Goal: Task Accomplishment & Management: Use online tool/utility

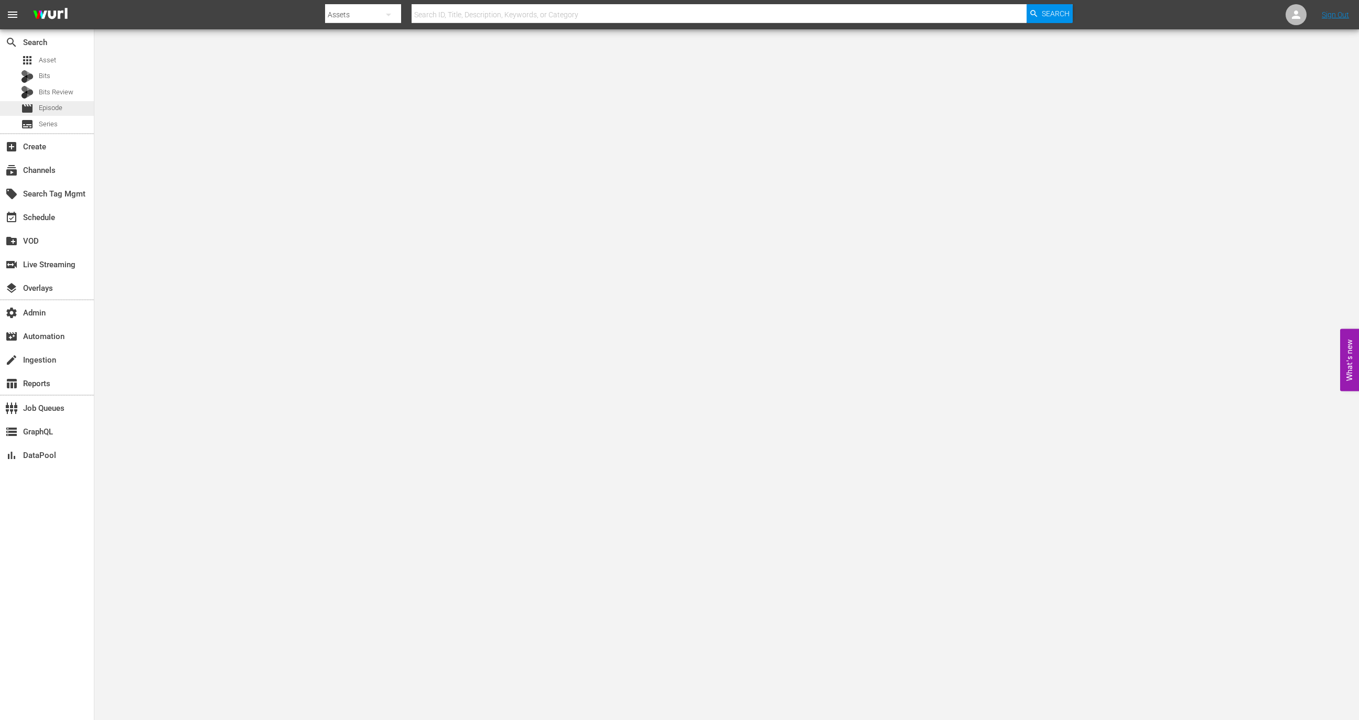
click at [64, 112] on div "movie Episode" at bounding box center [47, 108] width 94 height 15
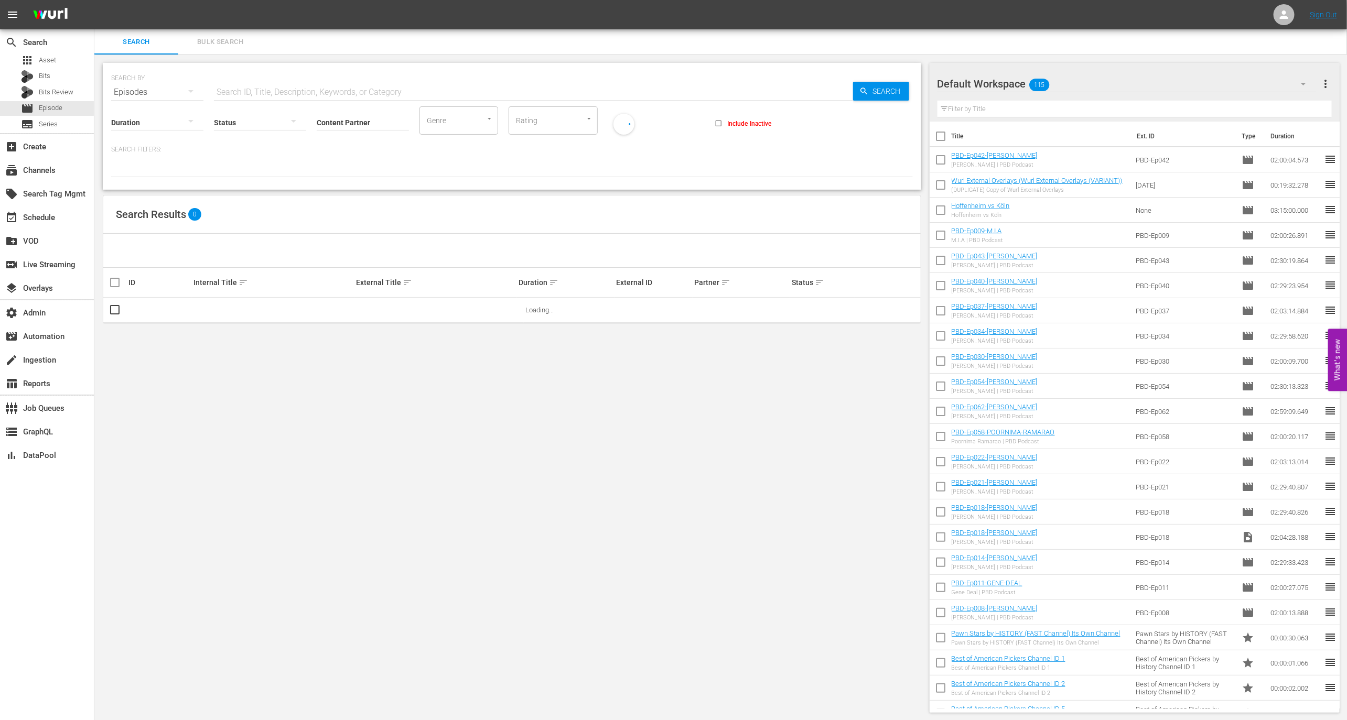
click at [265, 96] on input "text" at bounding box center [533, 92] width 639 height 25
paste input "41353931"
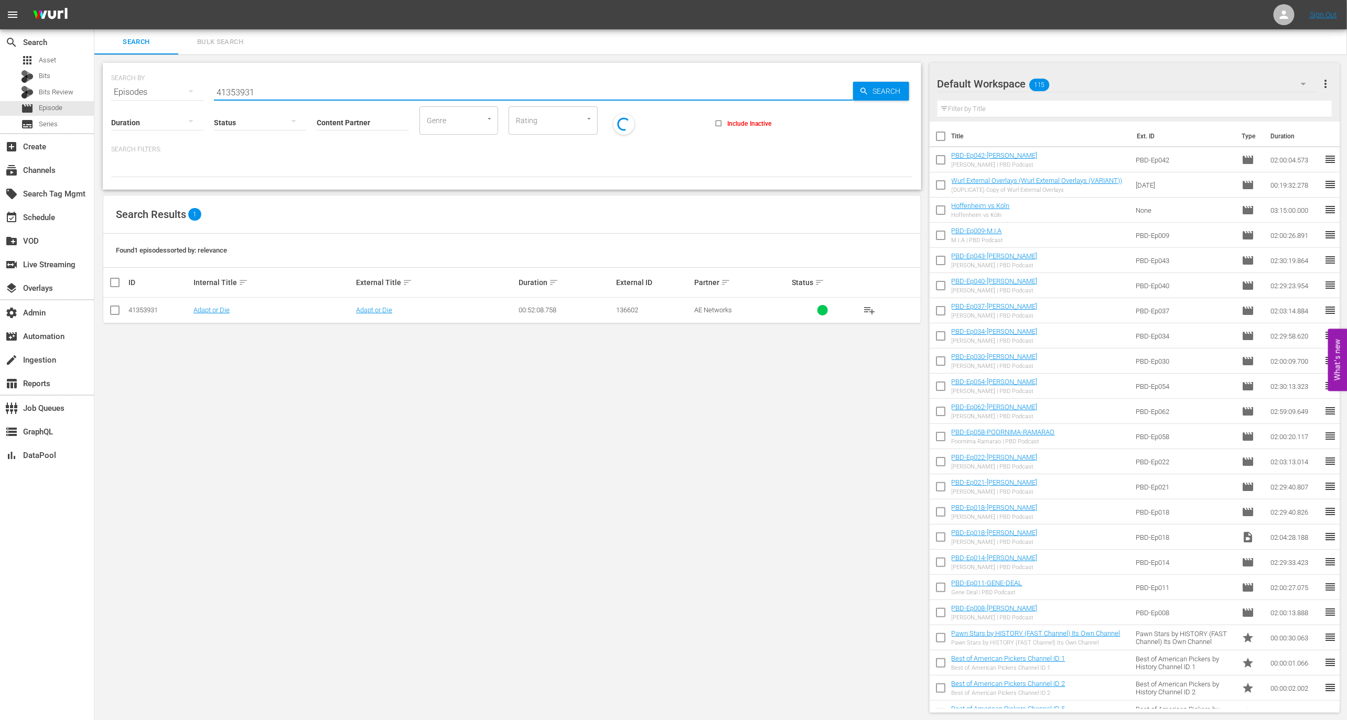
type input "41353931"
click at [216, 316] on td "Adapt or Die" at bounding box center [273, 311] width 163 height 26
click at [216, 312] on link "Adapt or Die" at bounding box center [211, 310] width 36 height 8
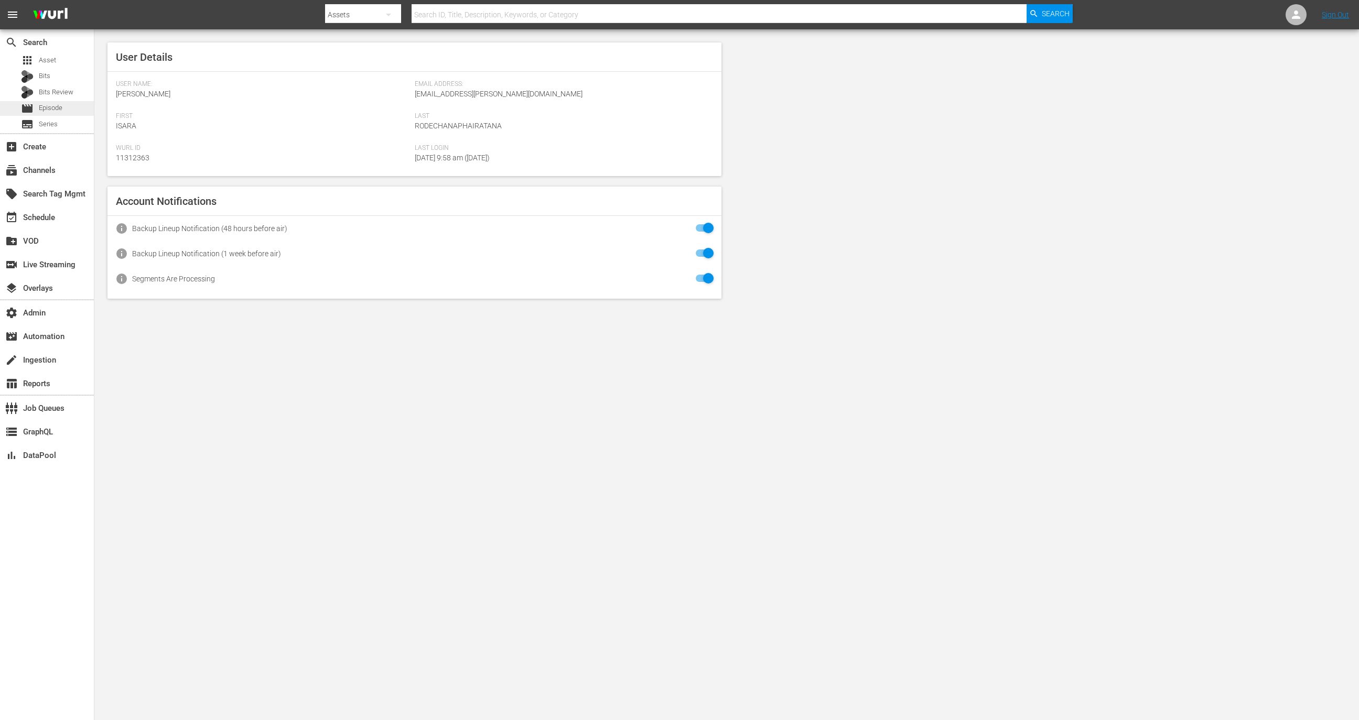
click at [65, 114] on div "movie Episode" at bounding box center [47, 108] width 94 height 15
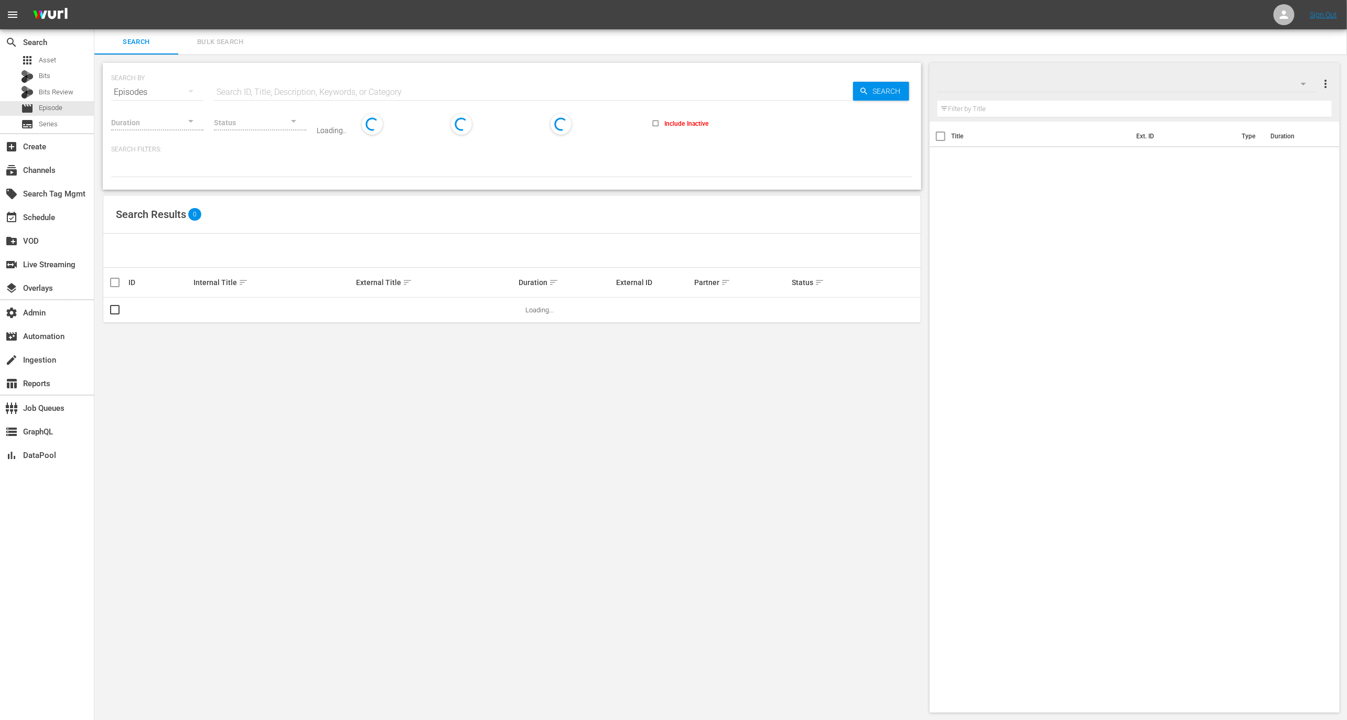
click at [237, 98] on div "Status" at bounding box center [260, 116] width 92 height 38
click at [237, 89] on input "text" at bounding box center [533, 92] width 639 height 25
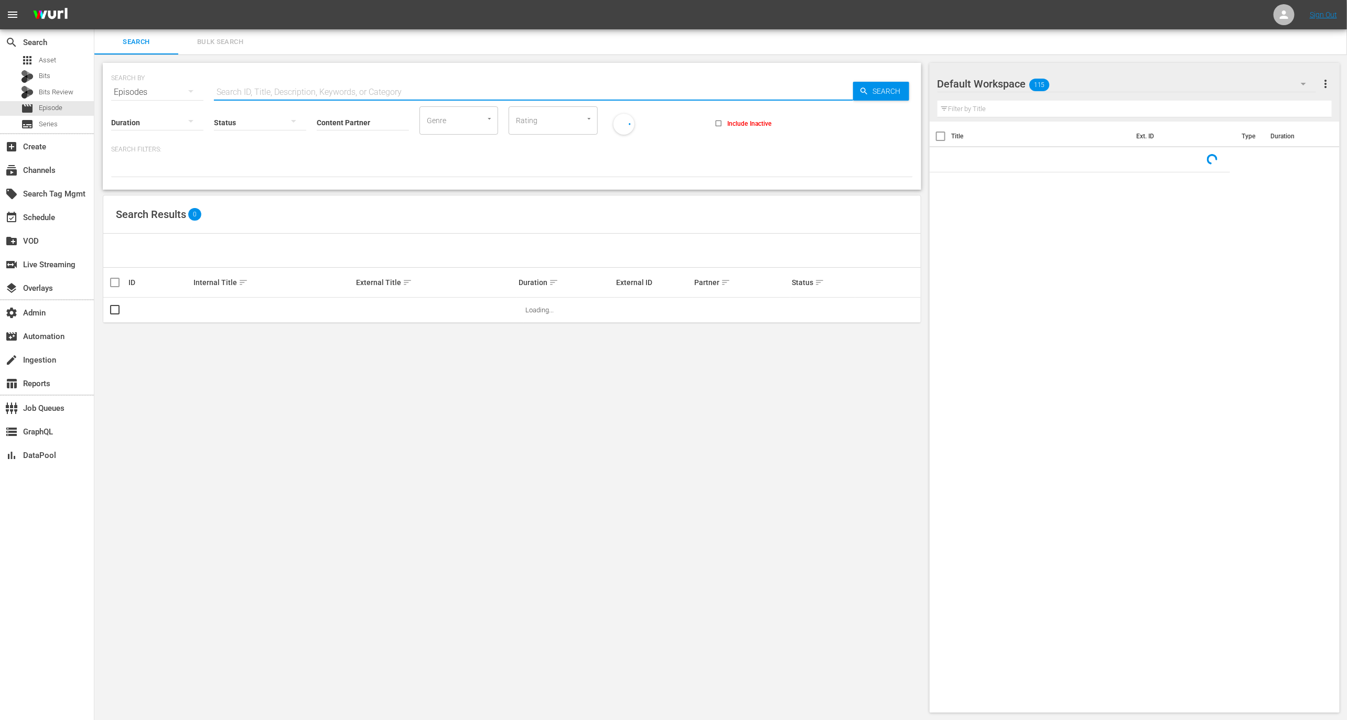
paste input "45976740"
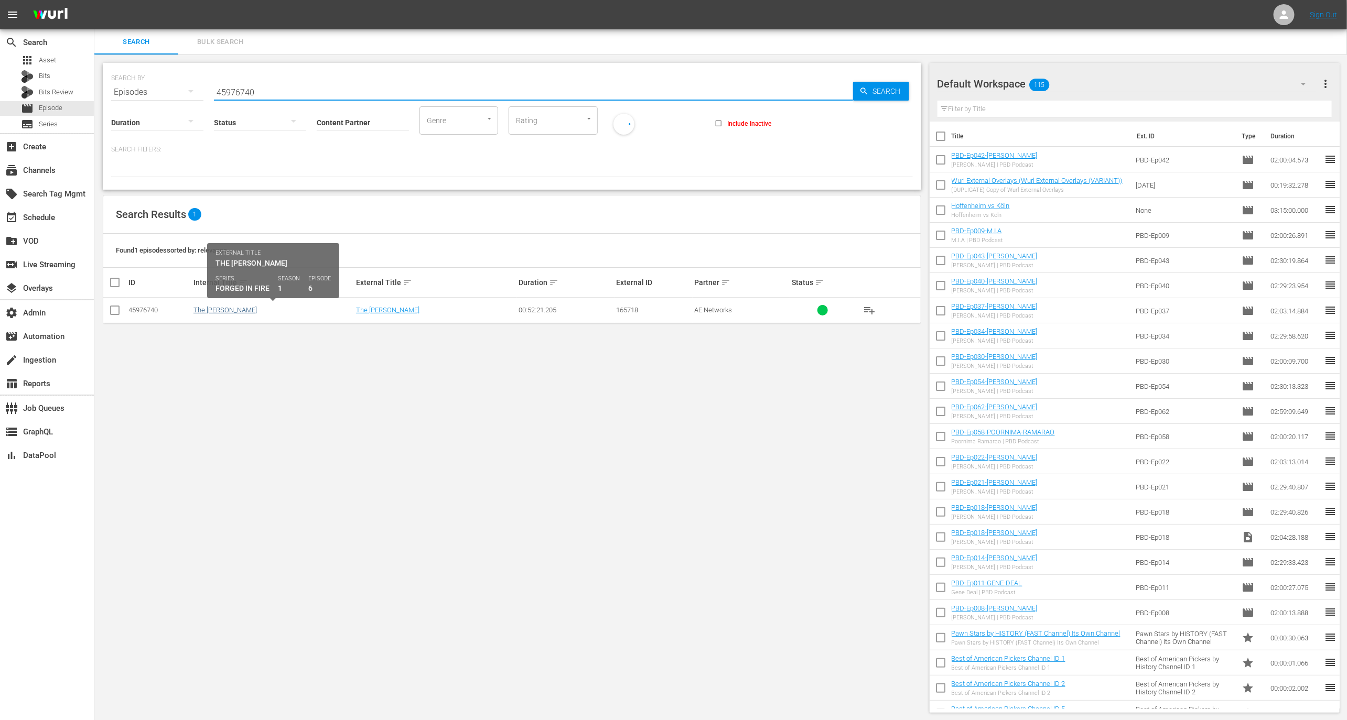
type input "45976740"
click at [214, 308] on link "The Elizabethan Rapier" at bounding box center [224, 310] width 63 height 8
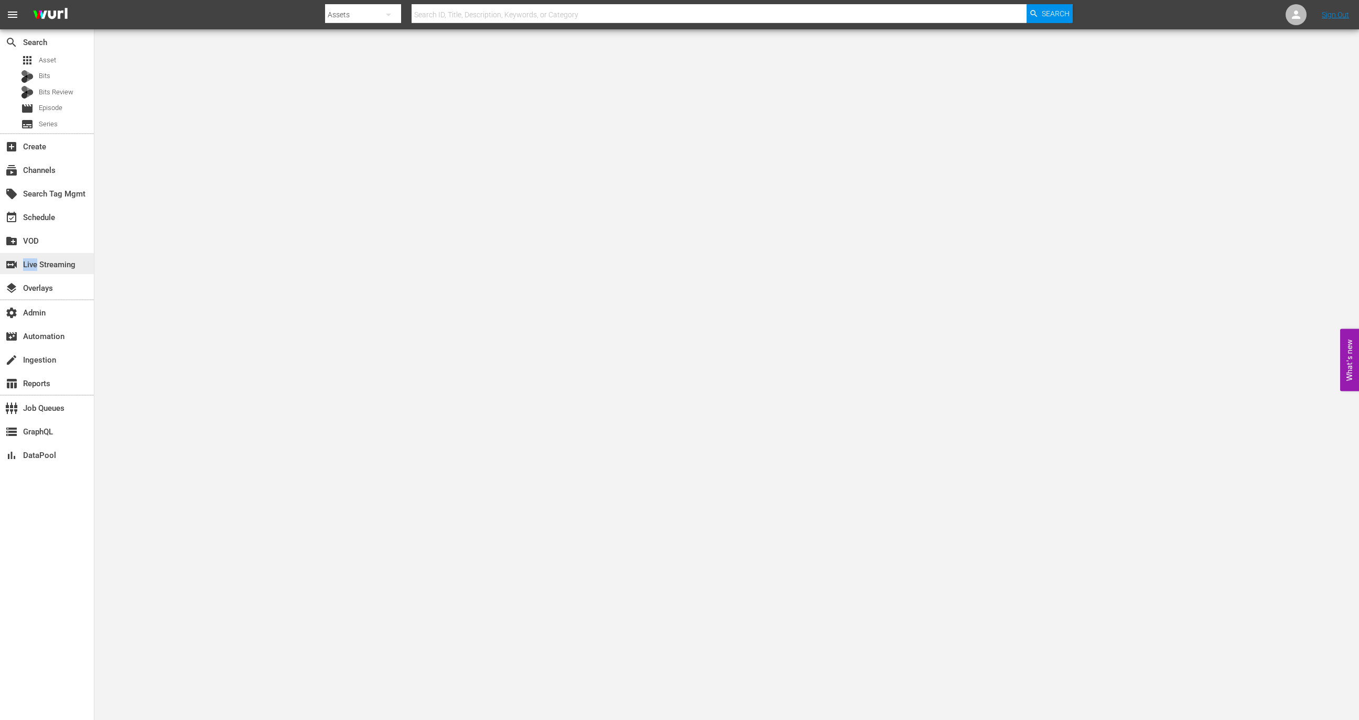
click at [35, 268] on div "switch_video Live Streaming" at bounding box center [29, 262] width 59 height 9
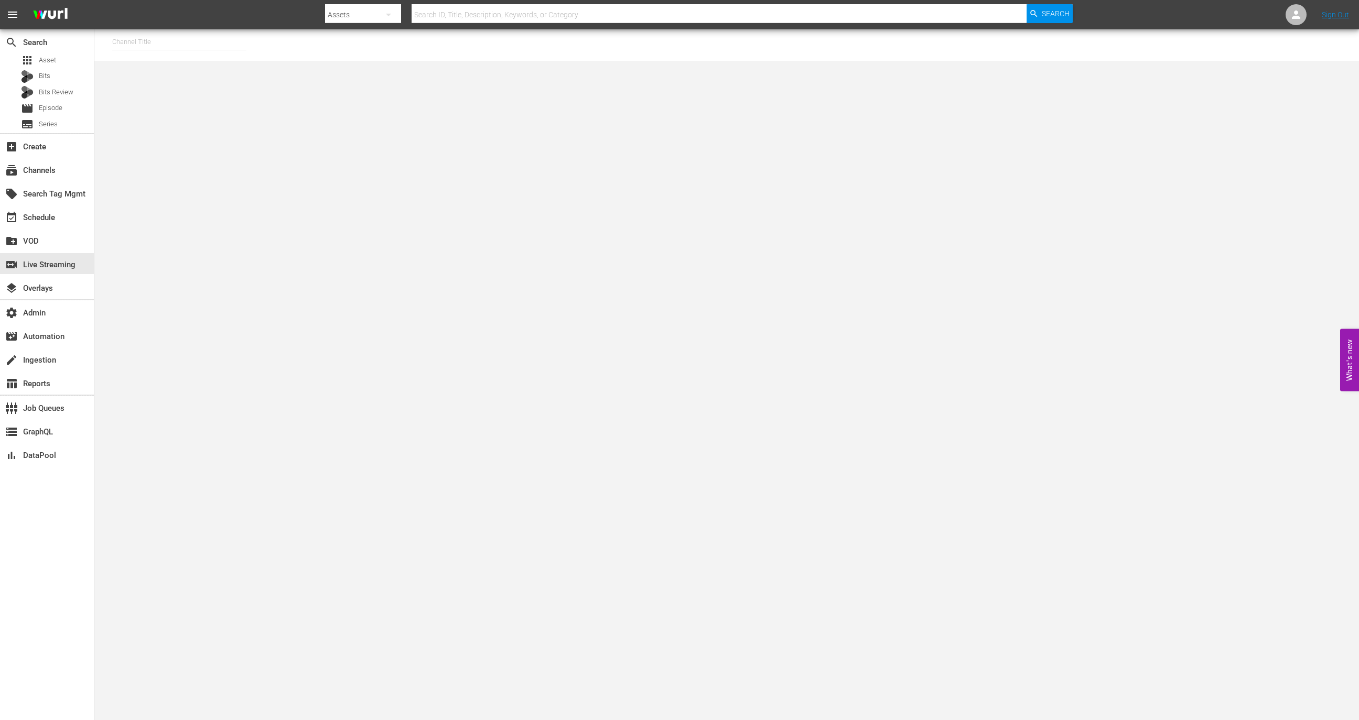
click at [167, 20] on nav "menu Search By Assets Search ID, Title, Description, Keywords, or Category Sear…" at bounding box center [679, 14] width 1359 height 29
click at [165, 39] on input "text" at bounding box center [179, 41] width 134 height 25
click at [190, 74] on div "MSG SportsZone (1386 - amc_msgsportszone_1)" at bounding box center [257, 71] width 272 height 25
type input "MSG SportsZone (1386 - amc_msgsportszone_1)"
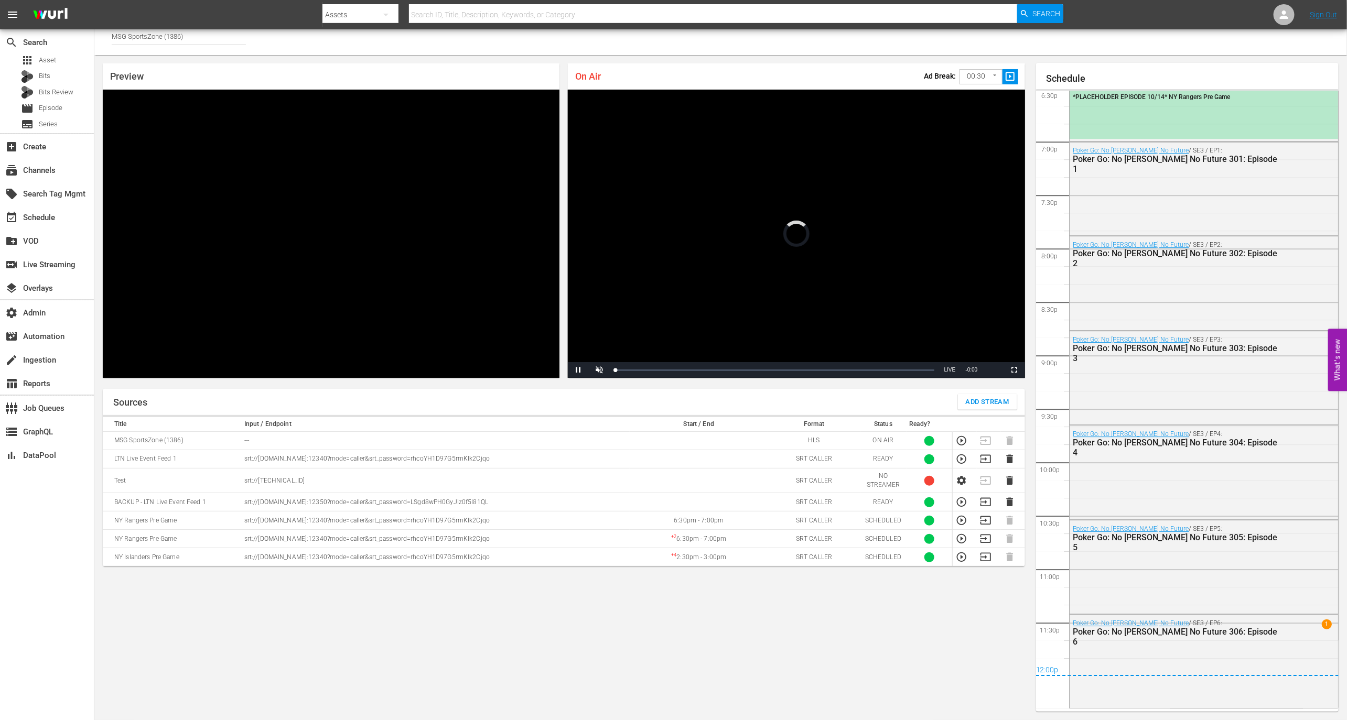
scroll to position [1633, 0]
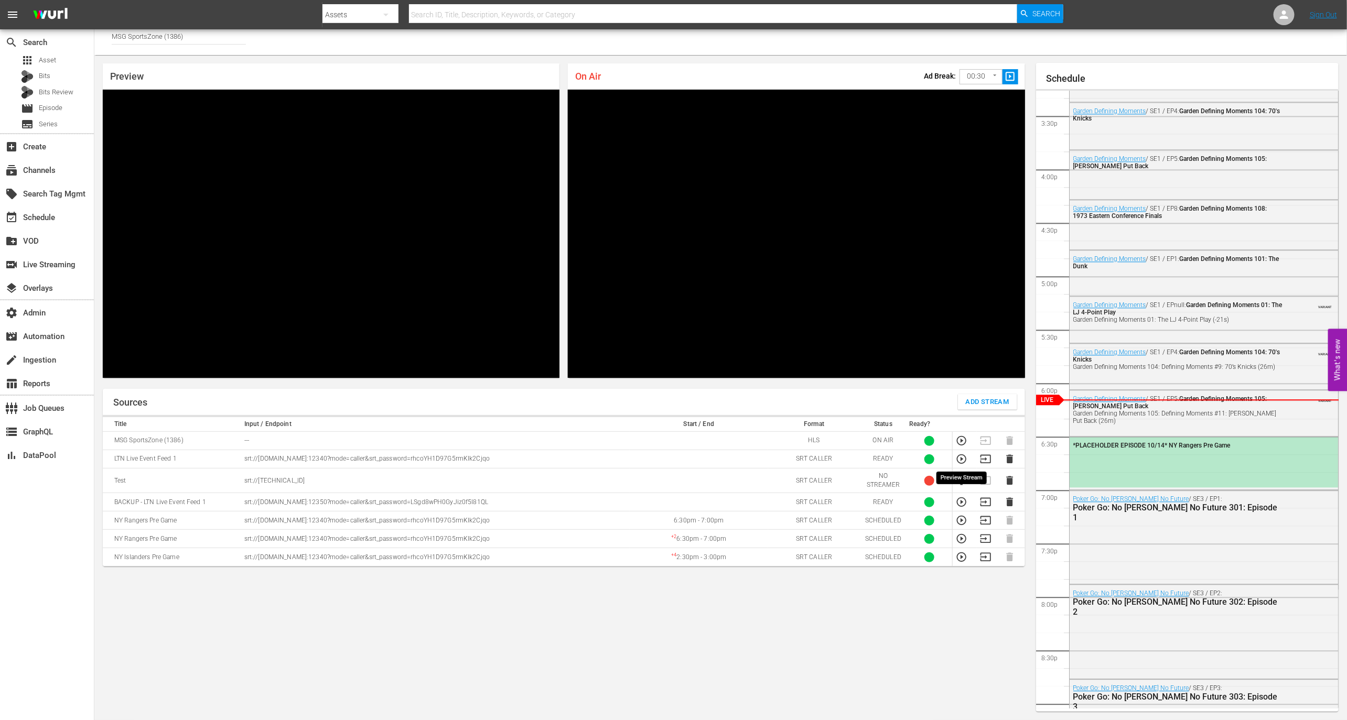
click at [961, 458] on icon "button" at bounding box center [961, 458] width 9 height 9
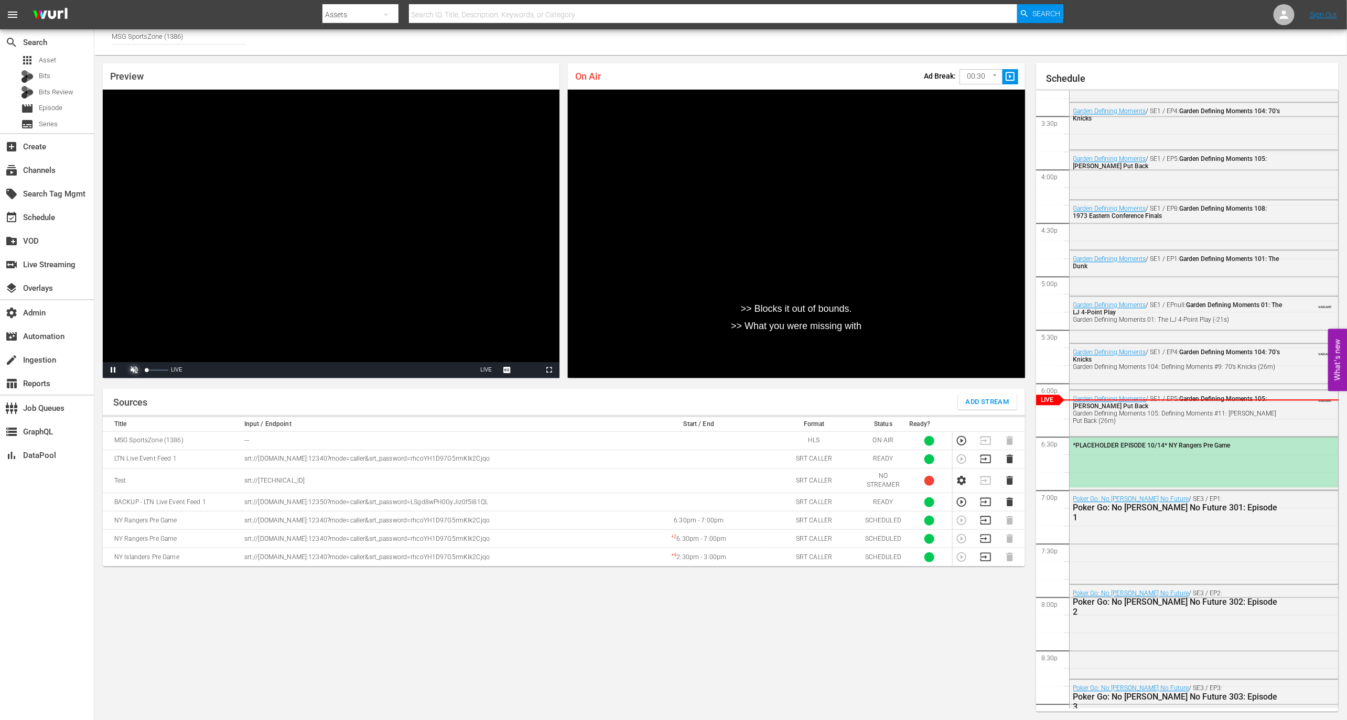
click at [134, 370] on span "Video Player" at bounding box center [134, 370] width 0 height 0
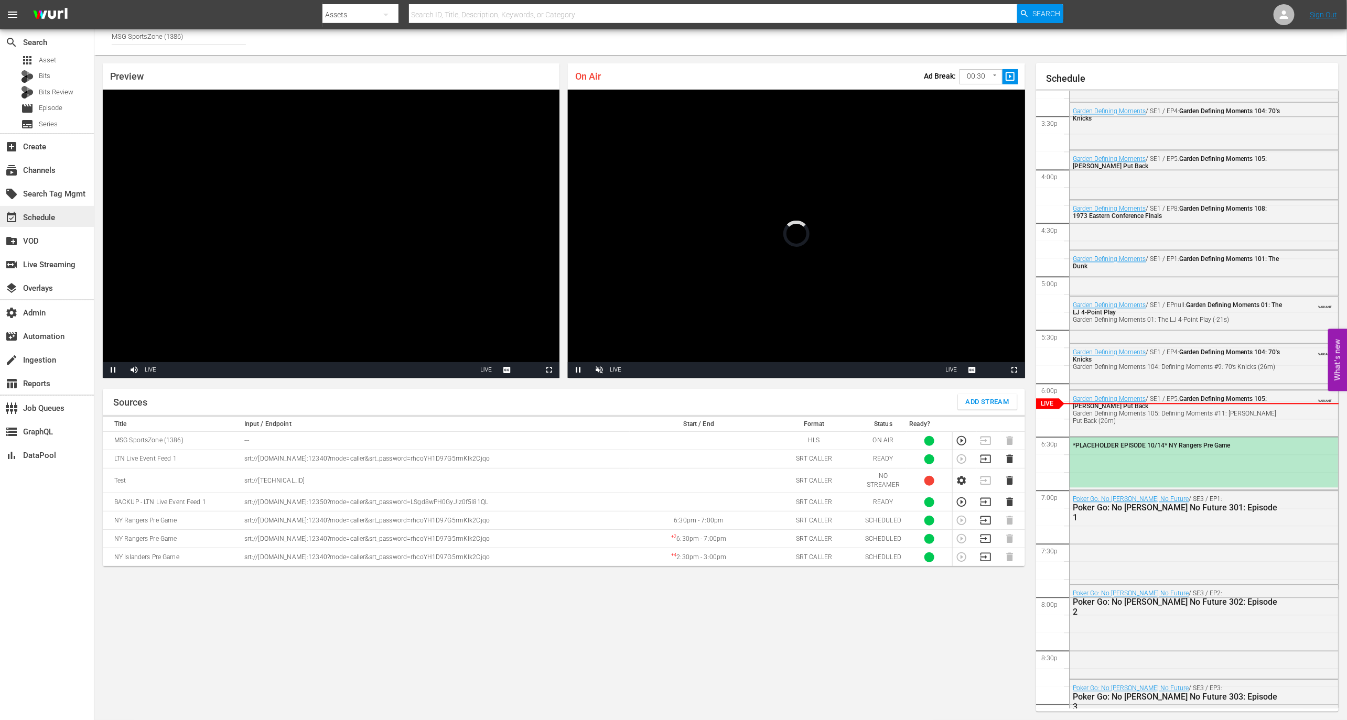
click at [63, 212] on div "event_available Schedule" at bounding box center [47, 216] width 94 height 21
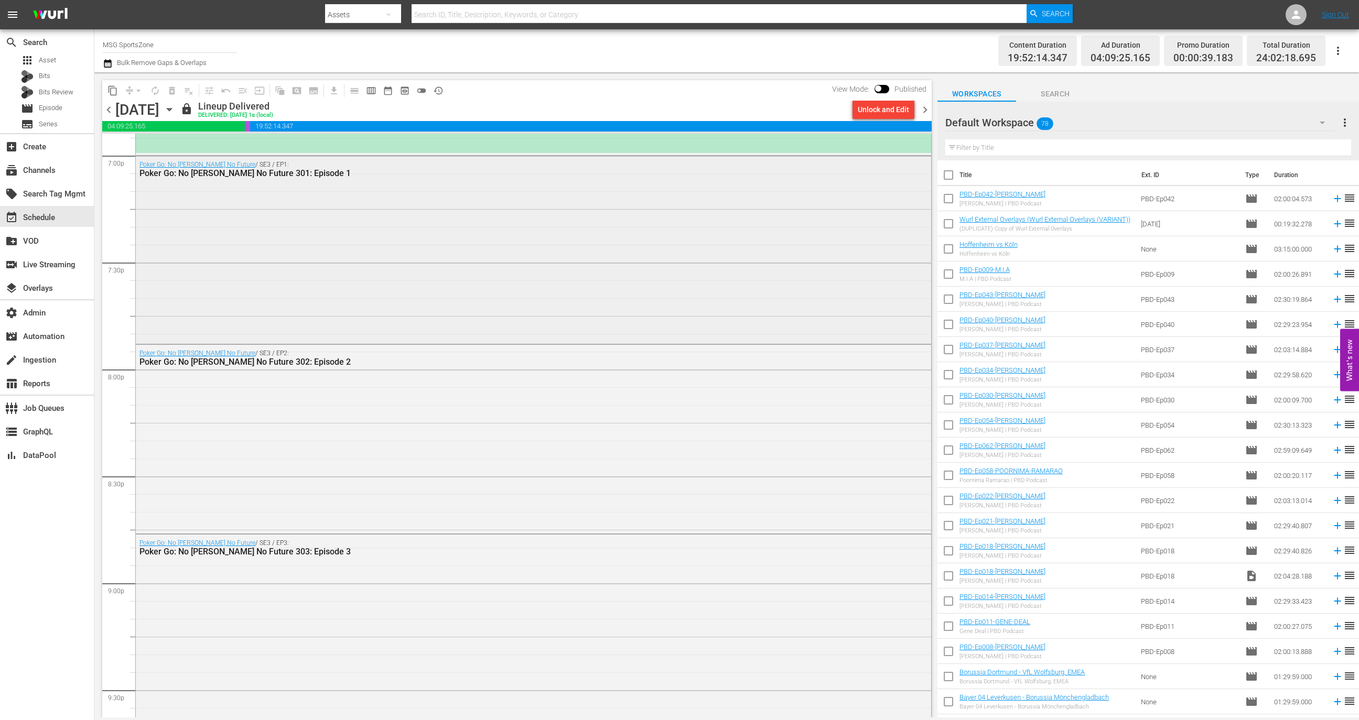
scroll to position [3941, 0]
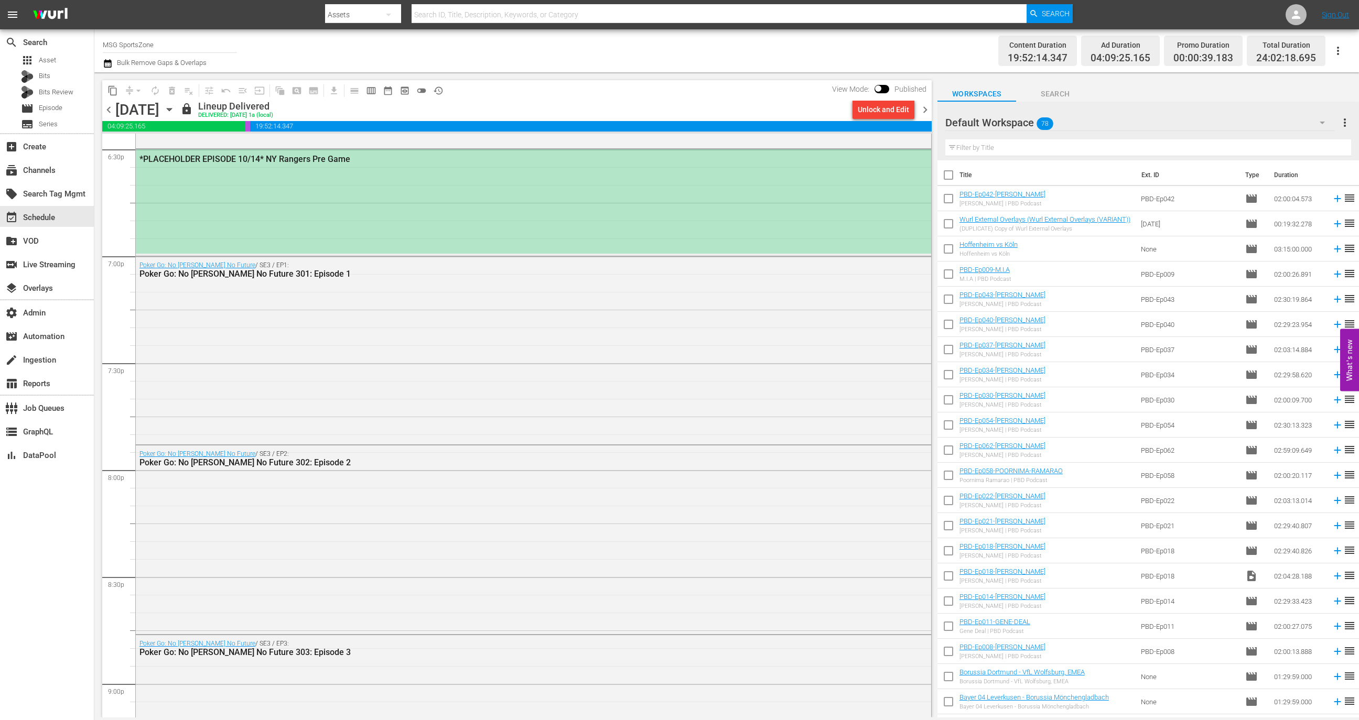
click at [462, 197] on div "*PLACEHOLDER EPISODE 10/14* NY Rangers Pre Game" at bounding box center [533, 201] width 795 height 104
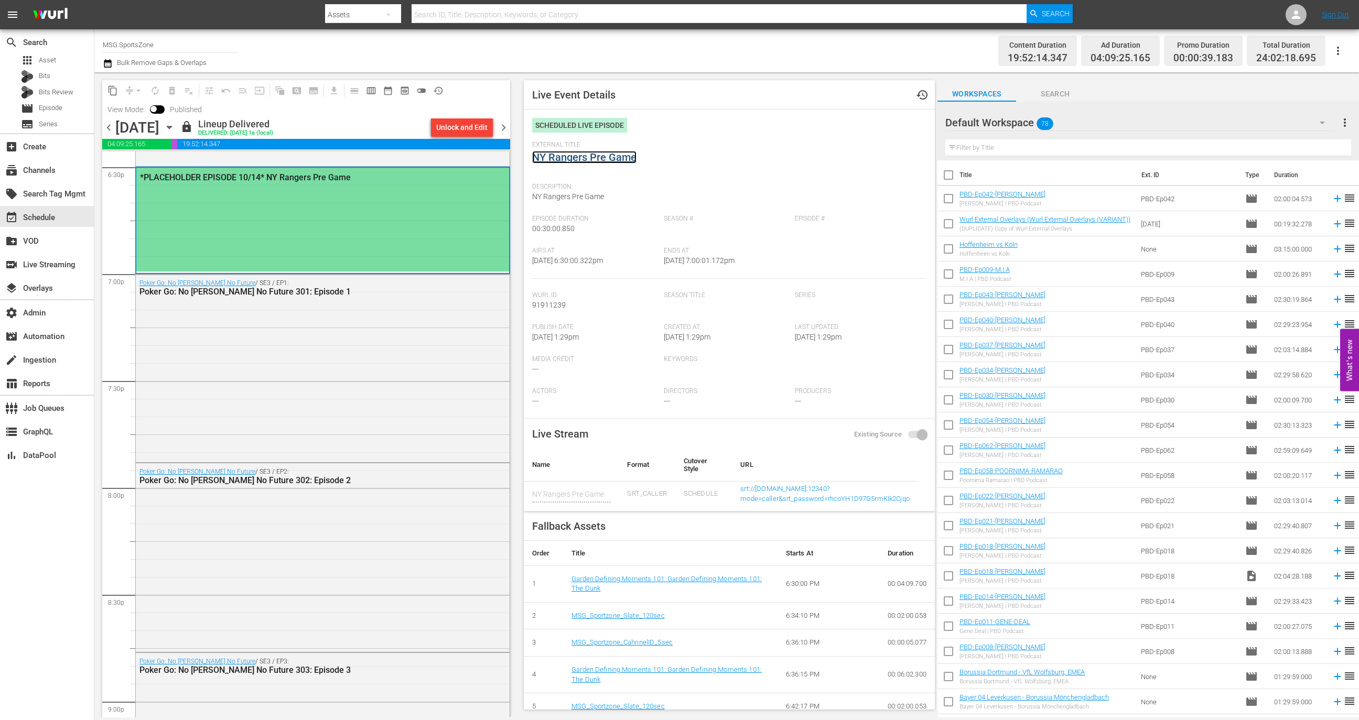
click at [566, 163] on link "NY Rangers Pre Game" at bounding box center [584, 157] width 104 height 13
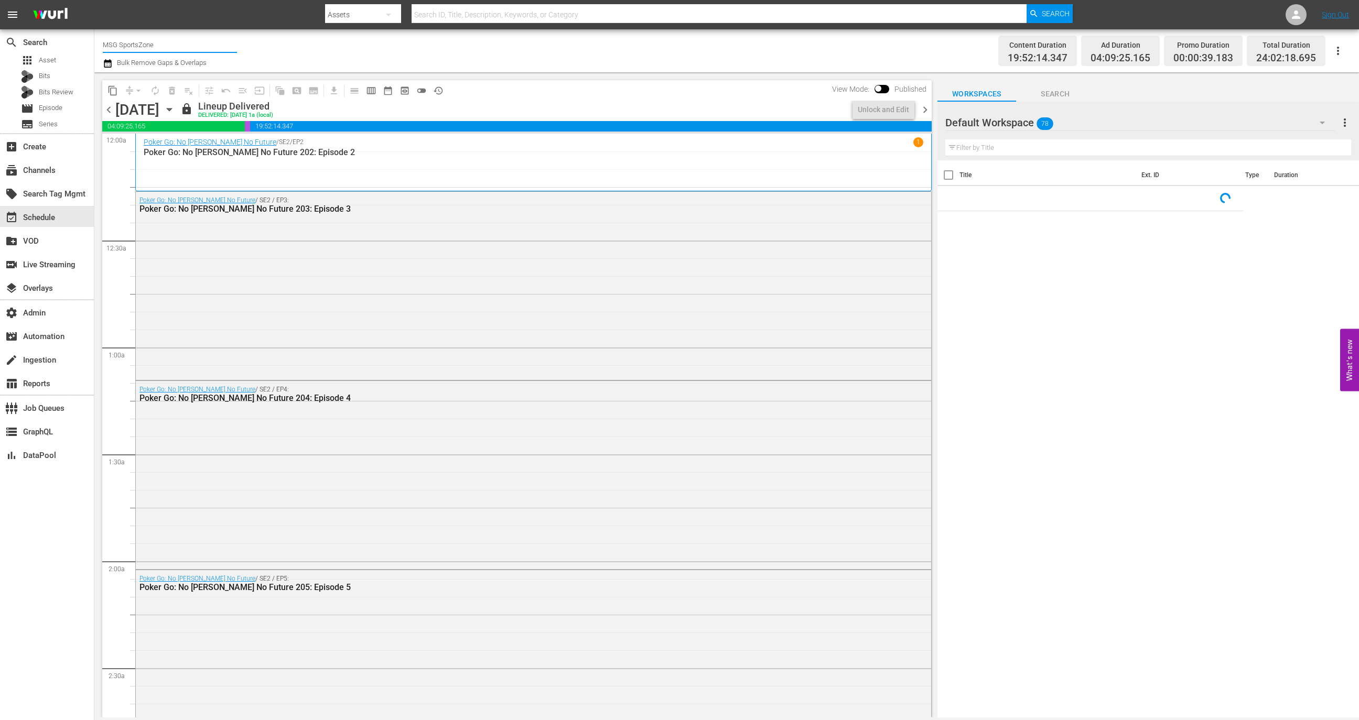
click at [137, 42] on input "MSG SportsZone" at bounding box center [170, 44] width 134 height 25
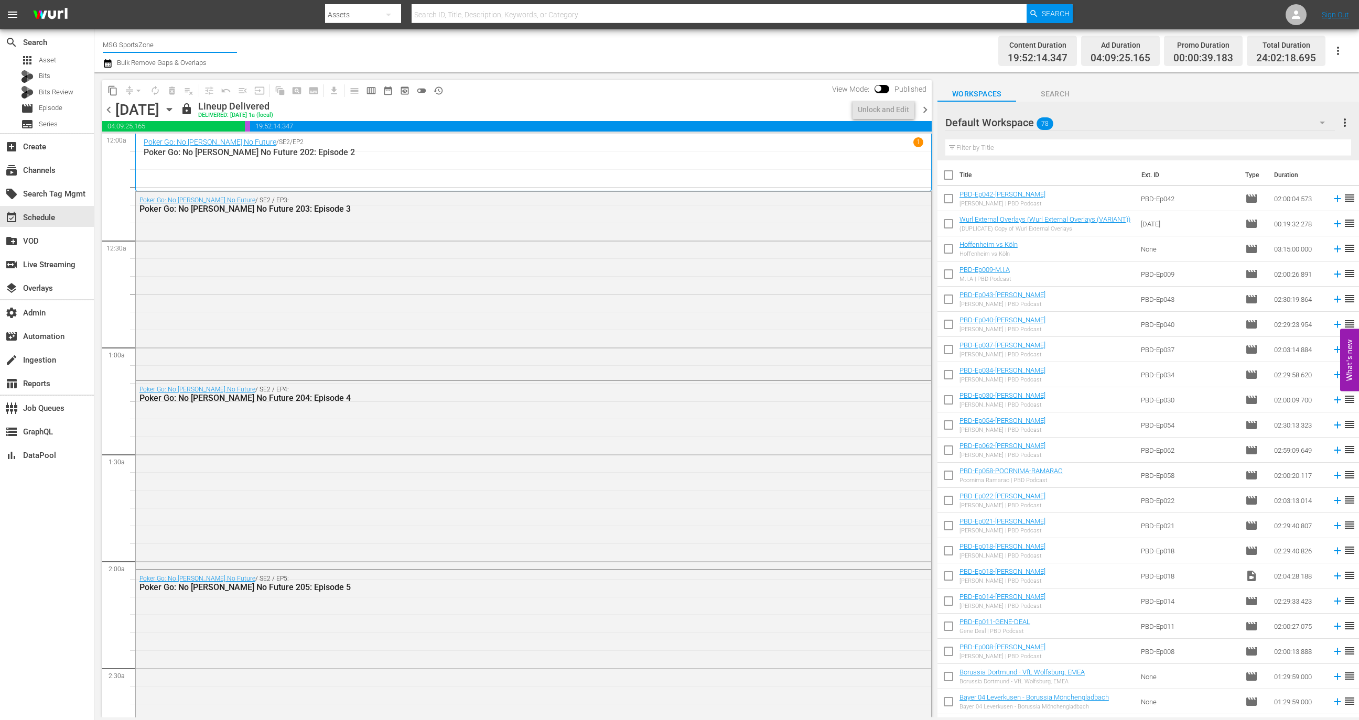
click at [137, 42] on input "MSG SportsZone" at bounding box center [170, 44] width 134 height 25
type input "s"
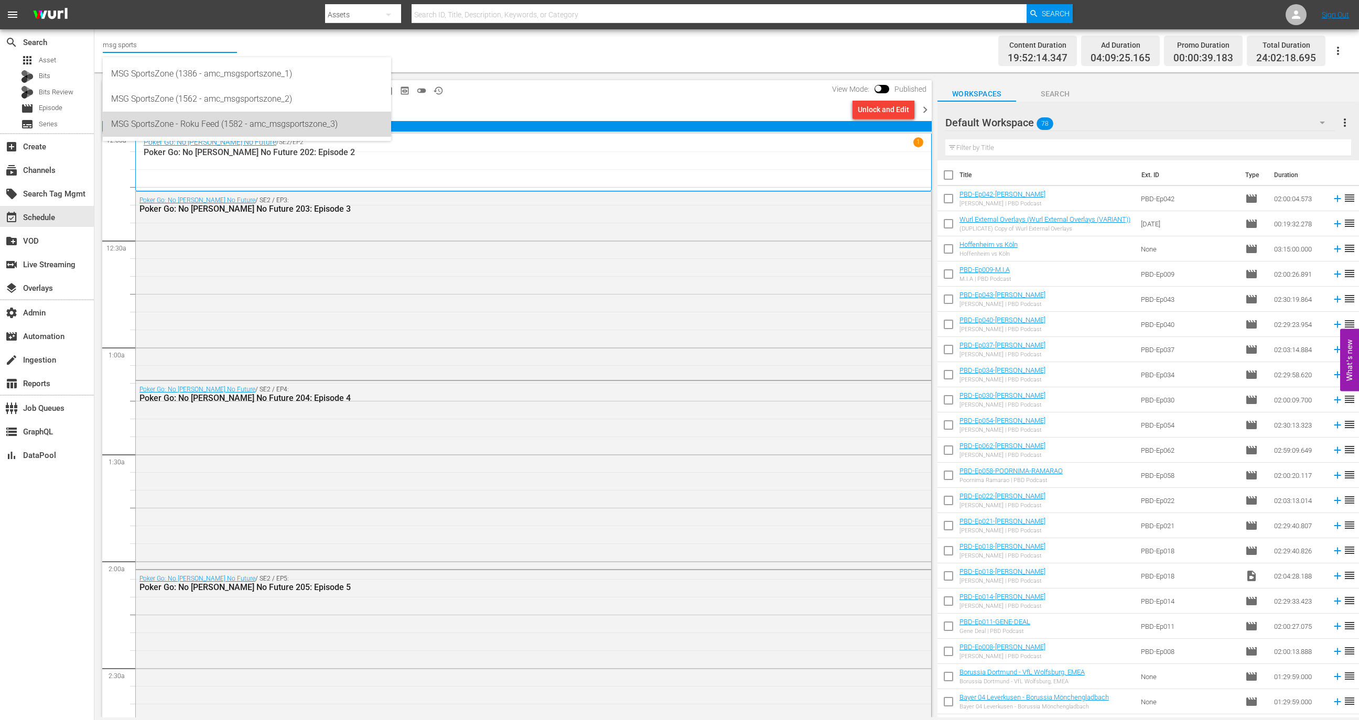
click at [244, 126] on div "MSG SportsZone - Roku Feed (1582 - amc_msgsportszone_3)" at bounding box center [247, 124] width 272 height 25
type input "MSG SportsZone - Roku Feed (1582 - amc_msgsportszone_3)"
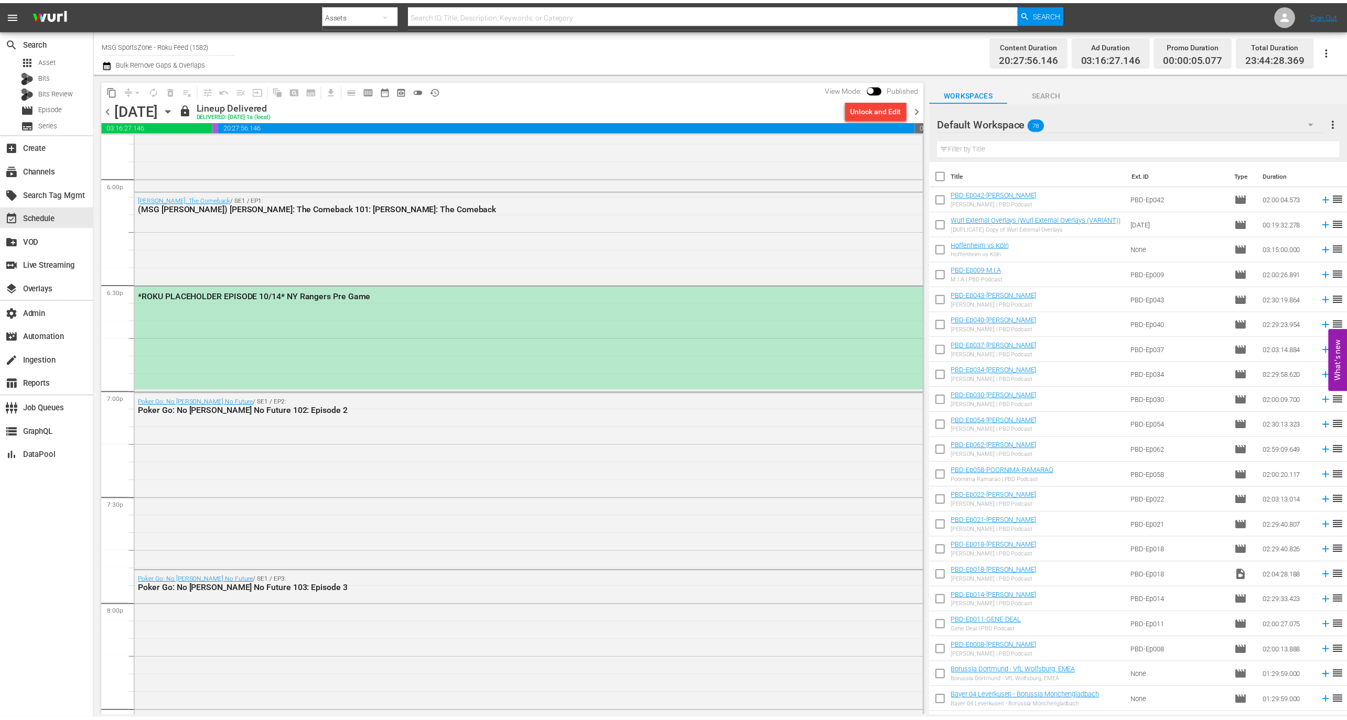
scroll to position [3795, 0]
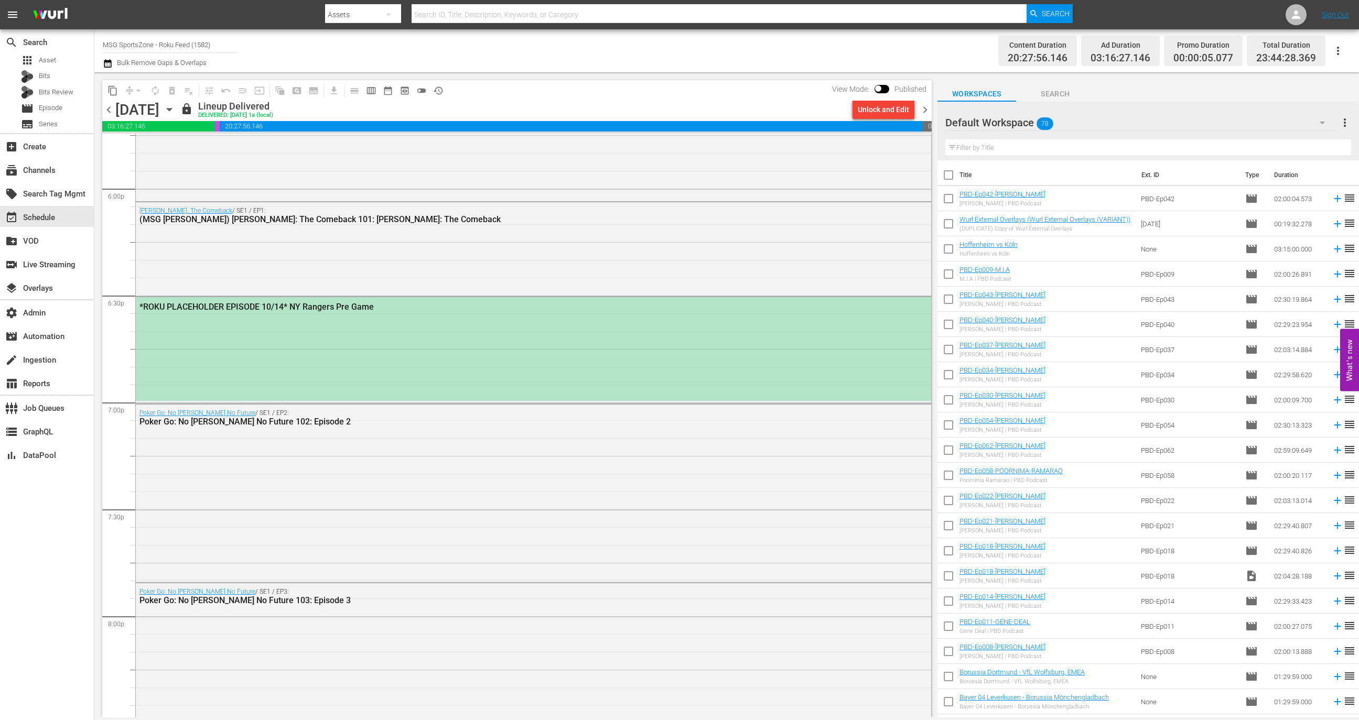
click at [348, 372] on div "*ROKU PLACEHOLDER EPISODE 10/14* NY Rangers Pre Game" at bounding box center [533, 349] width 795 height 104
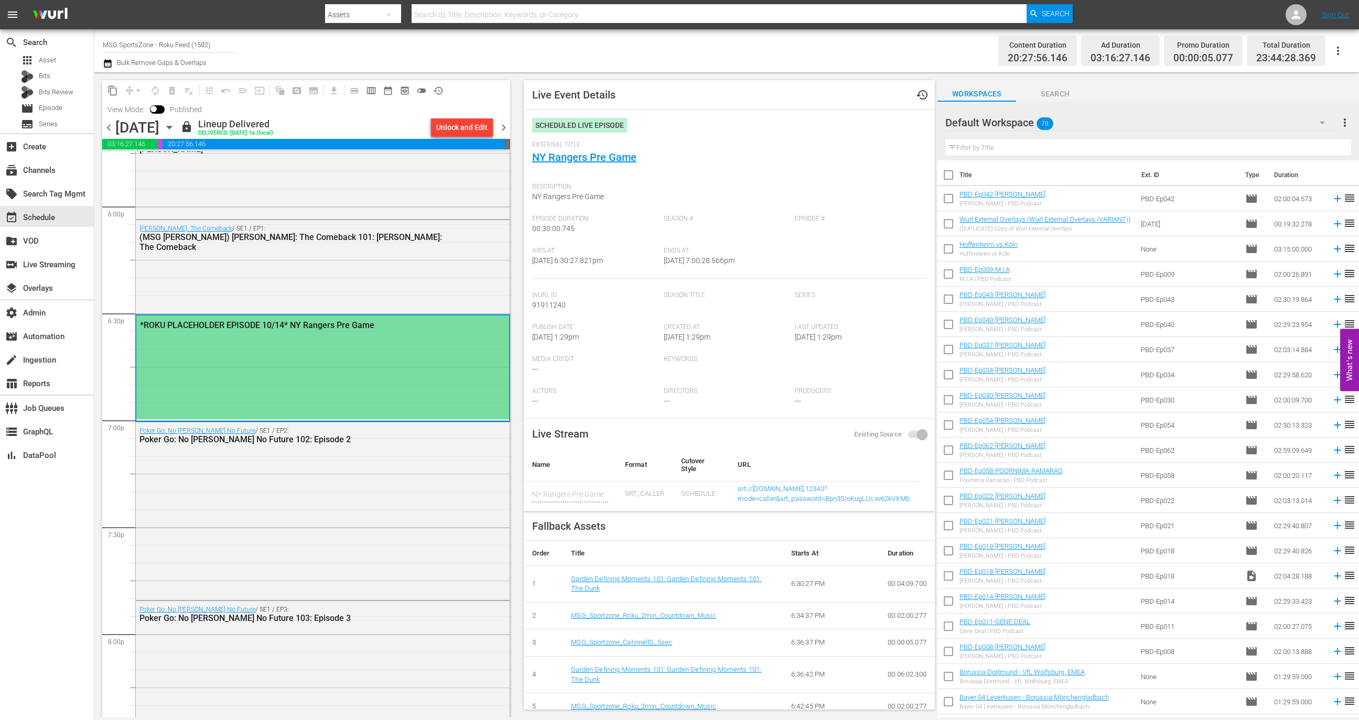
click at [582, 167] on div "External Title NY Rangers Pre Game" at bounding box center [729, 159] width 394 height 37
click at [582, 159] on link "NY Rangers Pre Game" at bounding box center [584, 157] width 104 height 13
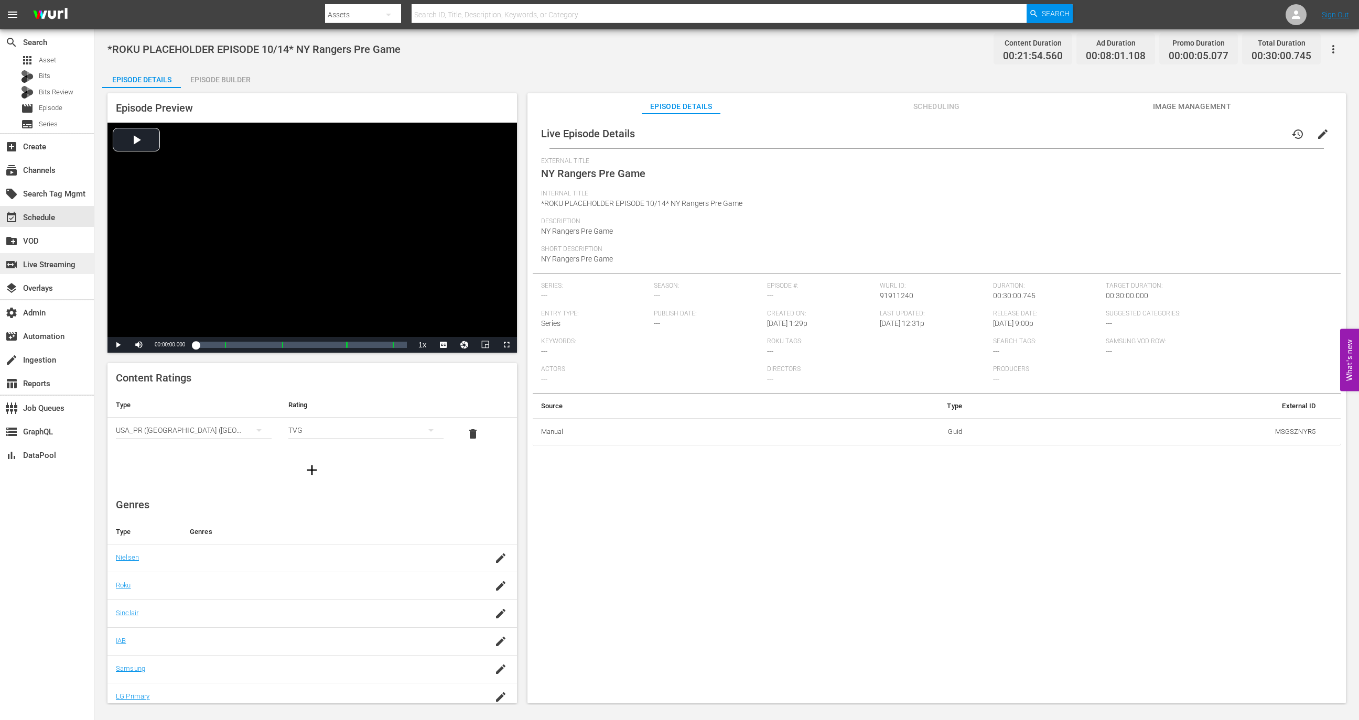
click at [79, 268] on div "switch_video Live Streaming" at bounding box center [47, 263] width 94 height 21
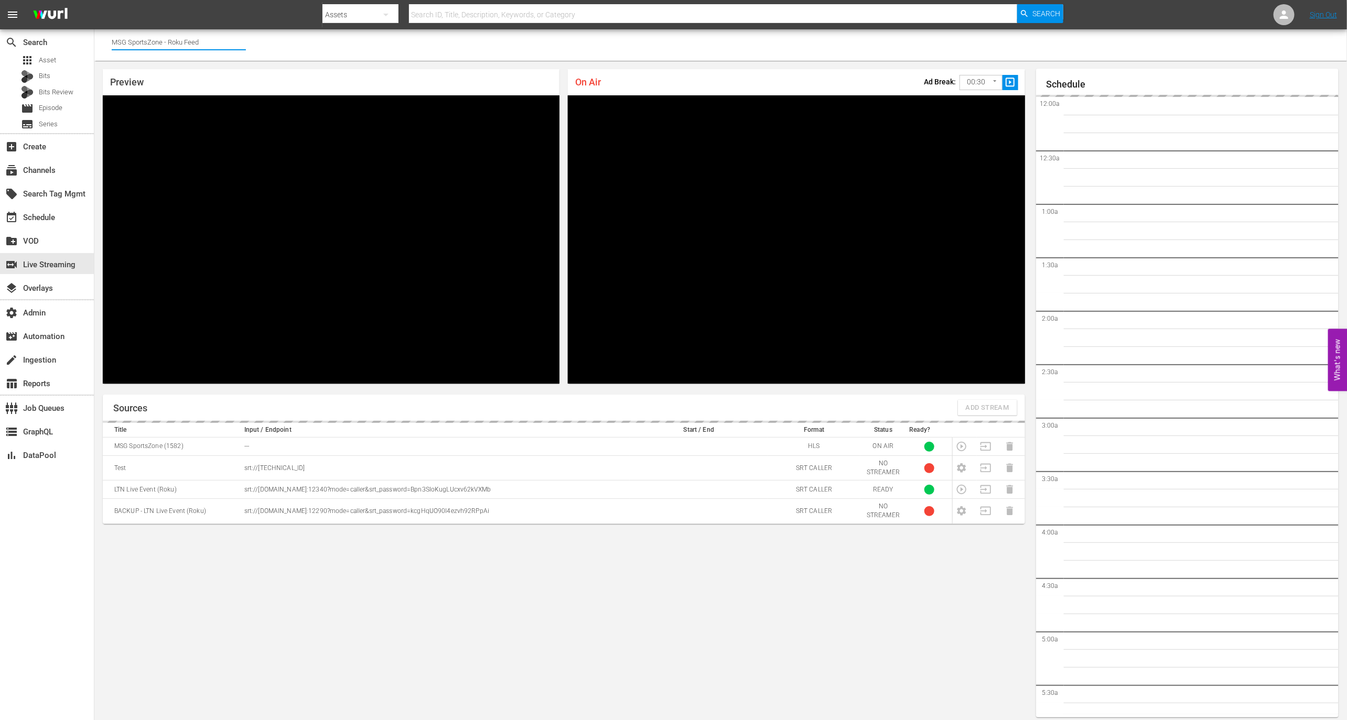
click at [224, 44] on input "MSG SportsZone - Roku Feed" at bounding box center [179, 41] width 134 height 25
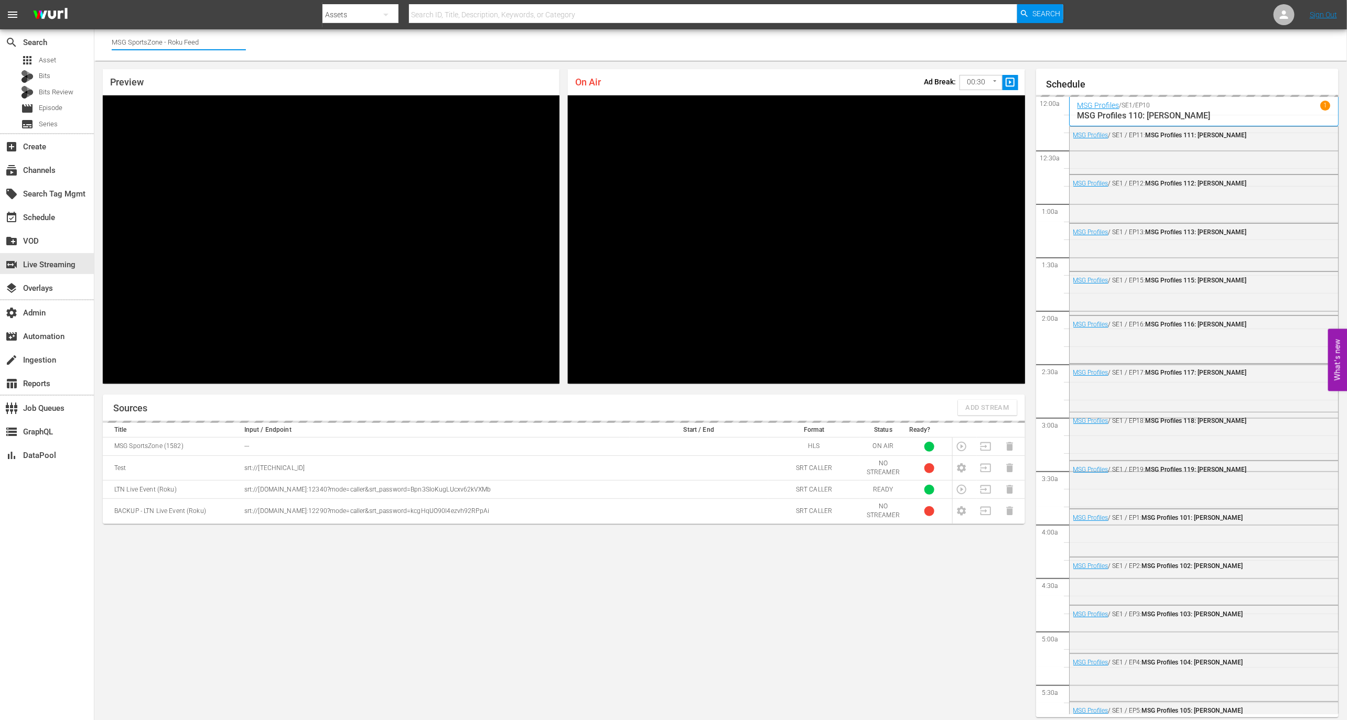
scroll to position [6, 0]
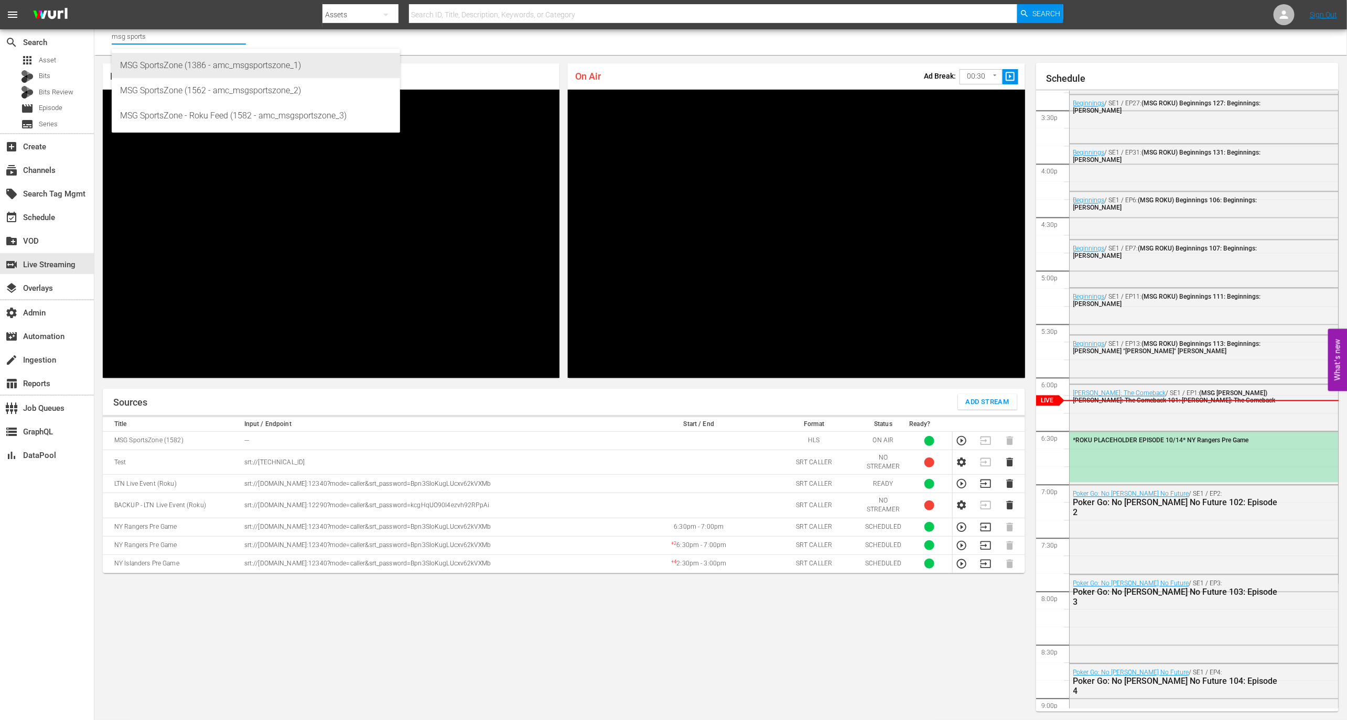
click at [250, 68] on div "MSG SportsZone (1386 - amc_msgsportszone_1)" at bounding box center [256, 65] width 272 height 25
type input "MSG SportsZone (1386 - amc_msgsportszone_1)"
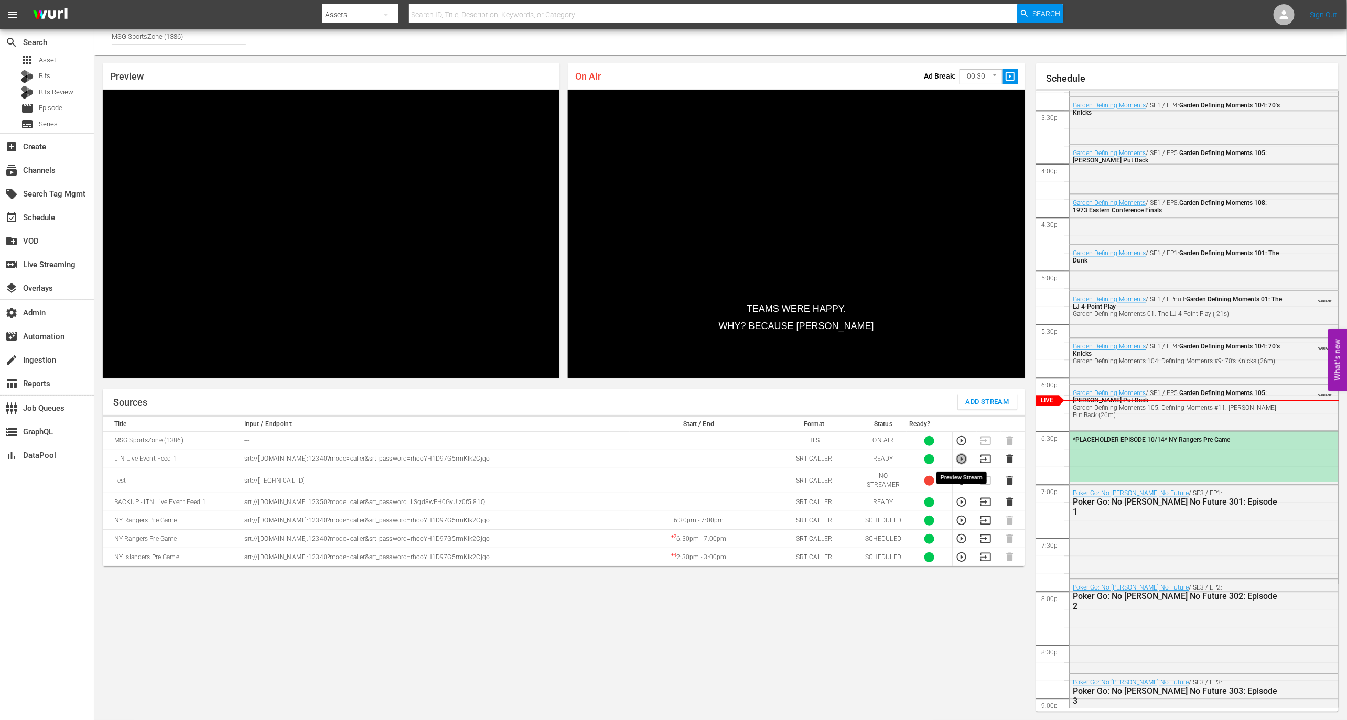
click at [959, 458] on icon "button" at bounding box center [962, 459] width 12 height 12
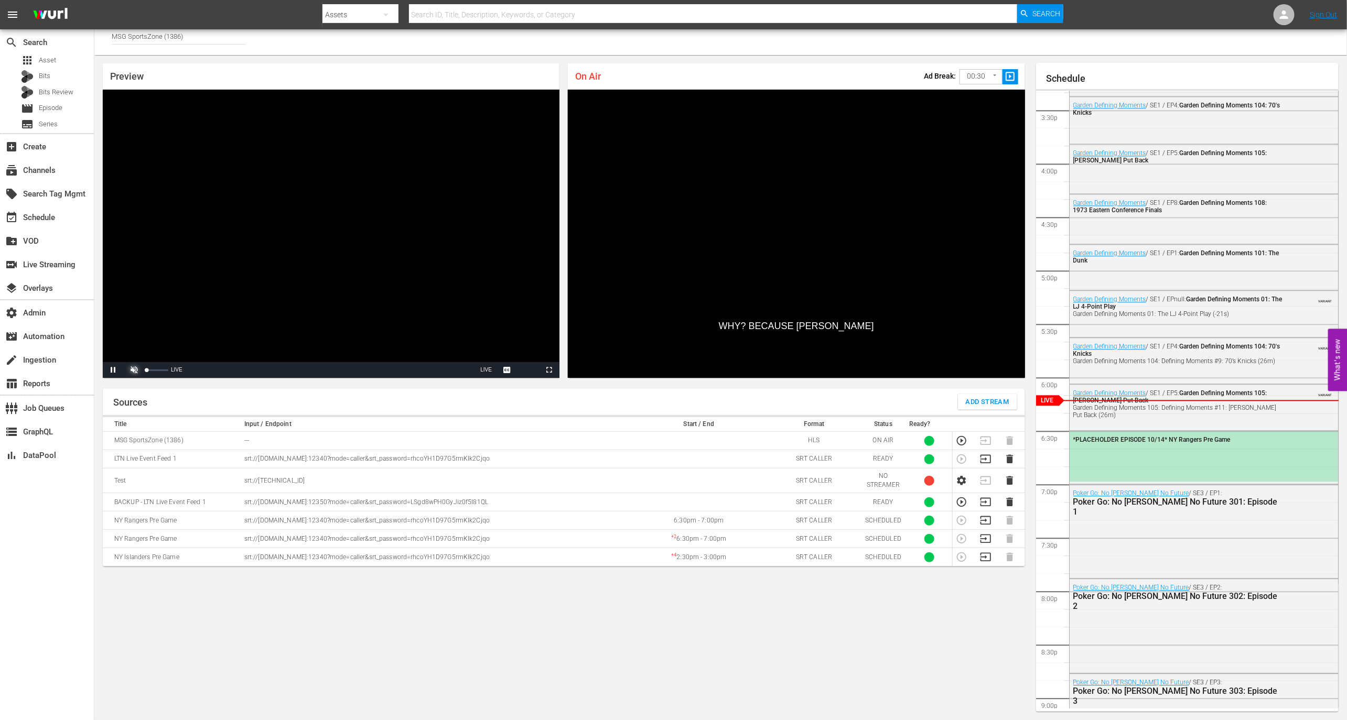
click at [134, 370] on span "Video Player" at bounding box center [134, 370] width 0 height 0
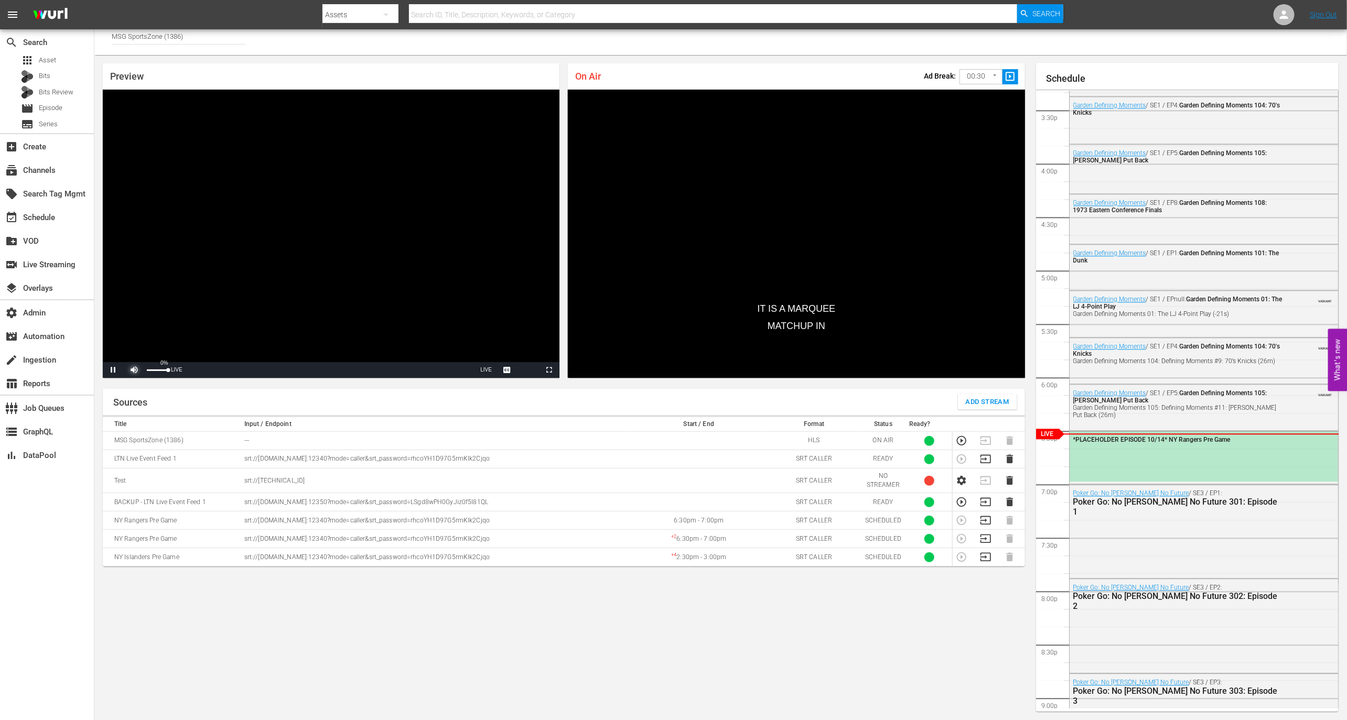
click at [134, 370] on span "Video Player" at bounding box center [134, 370] width 0 height 0
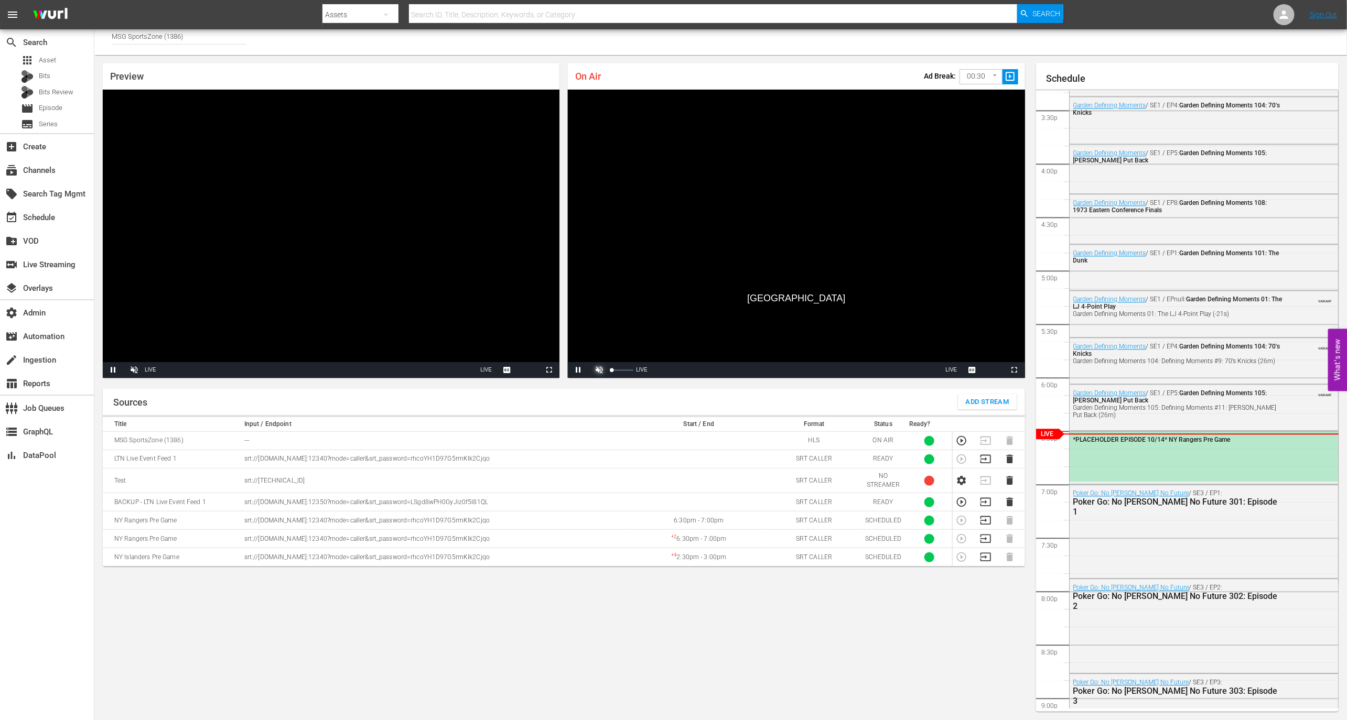
click at [599, 370] on span "Video Player" at bounding box center [599, 370] width 0 height 0
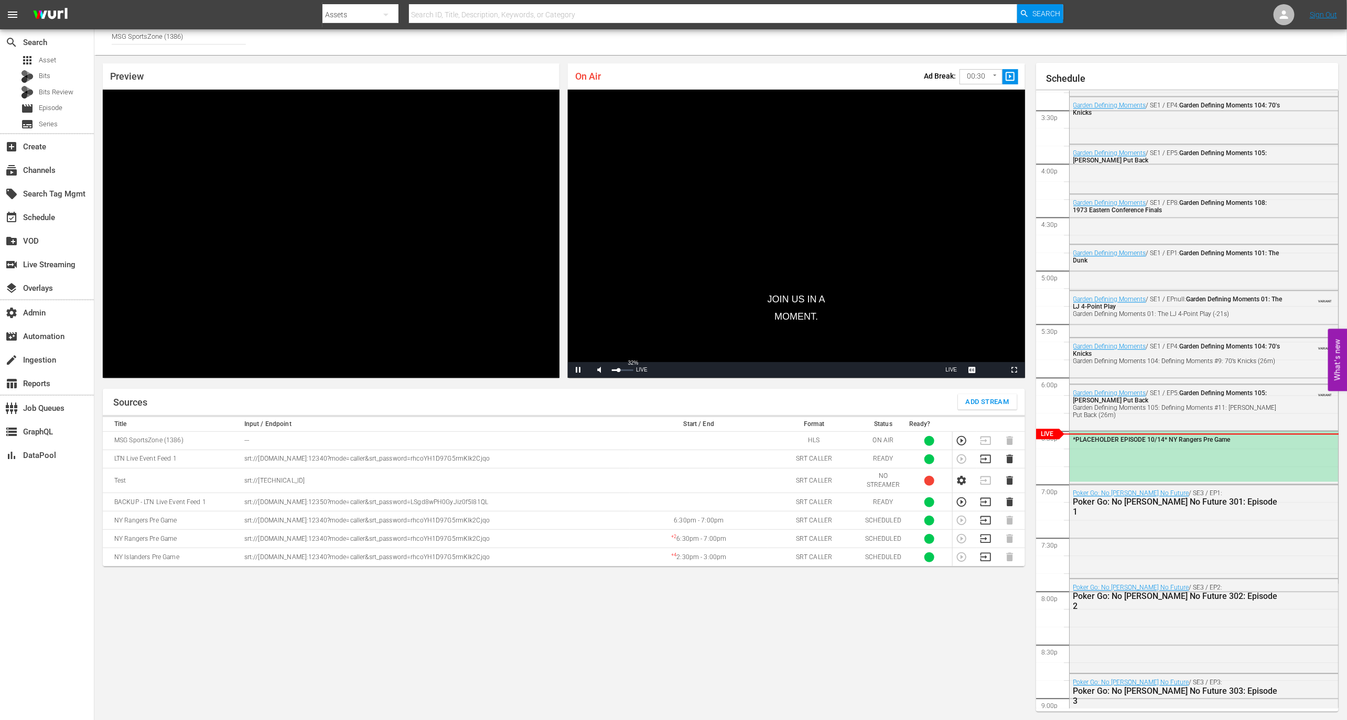
click at [619, 371] on div "32%" at bounding box center [622, 370] width 26 height 16
click at [615, 369] on div "12%" at bounding box center [622, 370] width 26 height 16
click at [612, 371] on div "Volume Level" at bounding box center [612, 371] width 1 height 2
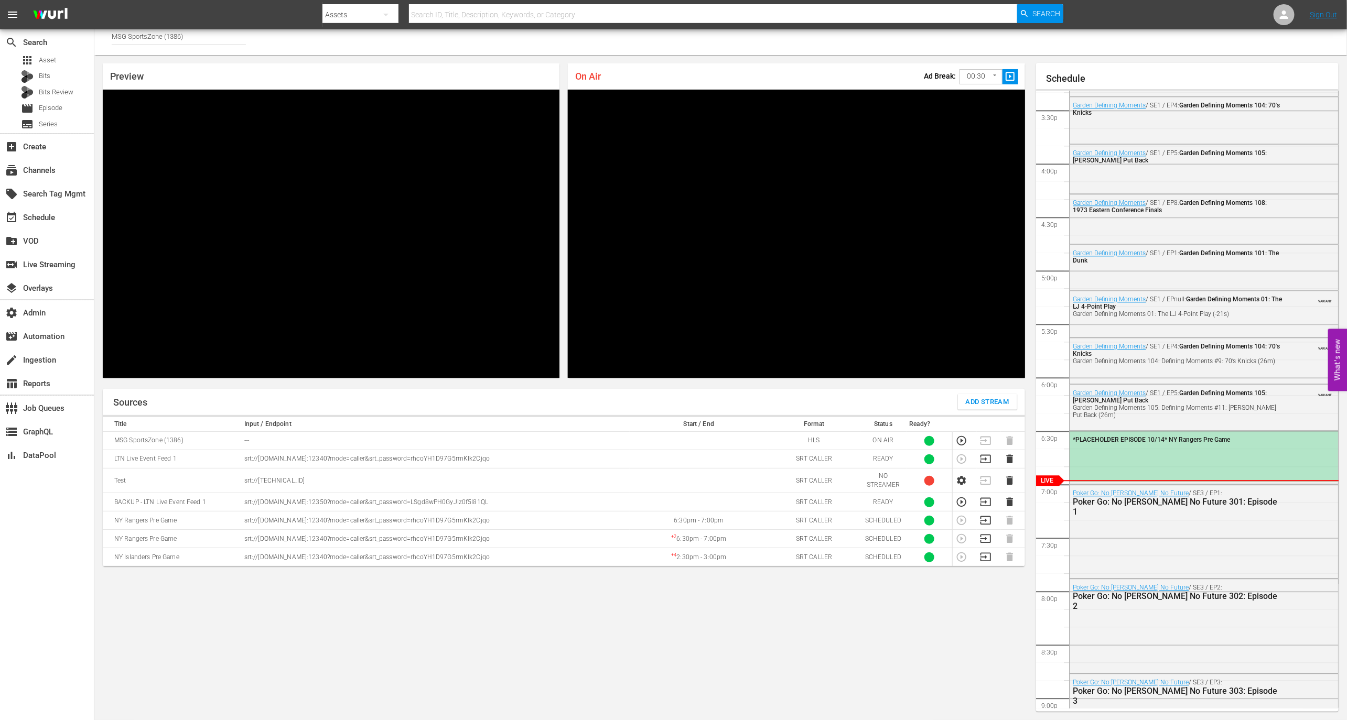
click at [1161, 453] on div "*PLACEHOLDER EPISODE 10/14* NY Rangers Pre Game" at bounding box center [1203, 456] width 269 height 50
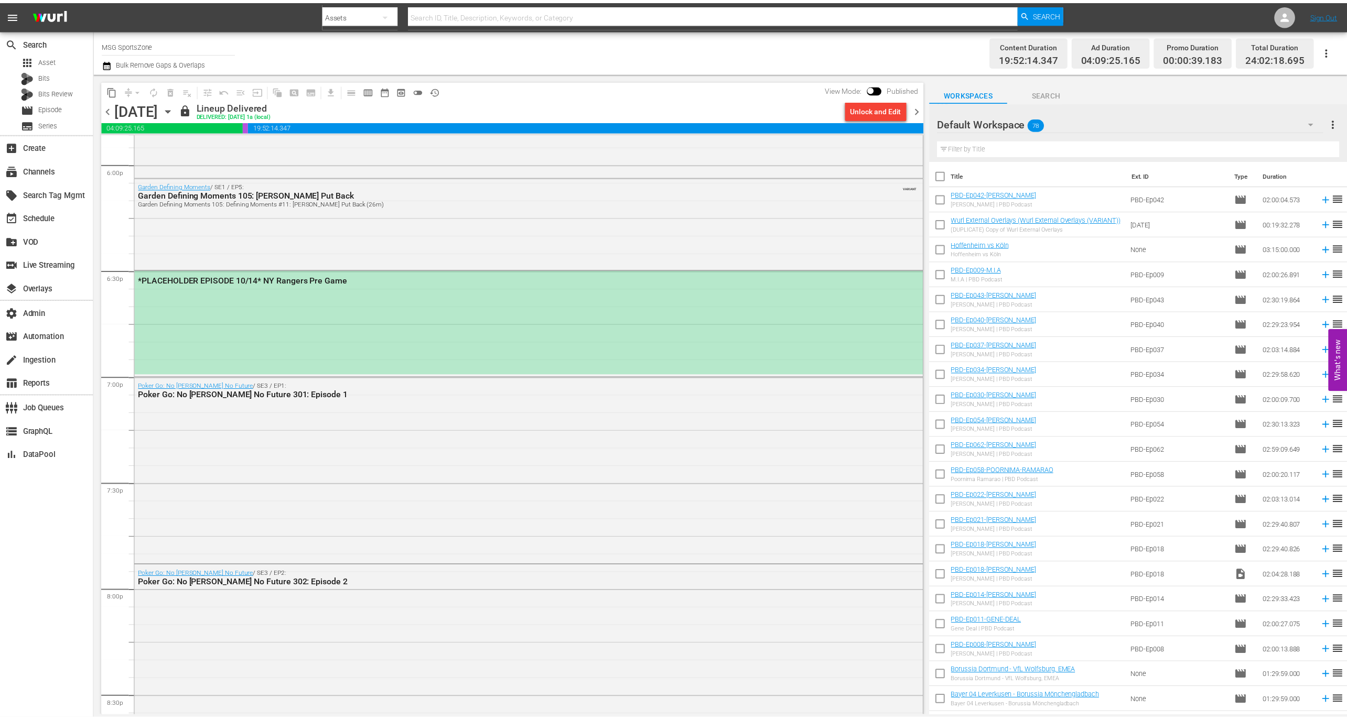
scroll to position [3817, 0]
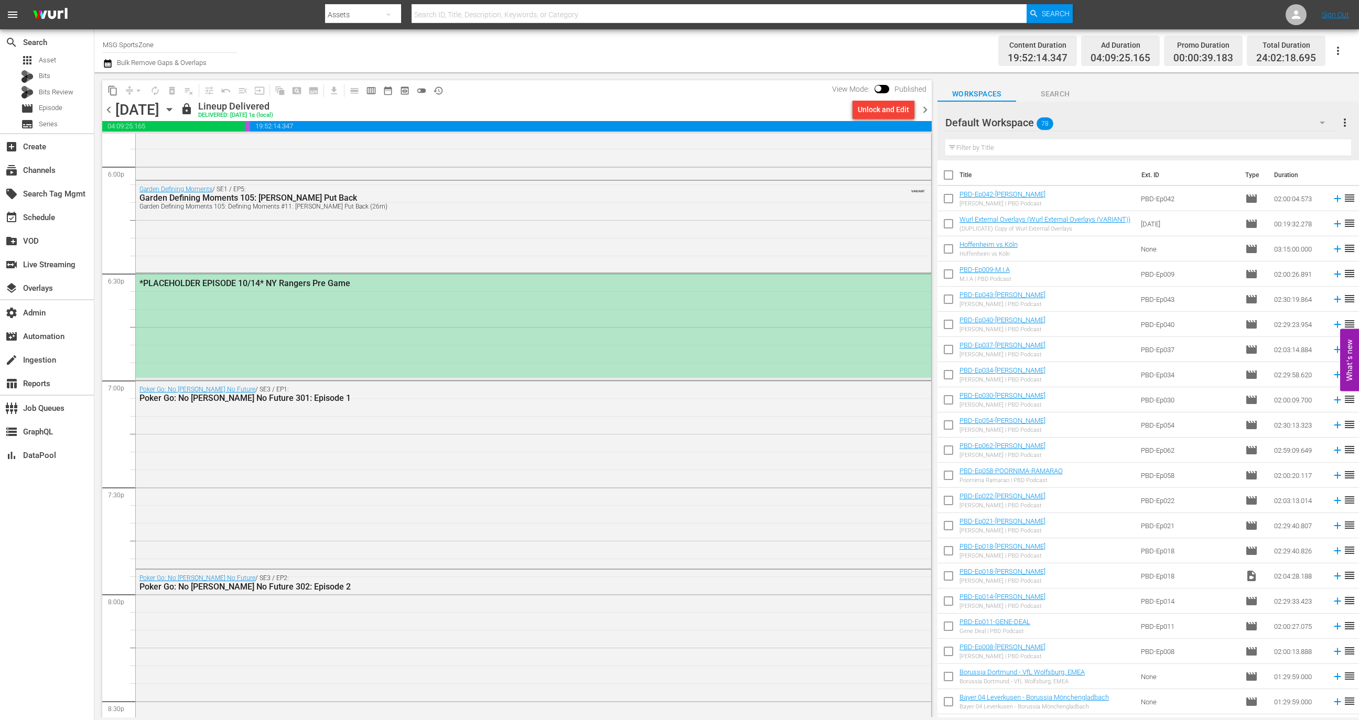
click at [321, 350] on div "*PLACEHOLDER EPISODE 10/14* NY Rangers Pre Game" at bounding box center [533, 326] width 795 height 104
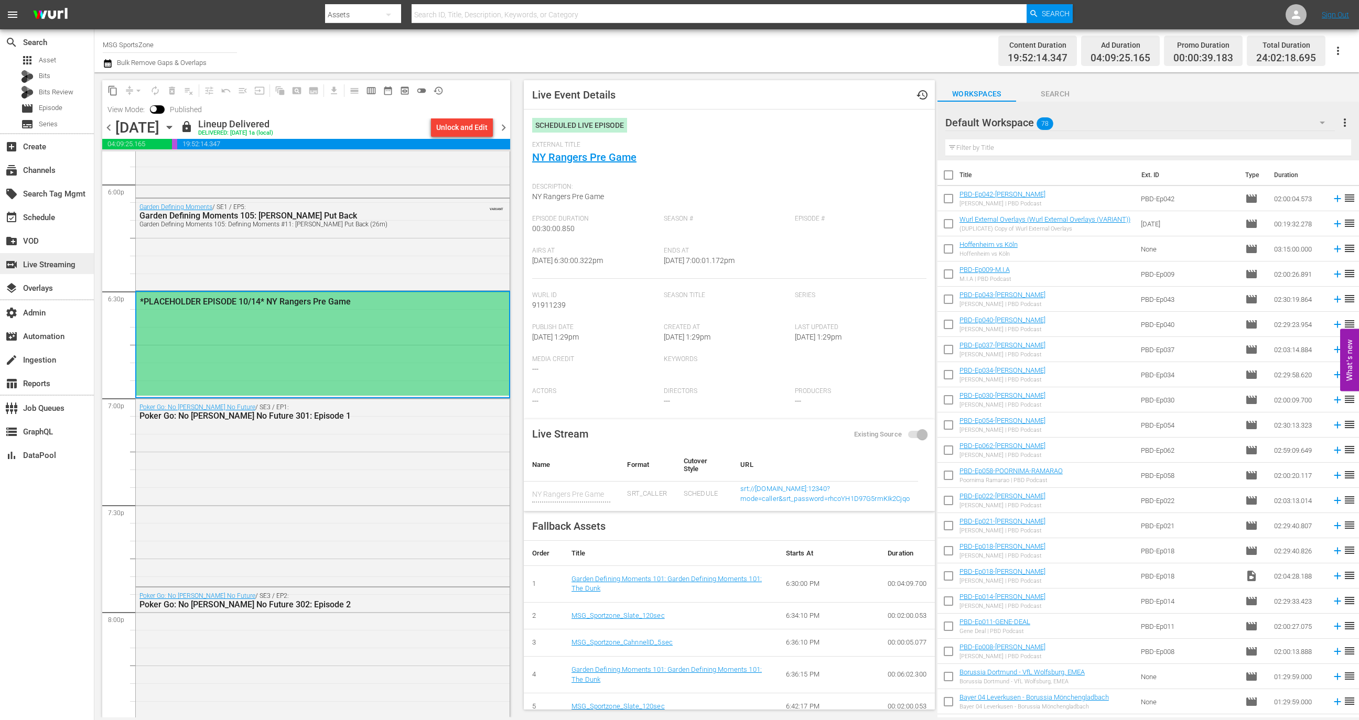
click at [59, 265] on div "switch_video Live Streaming" at bounding box center [29, 262] width 59 height 9
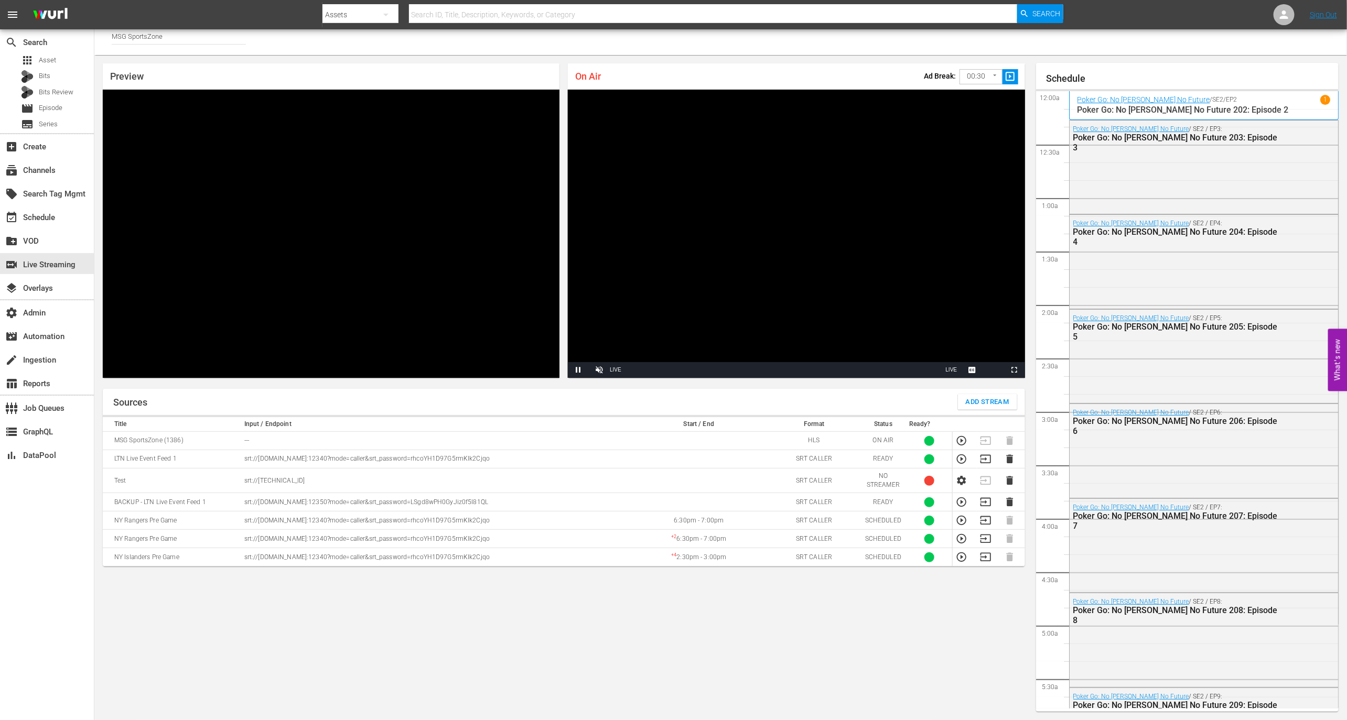
scroll to position [1720, 0]
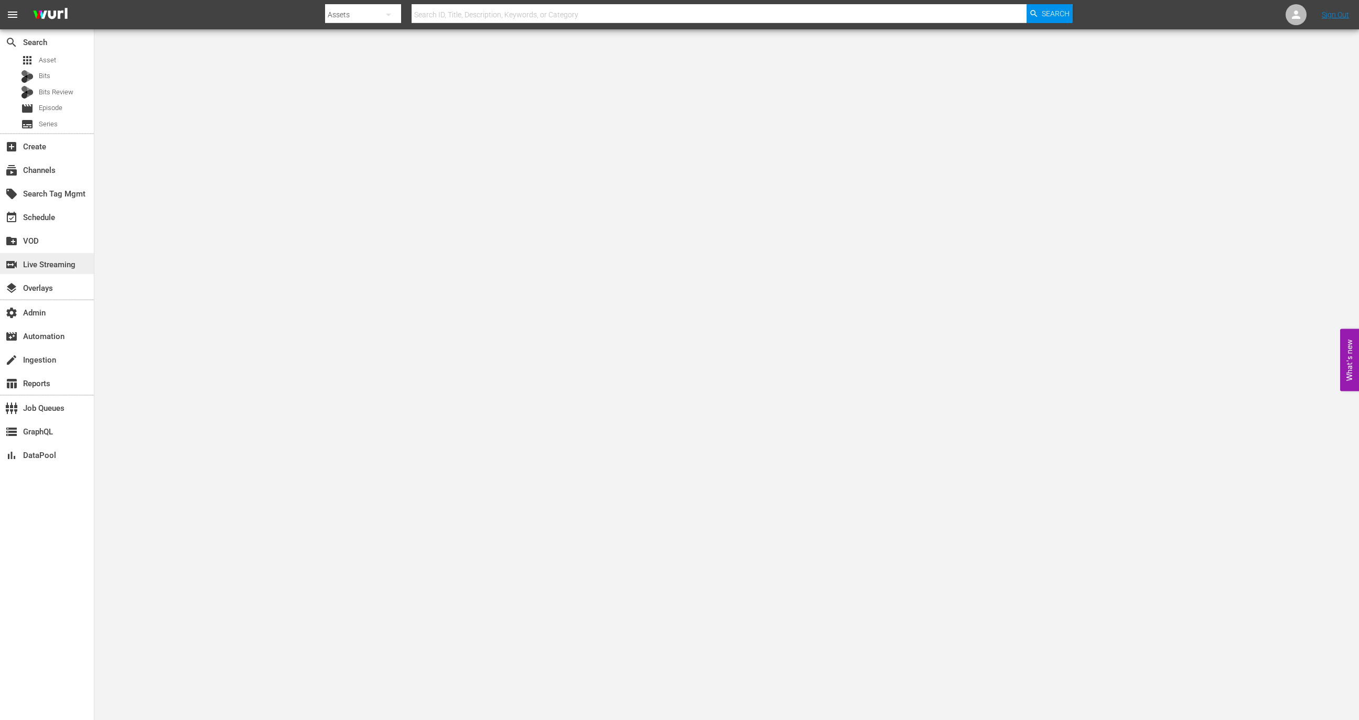
click at [58, 259] on div "switch_video Live Streaming" at bounding box center [29, 262] width 59 height 9
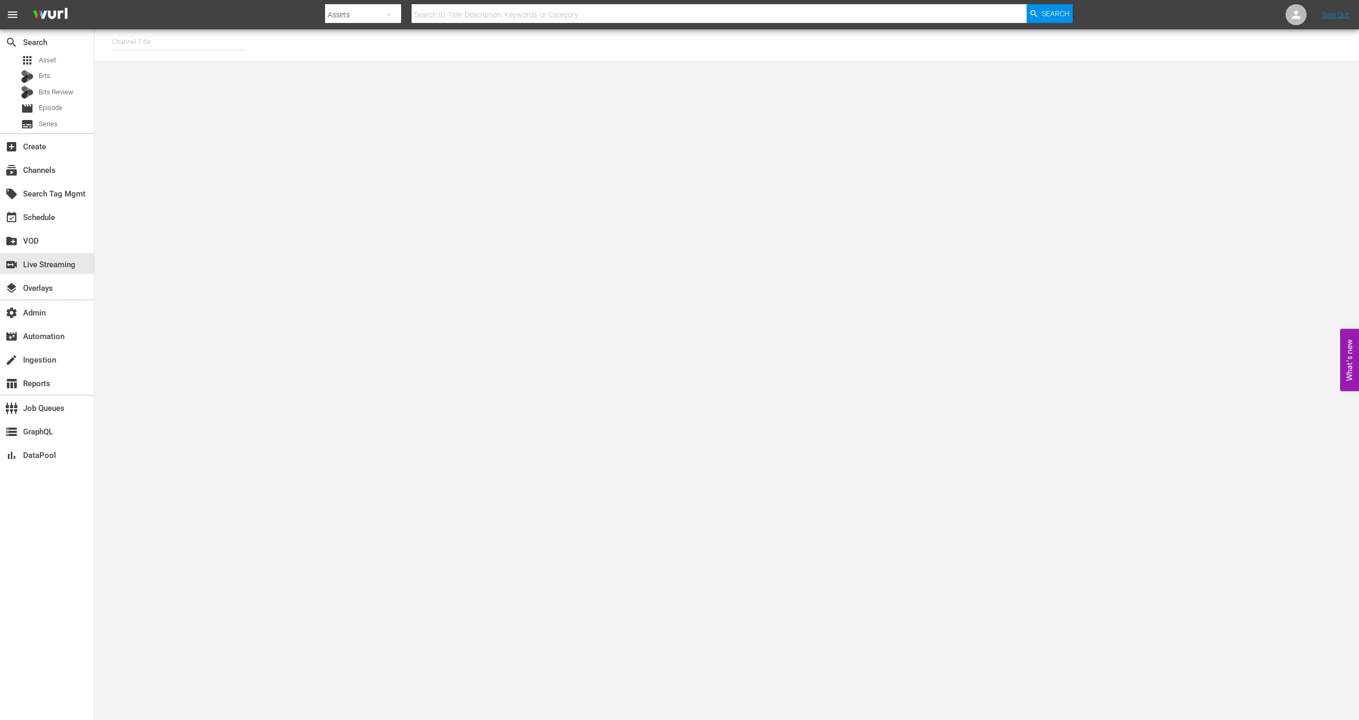
click at [154, 41] on input "text" at bounding box center [179, 41] width 134 height 25
click at [198, 124] on div "MSG SportsZone - Roku Feed (1582 - amc_msgsportszone_3)" at bounding box center [257, 121] width 272 height 25
type input "MSG SportsZone - Roku Feed (1582 - amc_msgsportszone_3)"
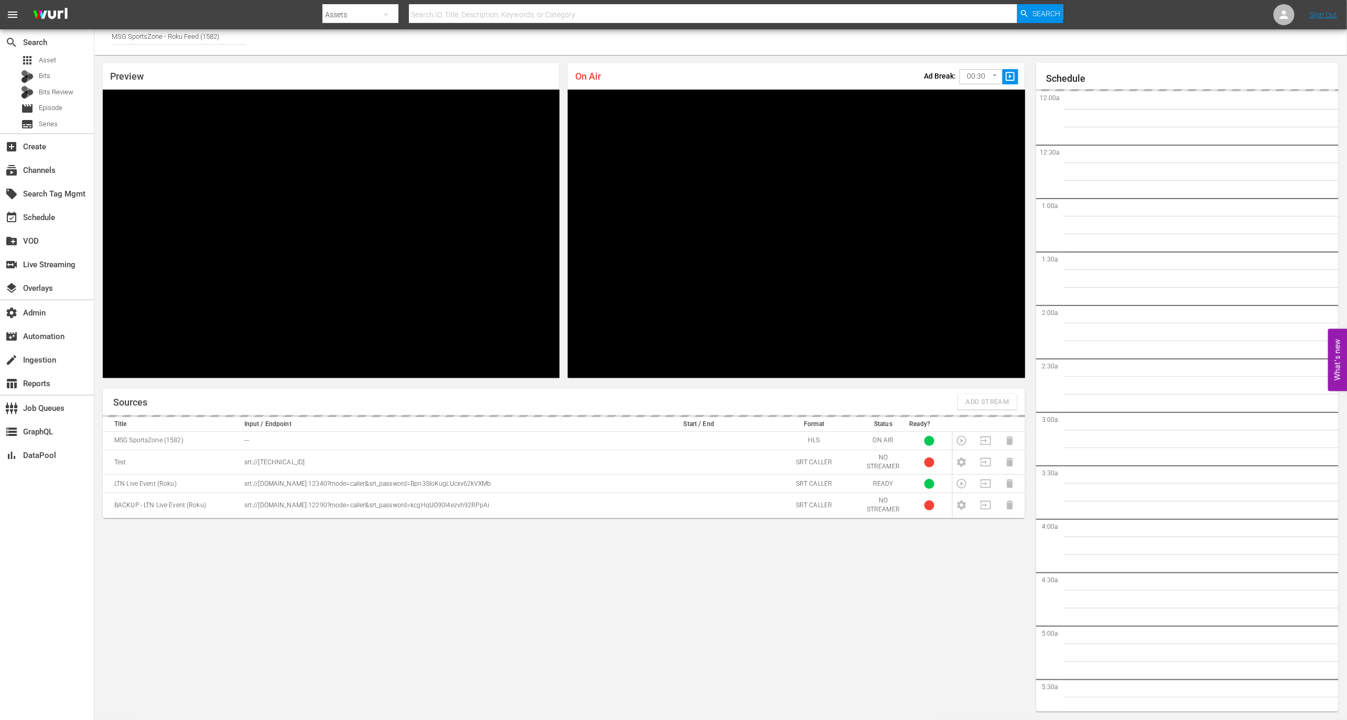
scroll to position [1633, 0]
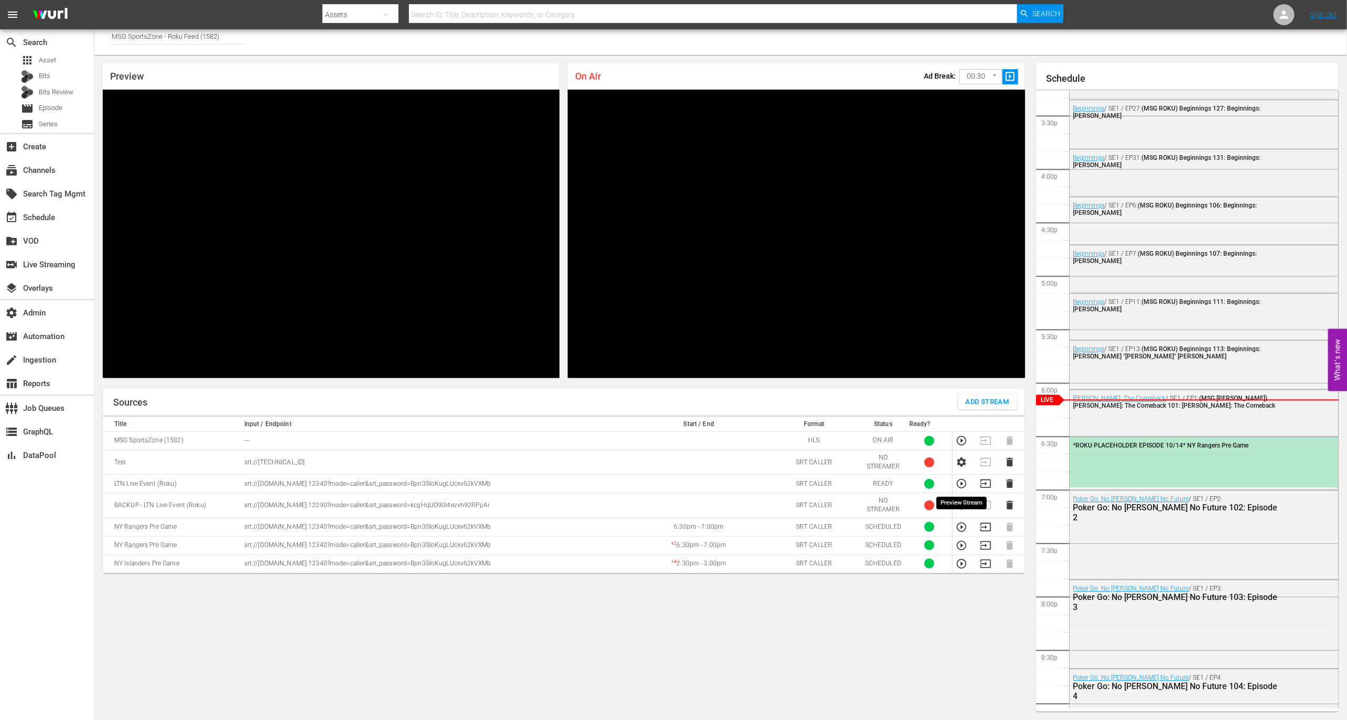
click at [905, 462] on icon "button" at bounding box center [962, 484] width 12 height 12
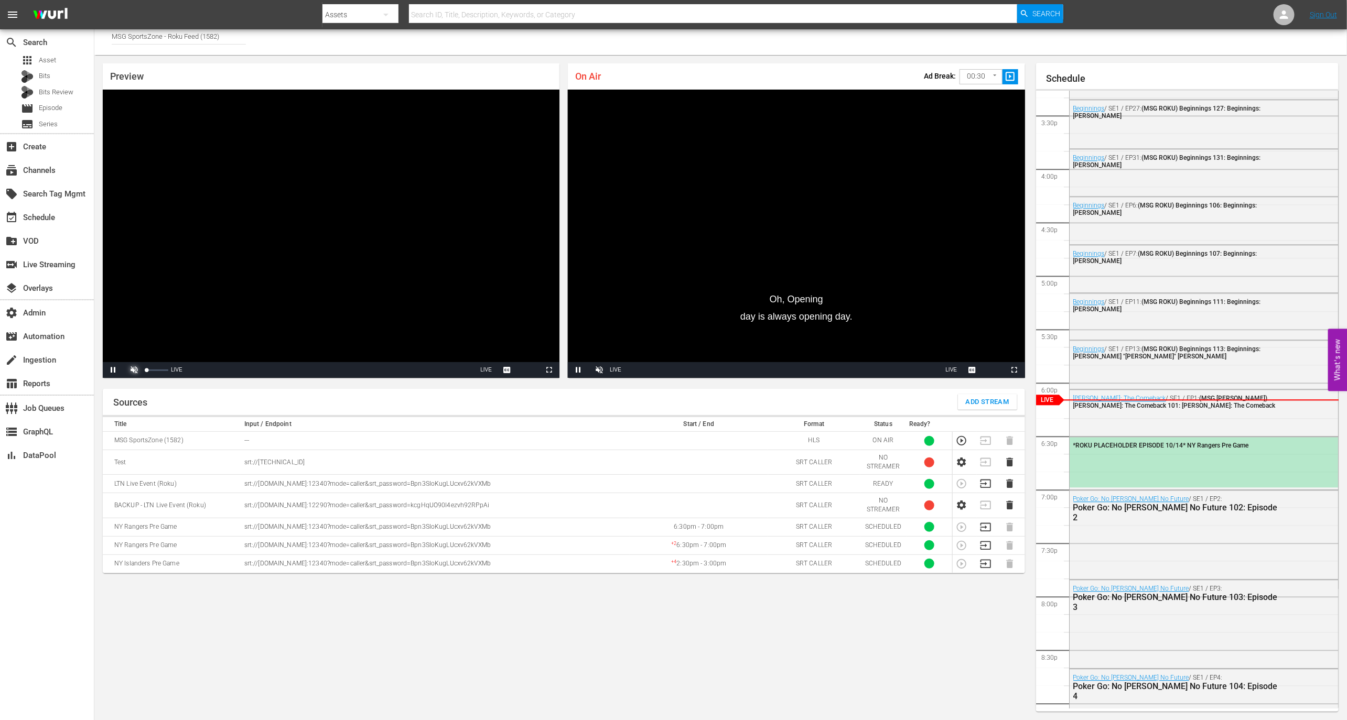
click at [134, 370] on span "Video Player" at bounding box center [134, 370] width 0 height 0
click at [905, 459] on div "*ROKU PLACEHOLDER EPISODE 10/14* NY Rangers Pre Game" at bounding box center [1203, 462] width 269 height 50
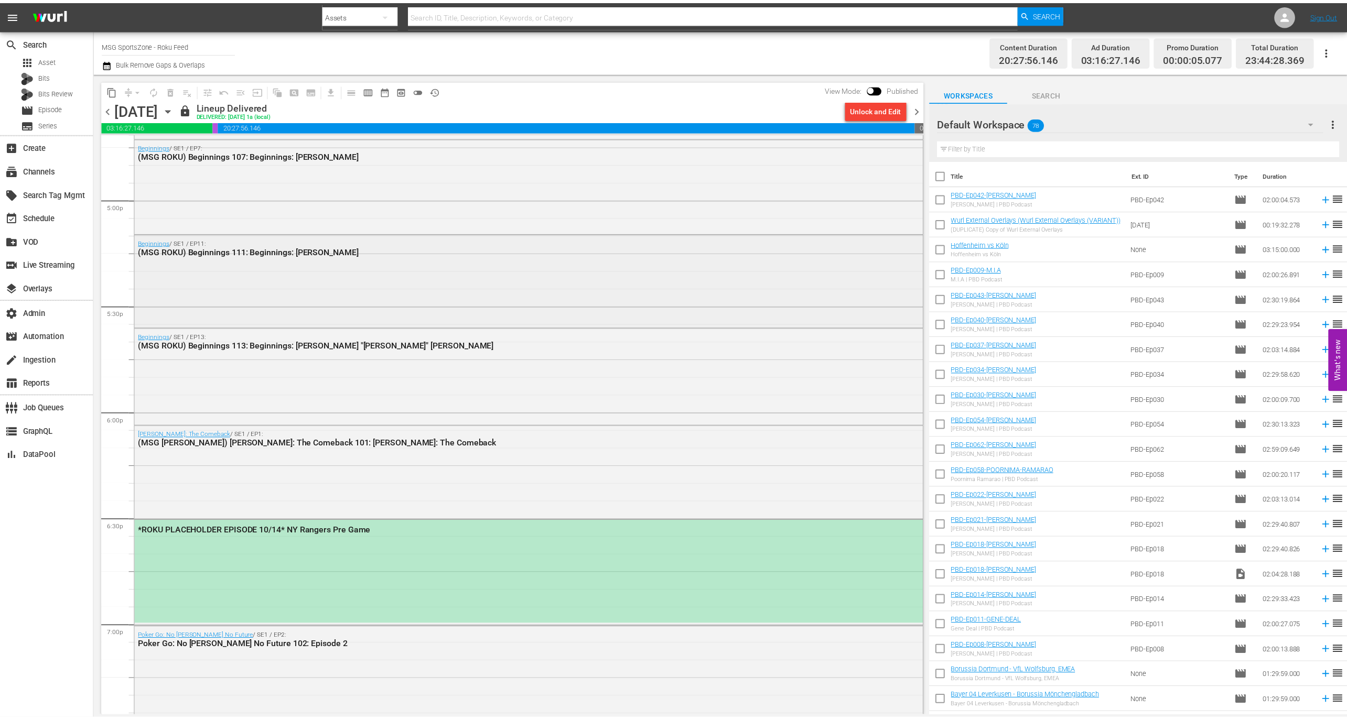
scroll to position [3591, 0]
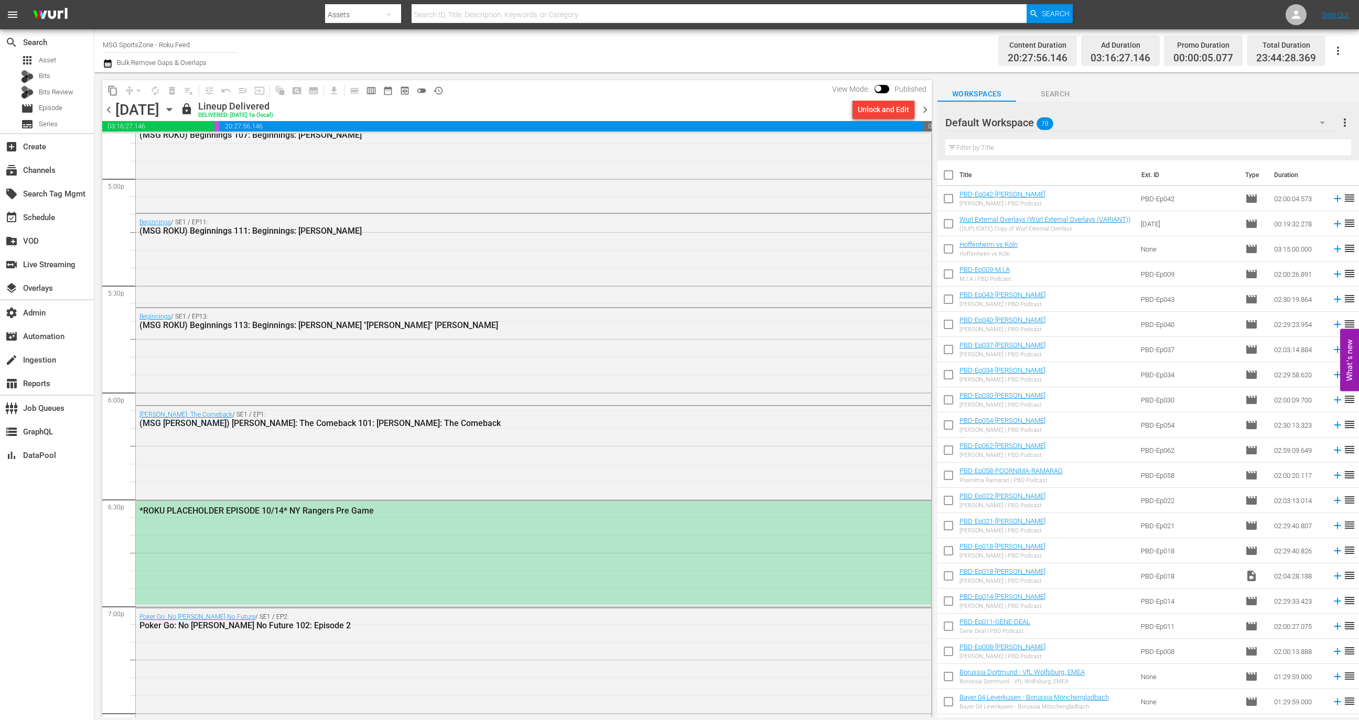
click at [434, 462] on div "*ROKU PLACEHOLDER EPISODE 10/14* NY Rangers Pre Game" at bounding box center [533, 553] width 795 height 104
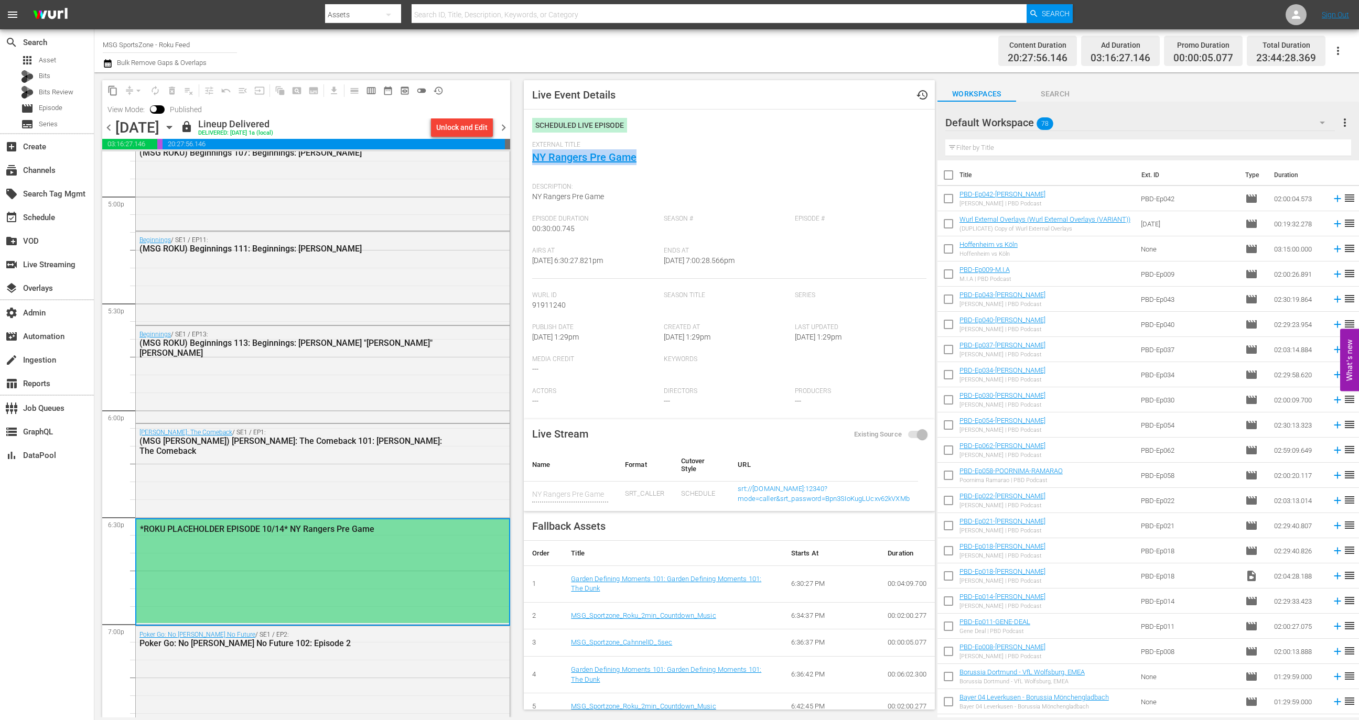
drag, startPoint x: 673, startPoint y: 157, endPoint x: 528, endPoint y: 157, distance: 144.2
click at [528, 157] on div "Live Event Details history Scheduled Live Episode External Title NY Rangers Pre…" at bounding box center [729, 395] width 411 height 630
copy link "NY Rangers Pre Game"
click at [56, 268] on div "switch_video Live Streaming" at bounding box center [29, 262] width 59 height 9
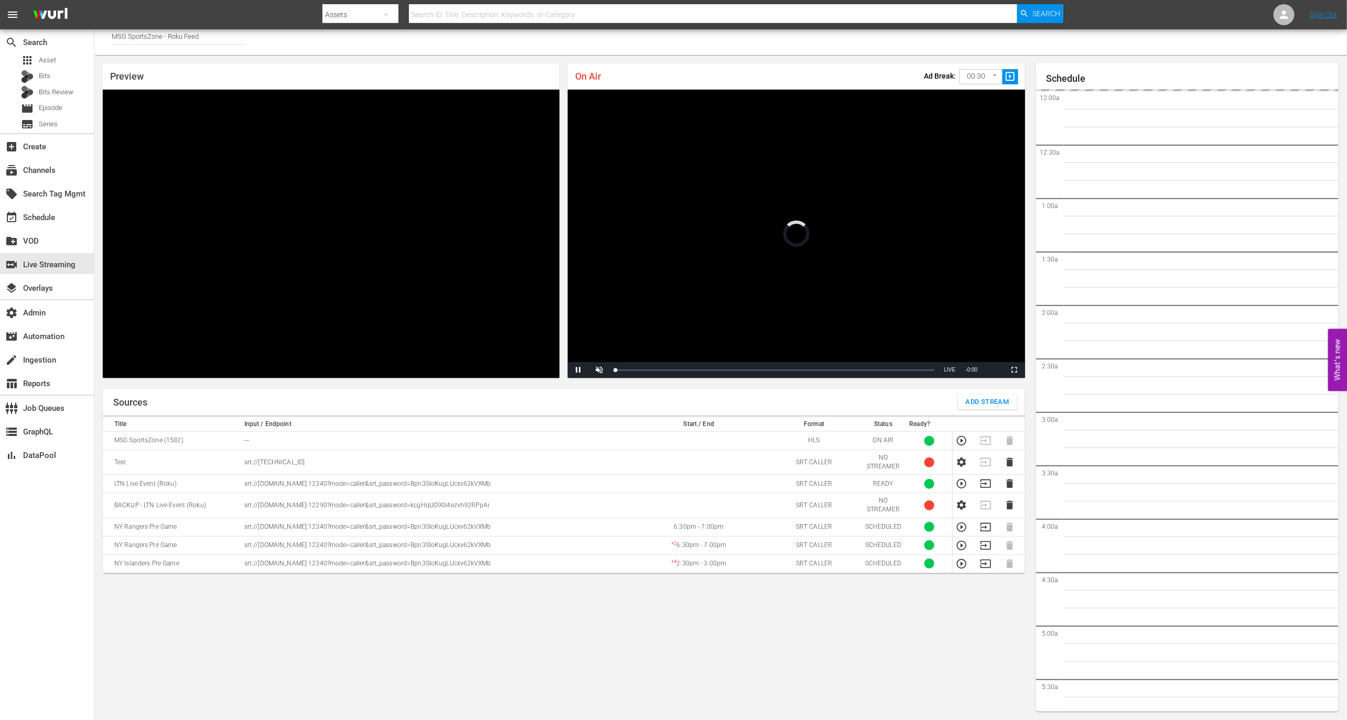
scroll to position [1634, 0]
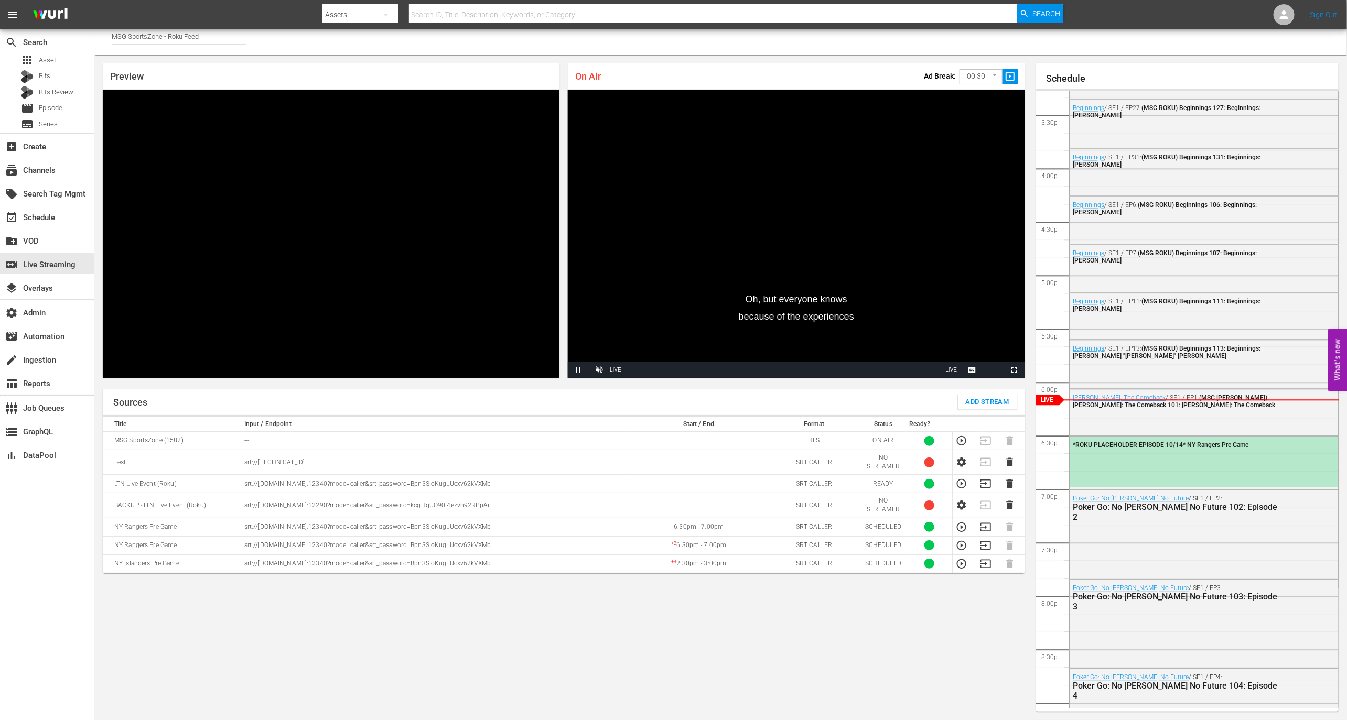
click at [905, 462] on icon "button" at bounding box center [962, 484] width 12 height 12
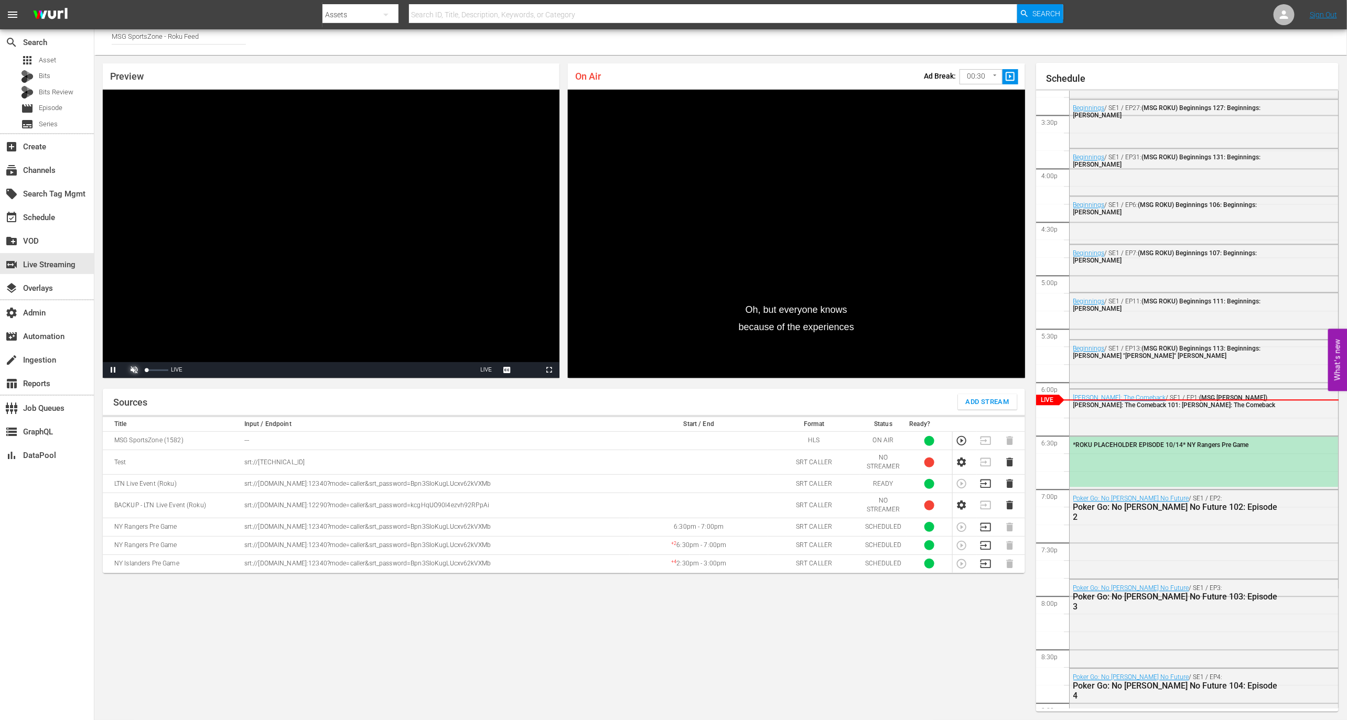
click at [134, 370] on span "Video Player" at bounding box center [134, 370] width 0 height 0
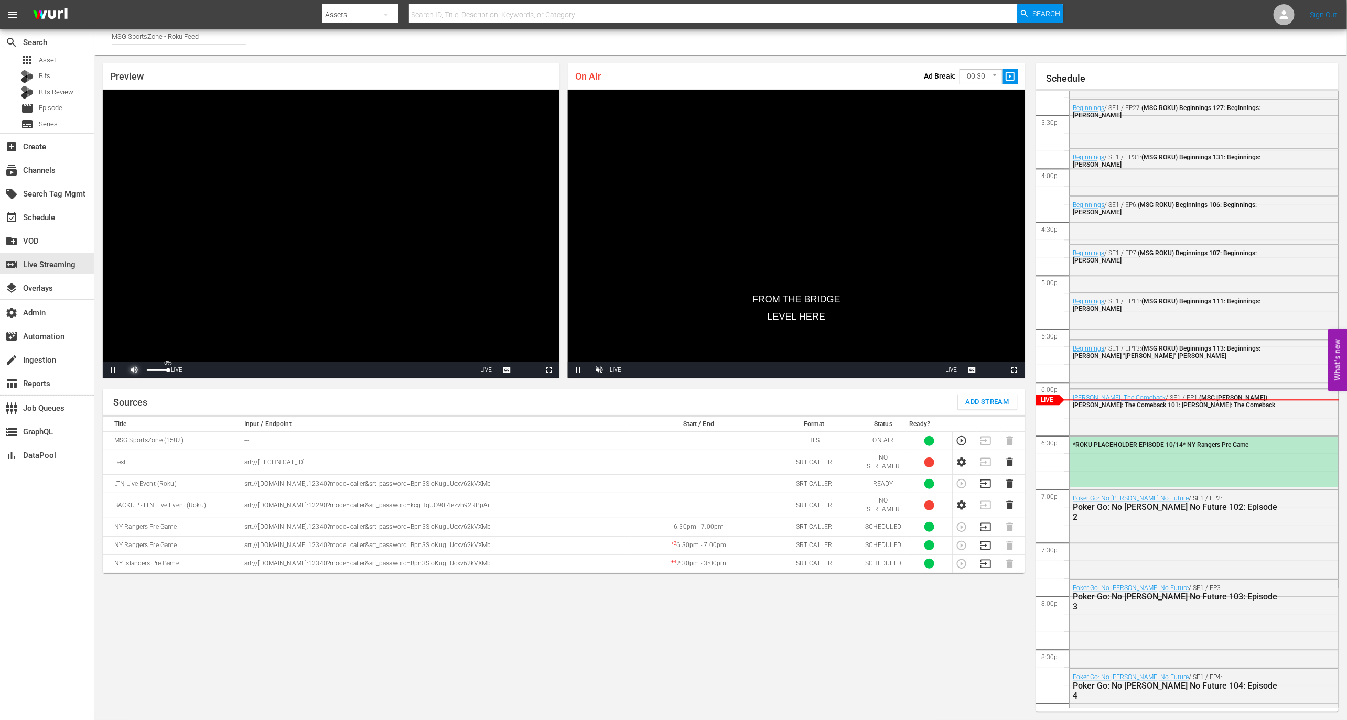
click at [134, 370] on span "Video Player" at bounding box center [134, 370] width 0 height 0
click at [599, 370] on span "Video Player" at bounding box center [599, 370] width 0 height 0
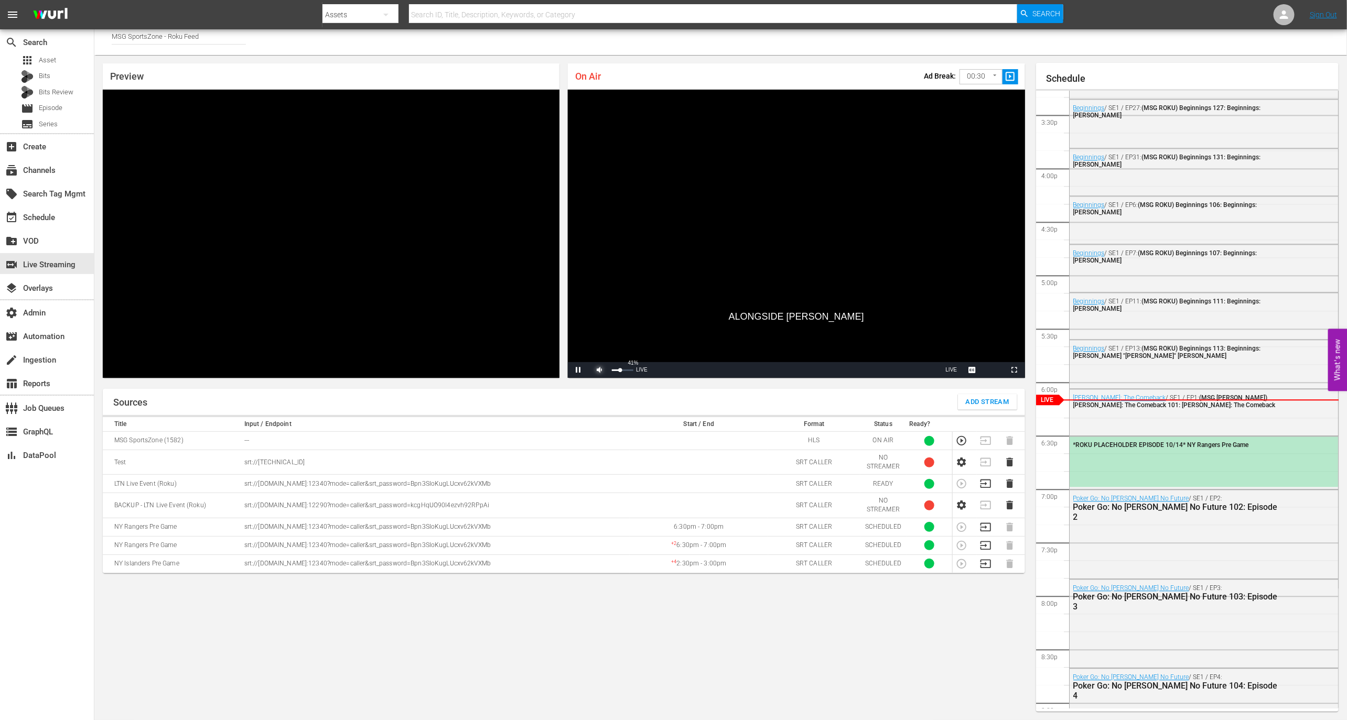
click at [620, 370] on div "Volume Level" at bounding box center [616, 371] width 8 height 2
click at [614, 370] on div "Volume Level" at bounding box center [613, 371] width 3 height 2
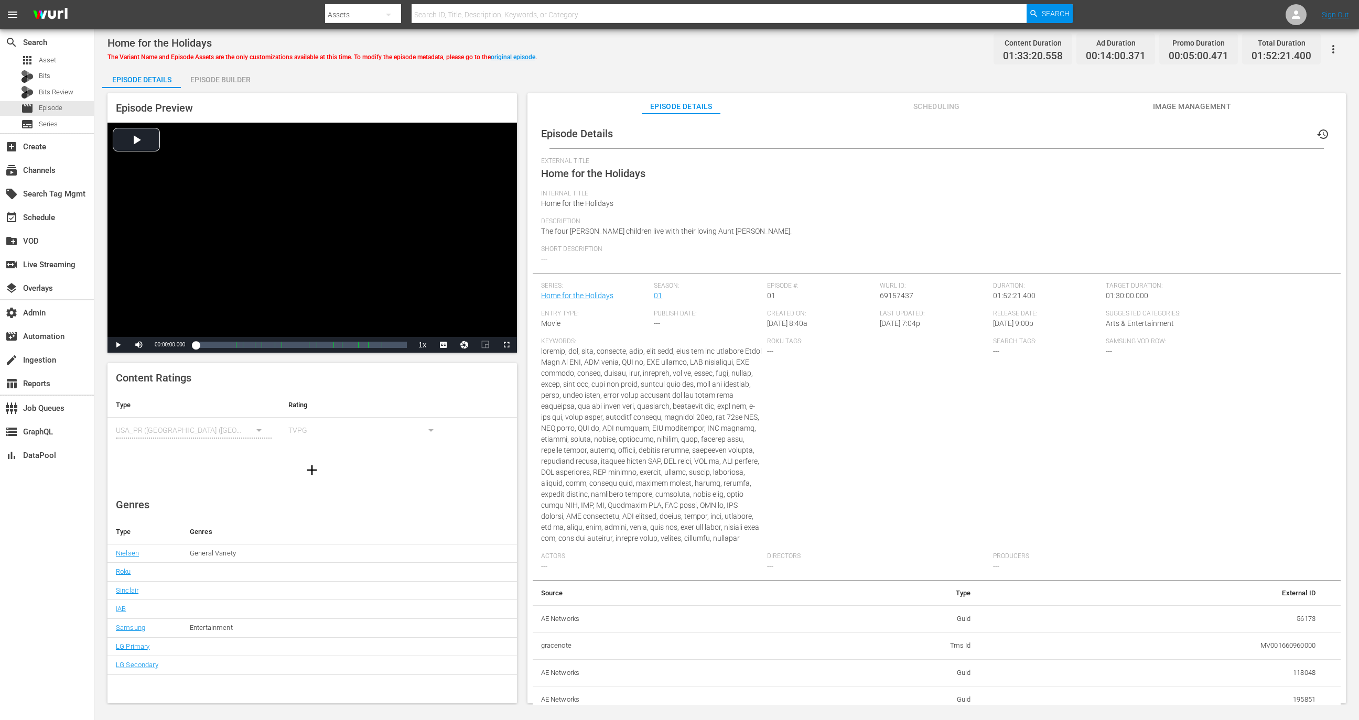
scroll to position [112, 0]
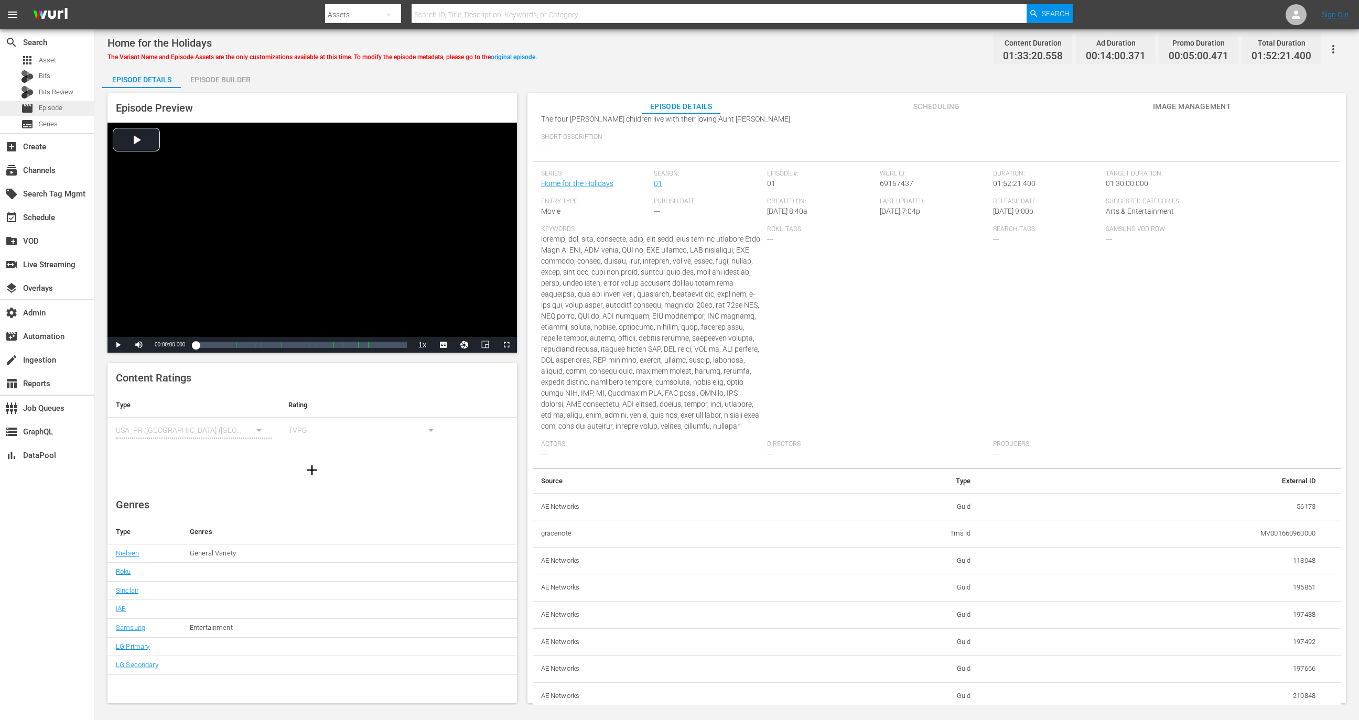
click at [66, 107] on div "movie Episode" at bounding box center [47, 108] width 94 height 15
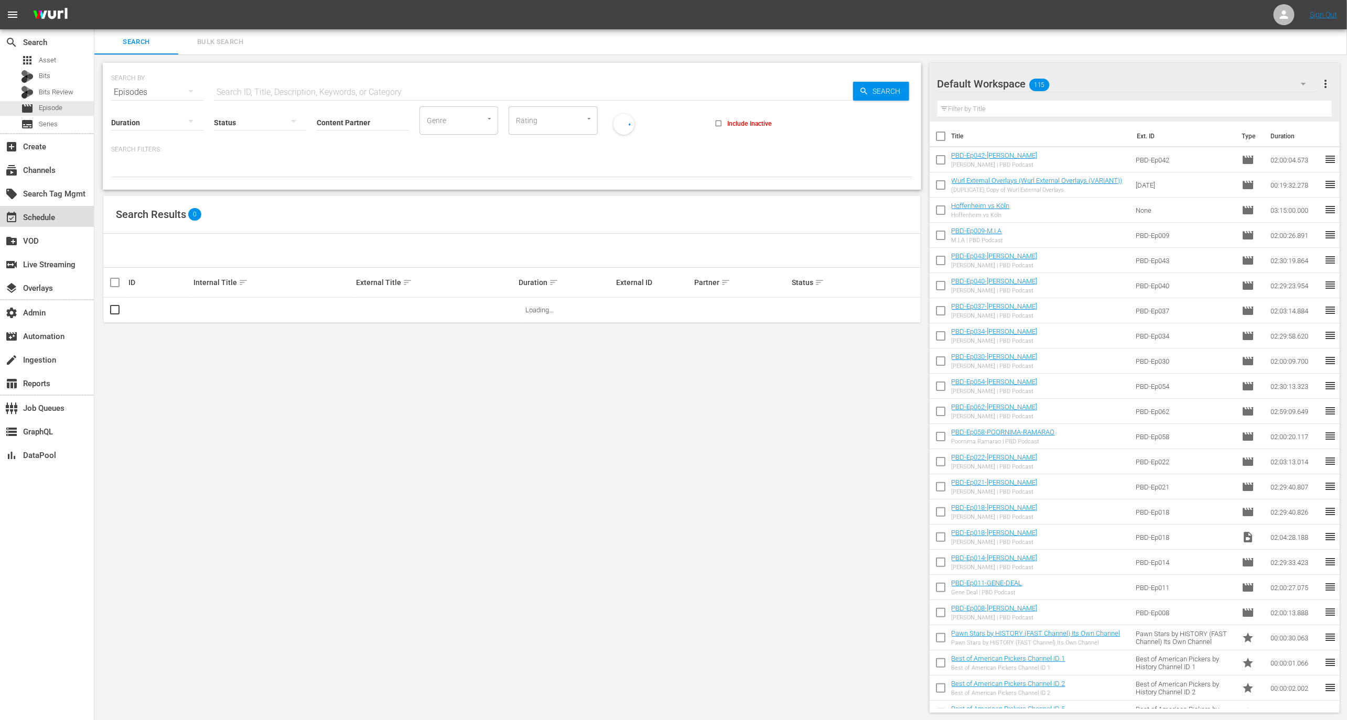
click at [50, 219] on div "event_available Schedule" at bounding box center [29, 215] width 59 height 9
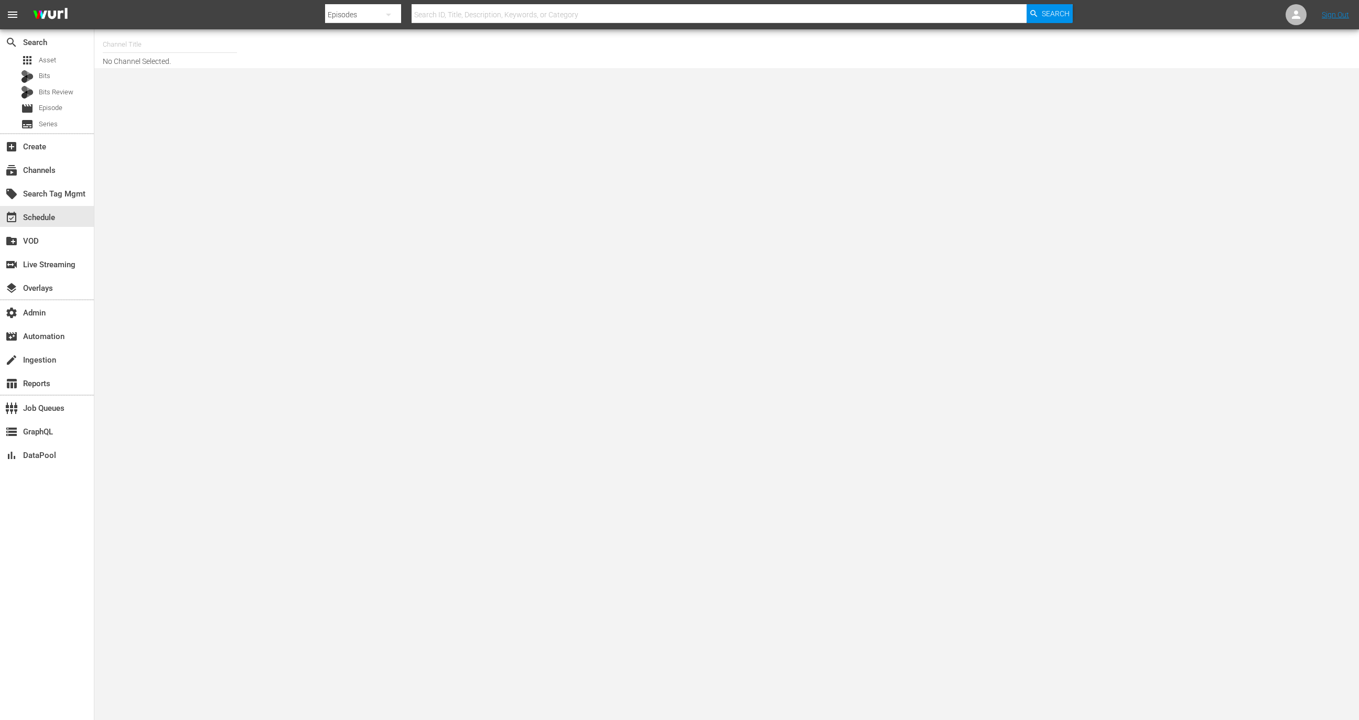
click at [167, 40] on input "text" at bounding box center [170, 44] width 134 height 25
click at [187, 60] on div "Dry Bar Comedy (370 - drybar_drybarcomedy_1) Dry Bar Comedy – Xumo VOD (482 - d…" at bounding box center [247, 86] width 288 height 59
click at [187, 61] on div "Dry Bar Comedy (370 - drybar_drybarcomedy_1)" at bounding box center [247, 73] width 272 height 25
type input "Dry Bar Comedy (370 - drybar_drybarcomedy_1)"
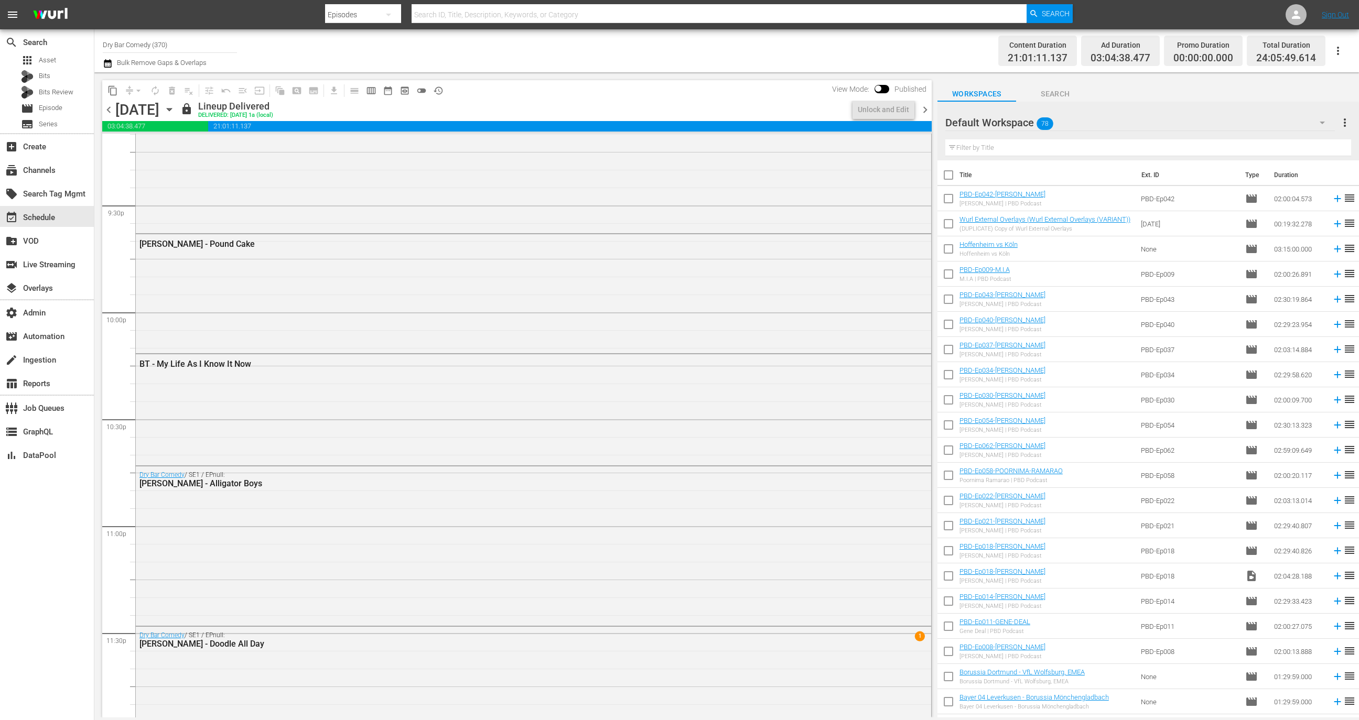
scroll to position [4595, 0]
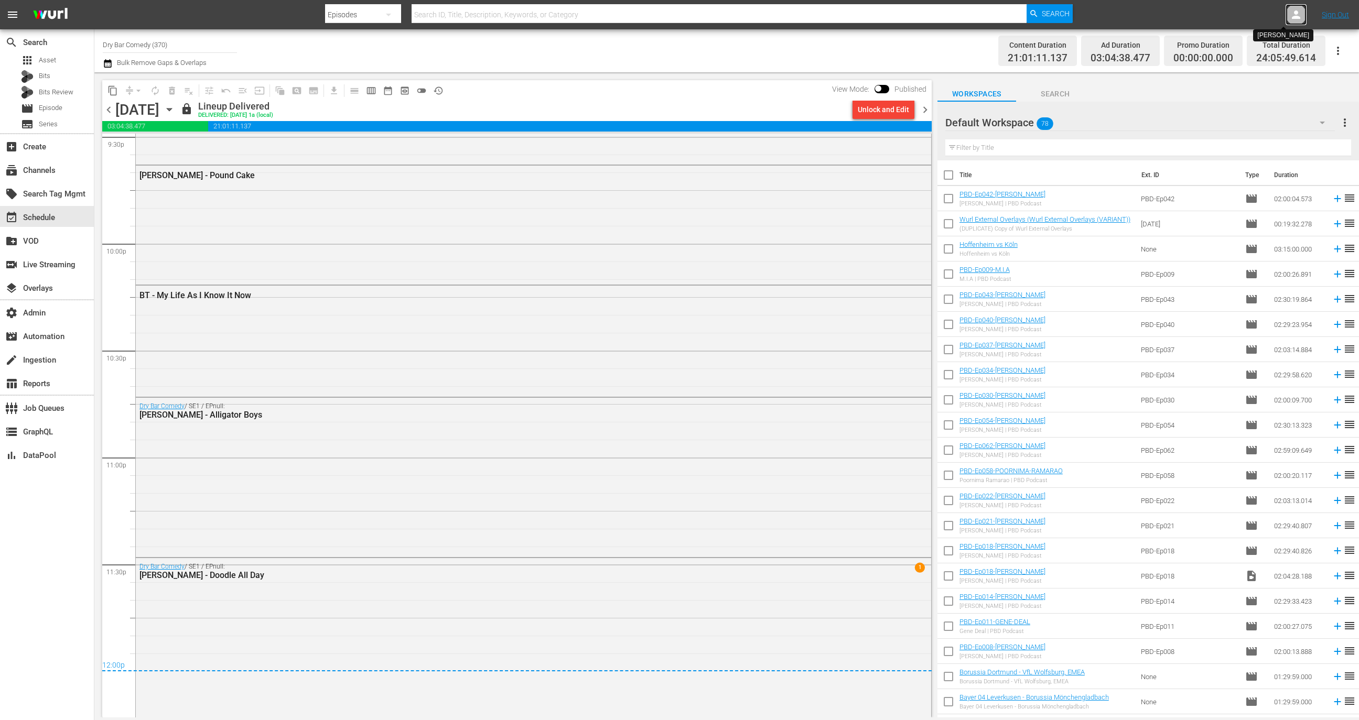
click at [1293, 23] on div at bounding box center [1295, 14] width 21 height 21
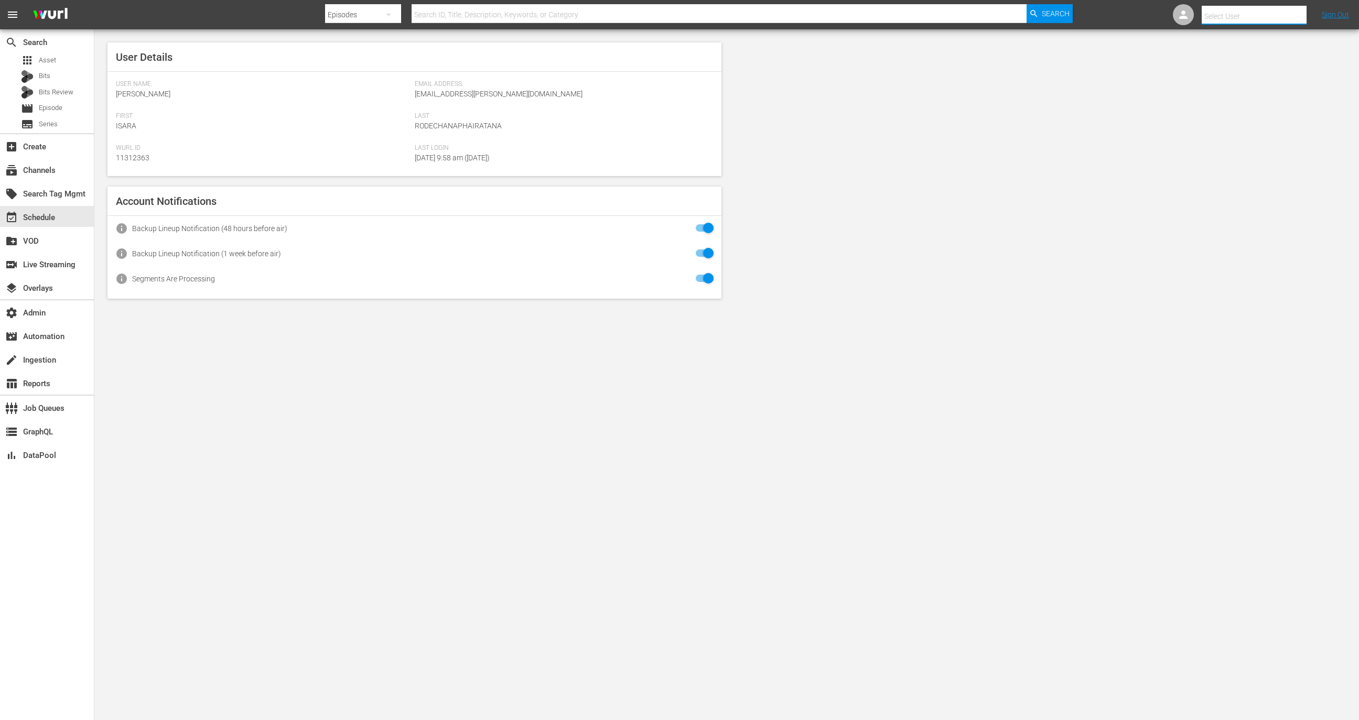
click at [1234, 22] on input "text" at bounding box center [1269, 16] width 134 height 25
click at [1240, 151] on div "Shawna Brooks <shawna.brooks@angel.com>" at bounding box center [1234, 145] width 164 height 25
type input "Shawna Brooks (11314900)"
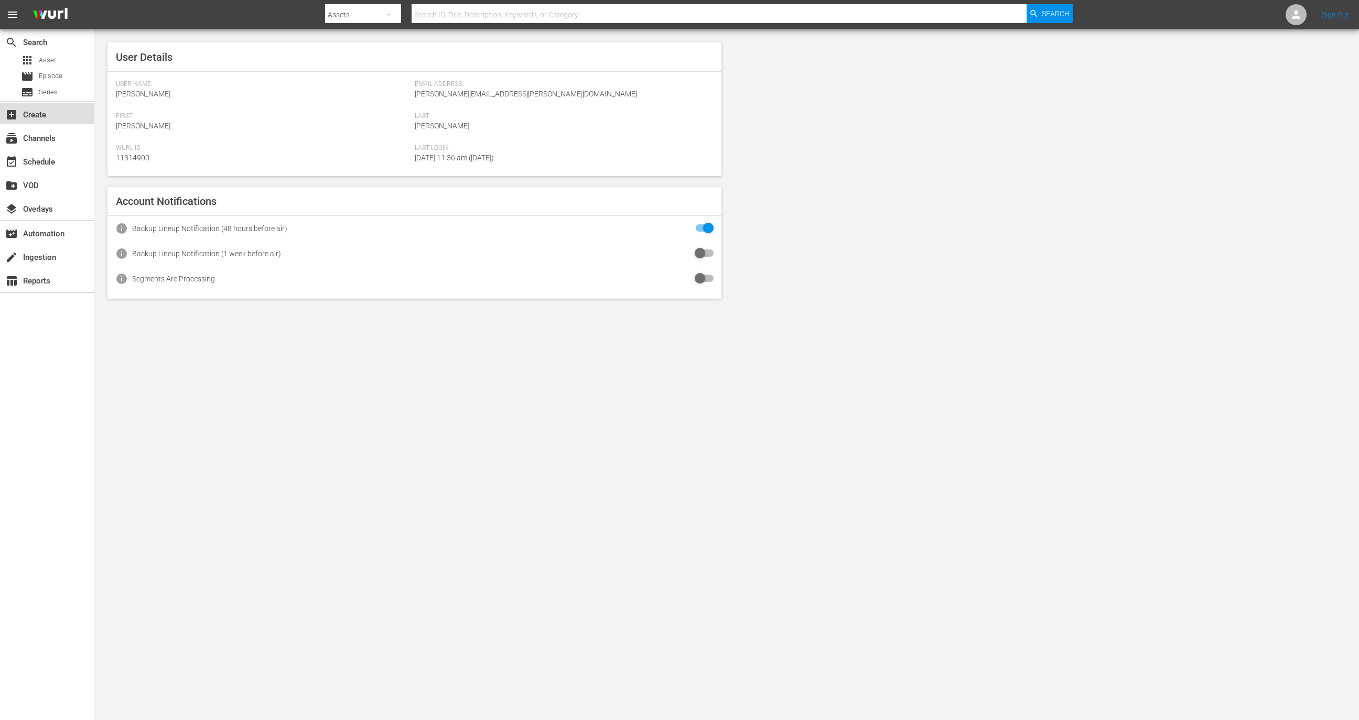
click at [58, 107] on div "add_box Create" at bounding box center [47, 113] width 94 height 21
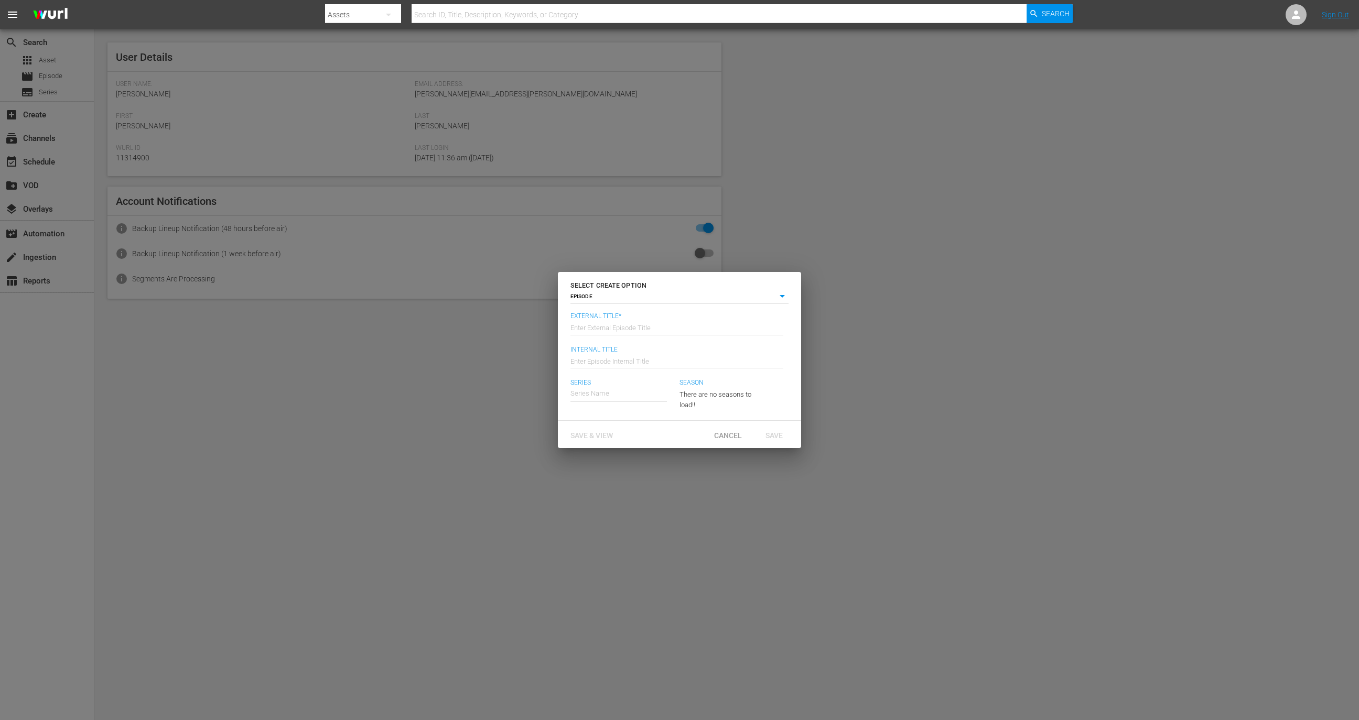
click at [65, 72] on div "SELECT CREATE OPTION EPISODE episode External Title* Enter External Episode Tit…" at bounding box center [679, 360] width 1359 height 720
click at [722, 426] on div "Cancel" at bounding box center [728, 434] width 46 height 19
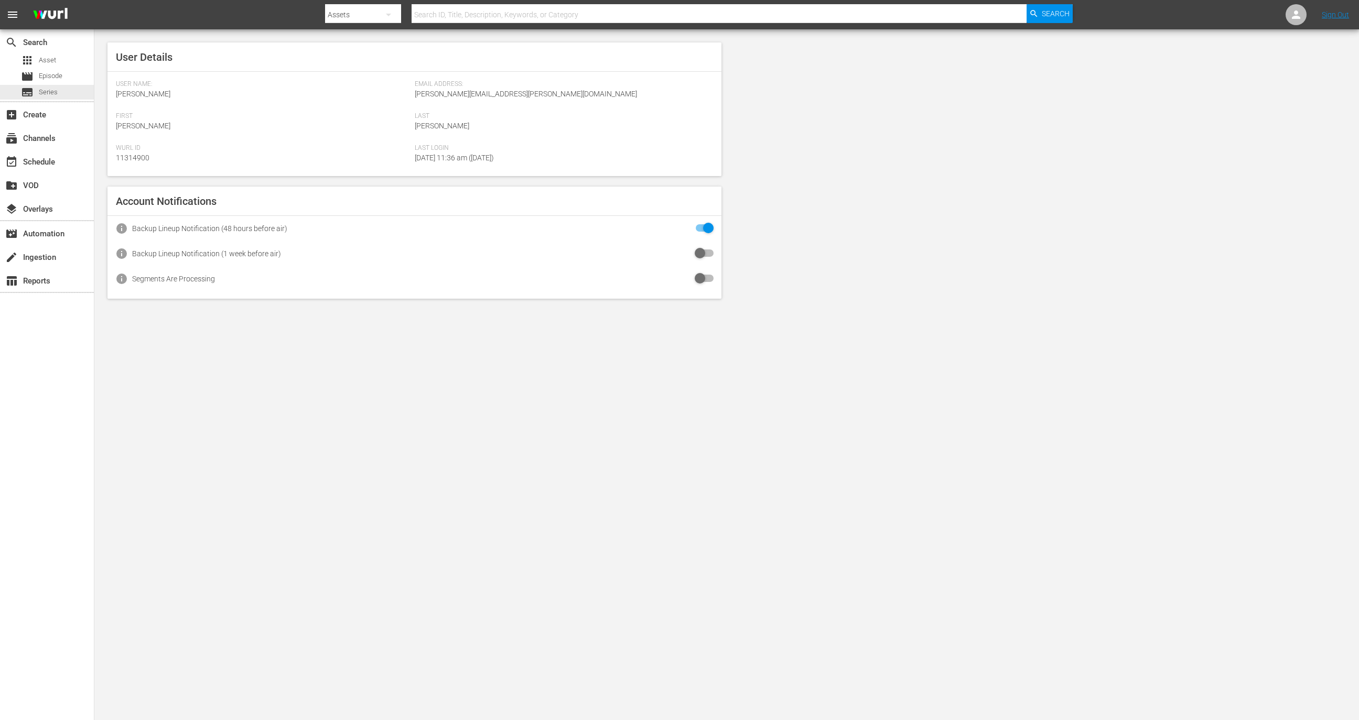
click at [71, 84] on div "apps Asset movie Episode subtitles Series" at bounding box center [47, 76] width 94 height 47
click at [70, 77] on div "movie Episode" at bounding box center [47, 76] width 94 height 15
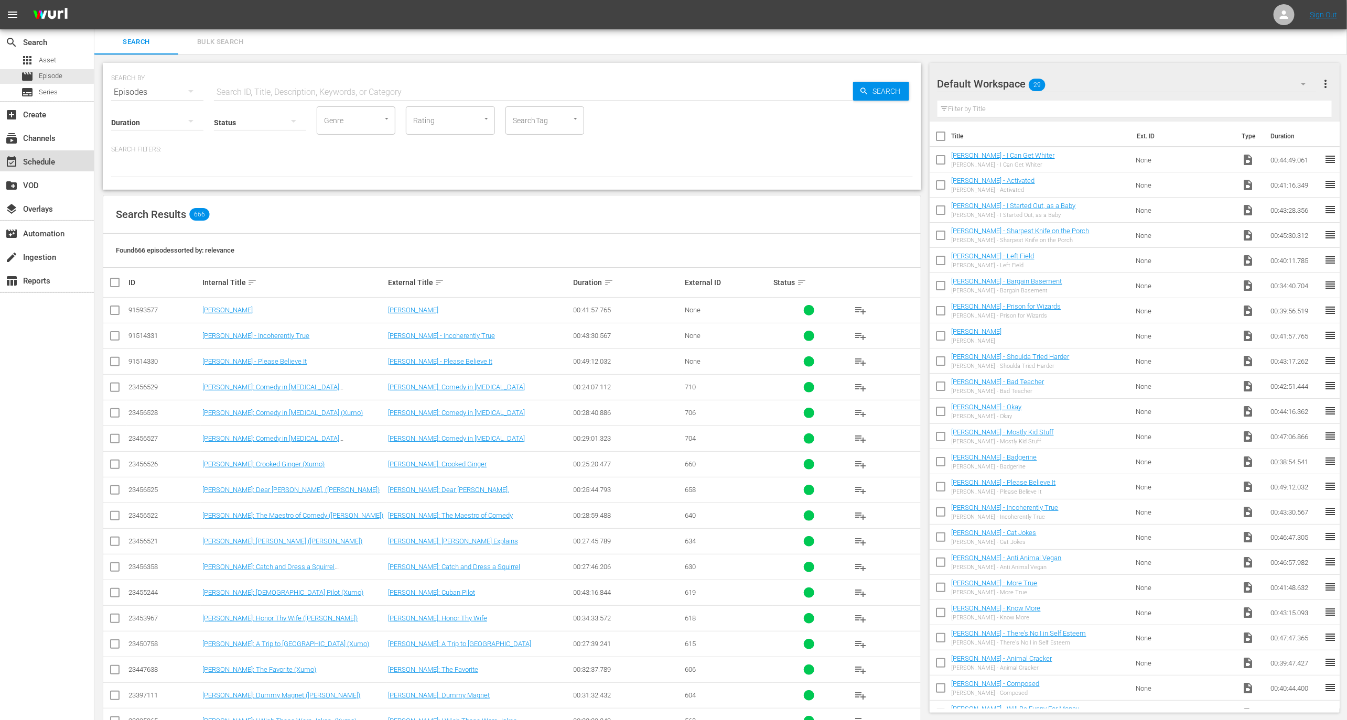
click at [45, 165] on div "event_available Schedule" at bounding box center [29, 160] width 59 height 9
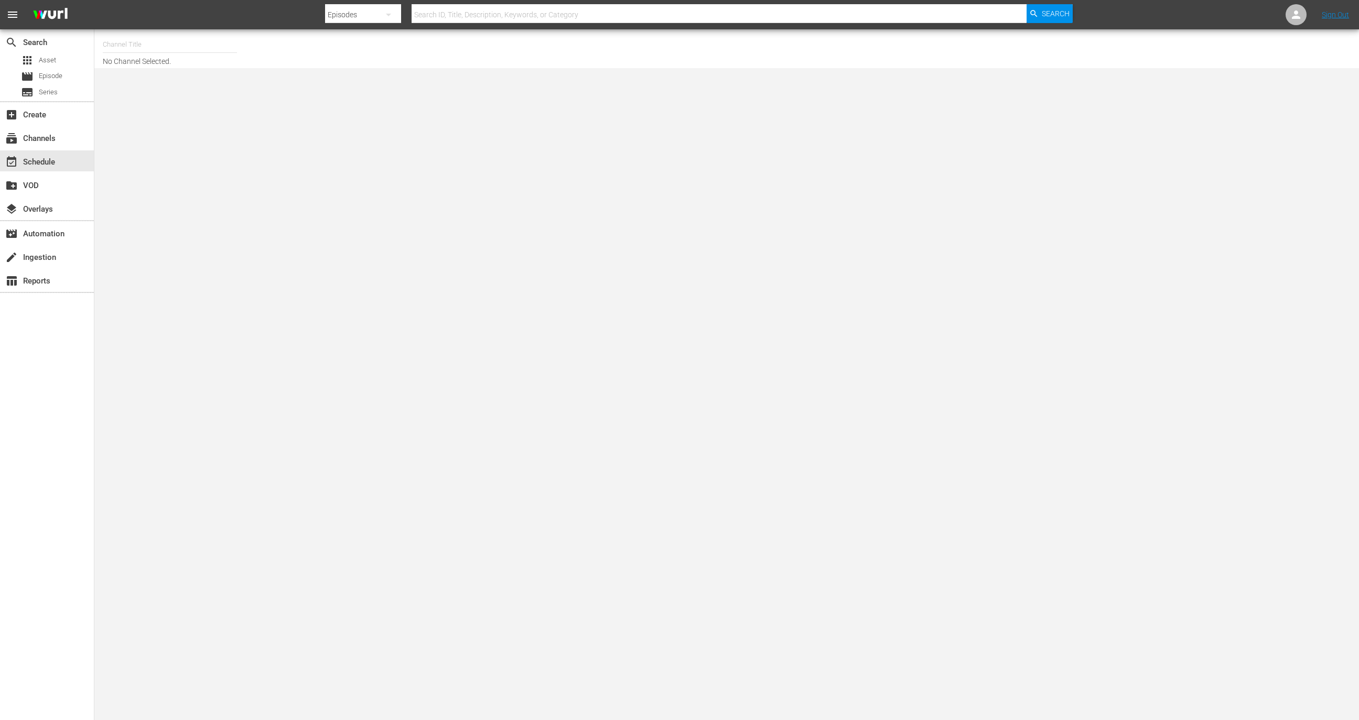
click at [183, 45] on input "text" at bounding box center [170, 44] width 134 height 25
click at [213, 77] on div "Dry Bar Comedy (370 - drybar_drybarcomedy_1)" at bounding box center [247, 73] width 272 height 25
type input "Dry Bar Comedy (370 - drybar_drybarcomedy_1)"
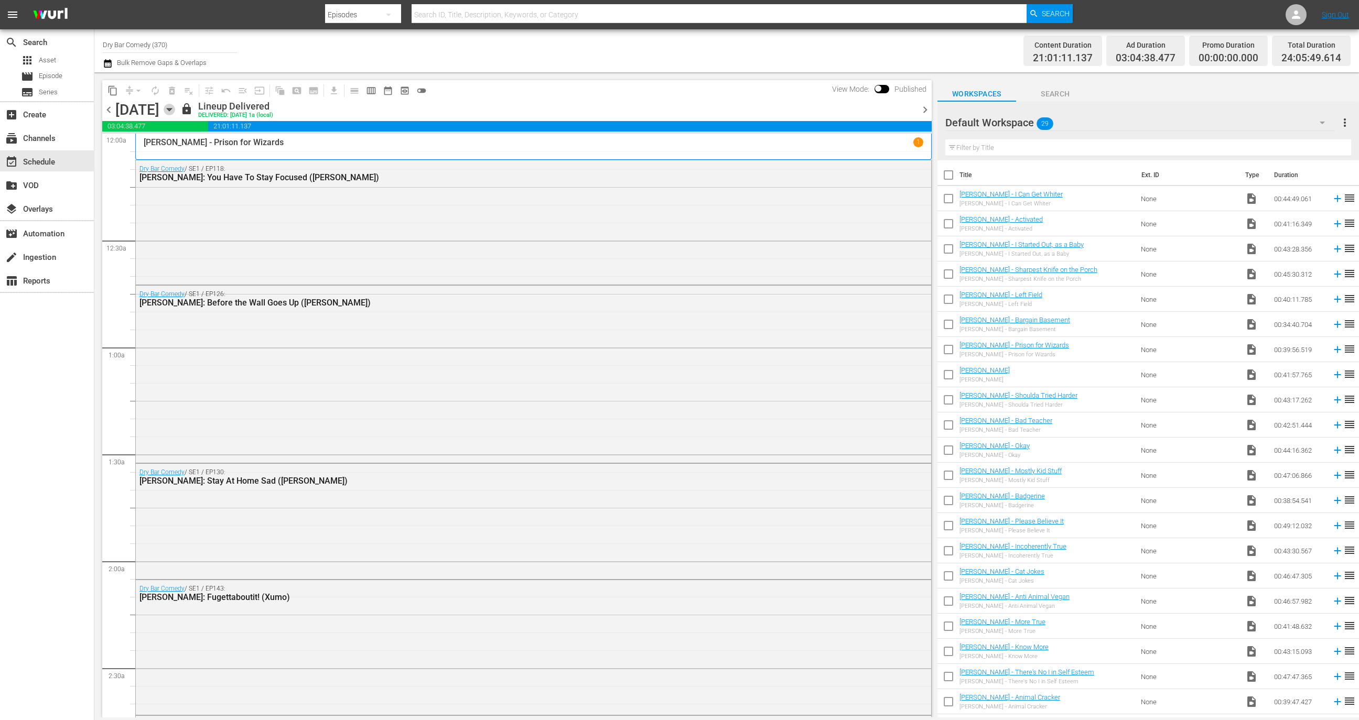
click at [171, 110] on icon "button" at bounding box center [169, 110] width 5 height 3
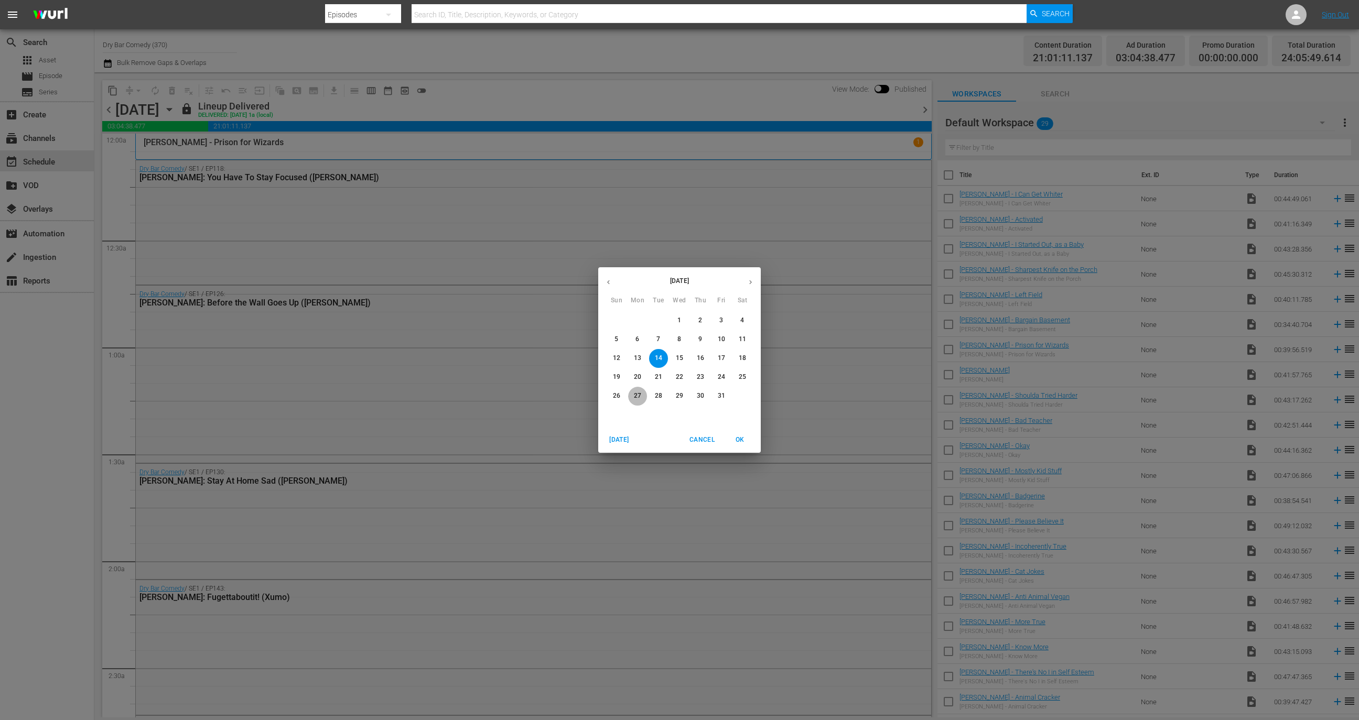
click at [637, 397] on p "27" at bounding box center [637, 396] width 7 height 9
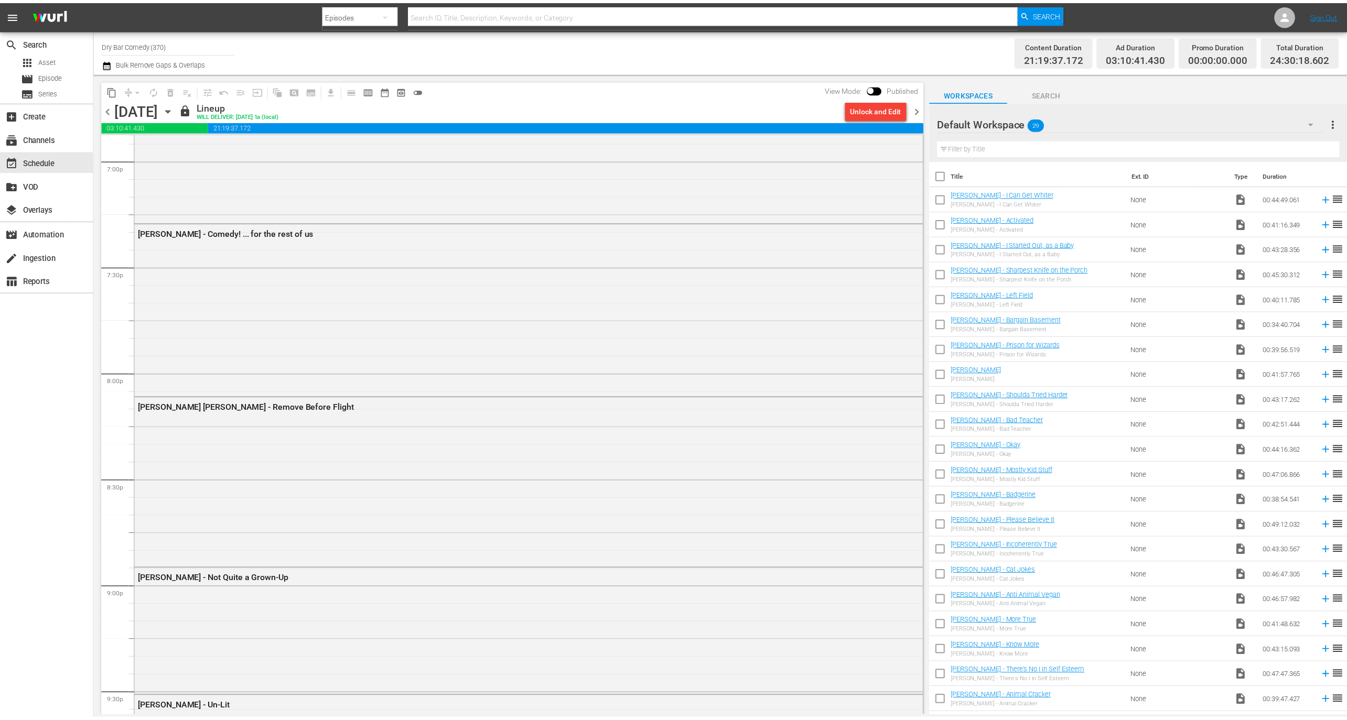
scroll to position [4673, 0]
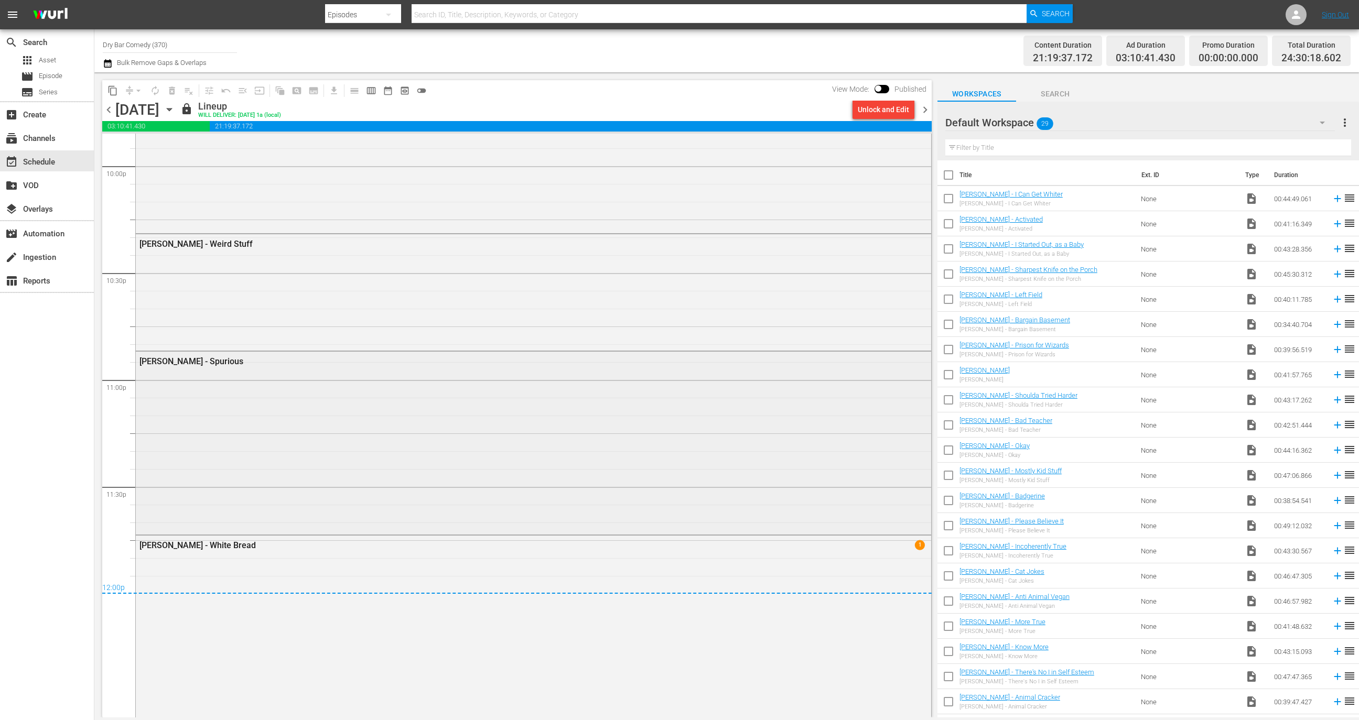
click at [580, 467] on div "Alex Velluto - Spurious" at bounding box center [533, 442] width 795 height 181
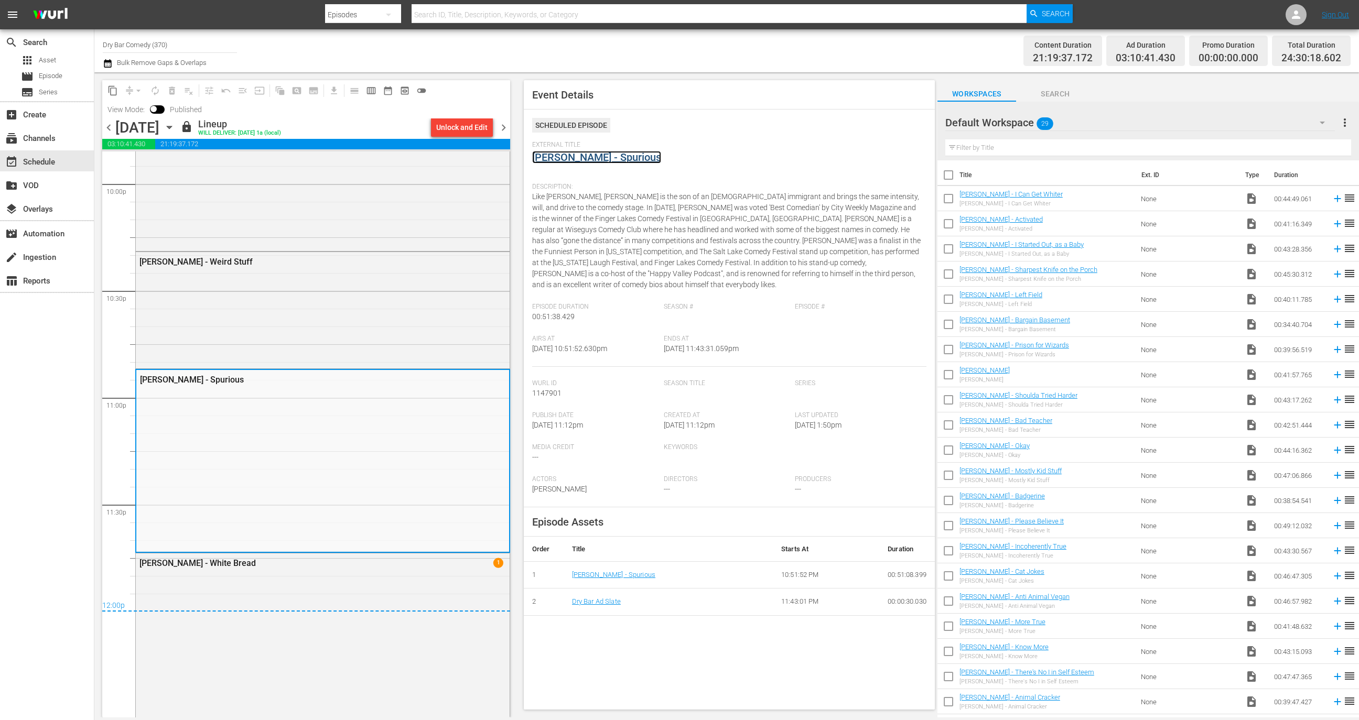
click at [604, 159] on link "Alex Velluto - Spurious" at bounding box center [596, 157] width 129 height 13
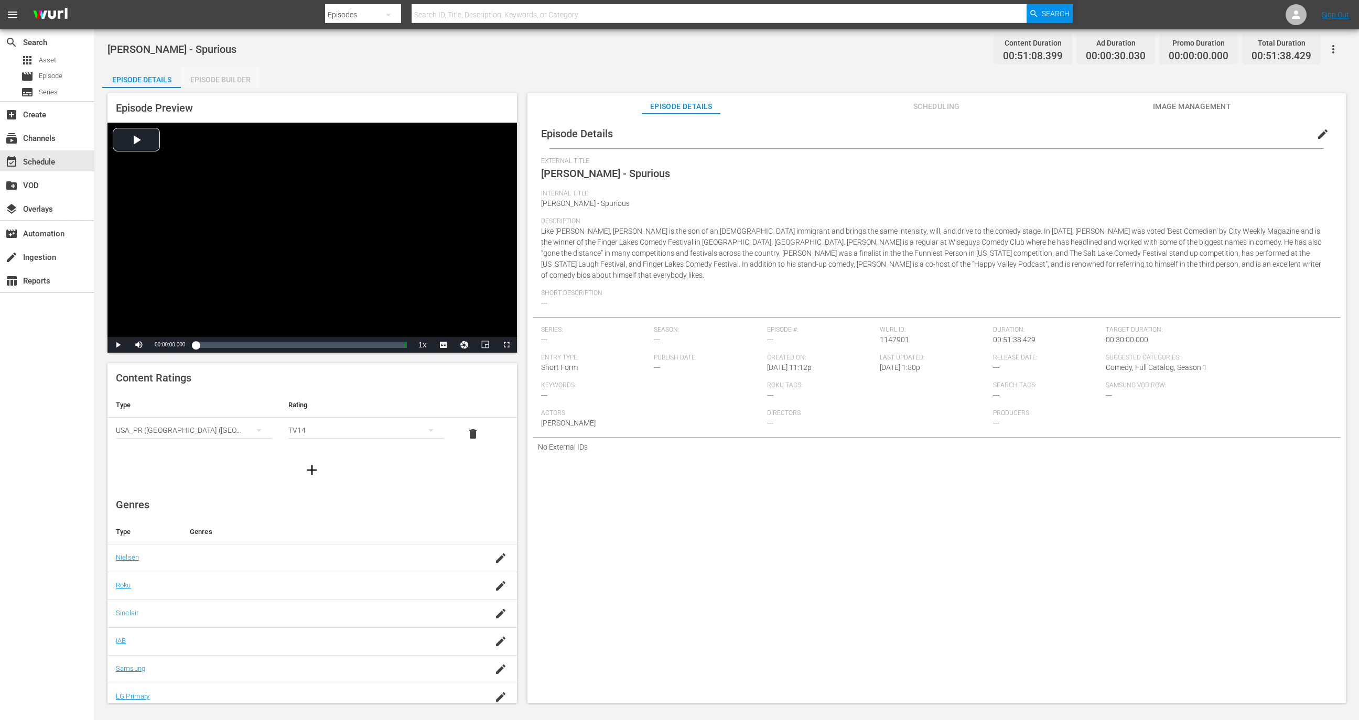
click at [244, 81] on div "Episode Builder" at bounding box center [220, 79] width 79 height 25
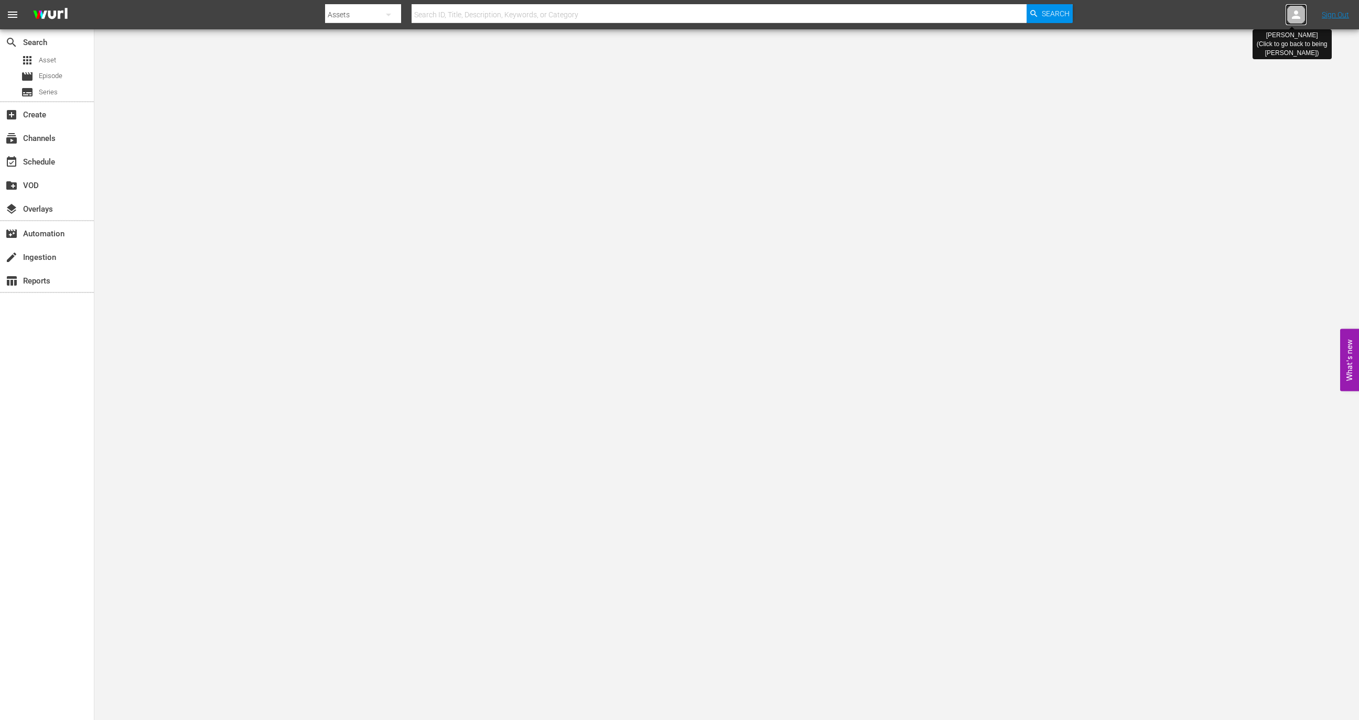
click at [1296, 19] on icon at bounding box center [1296, 14] width 13 height 13
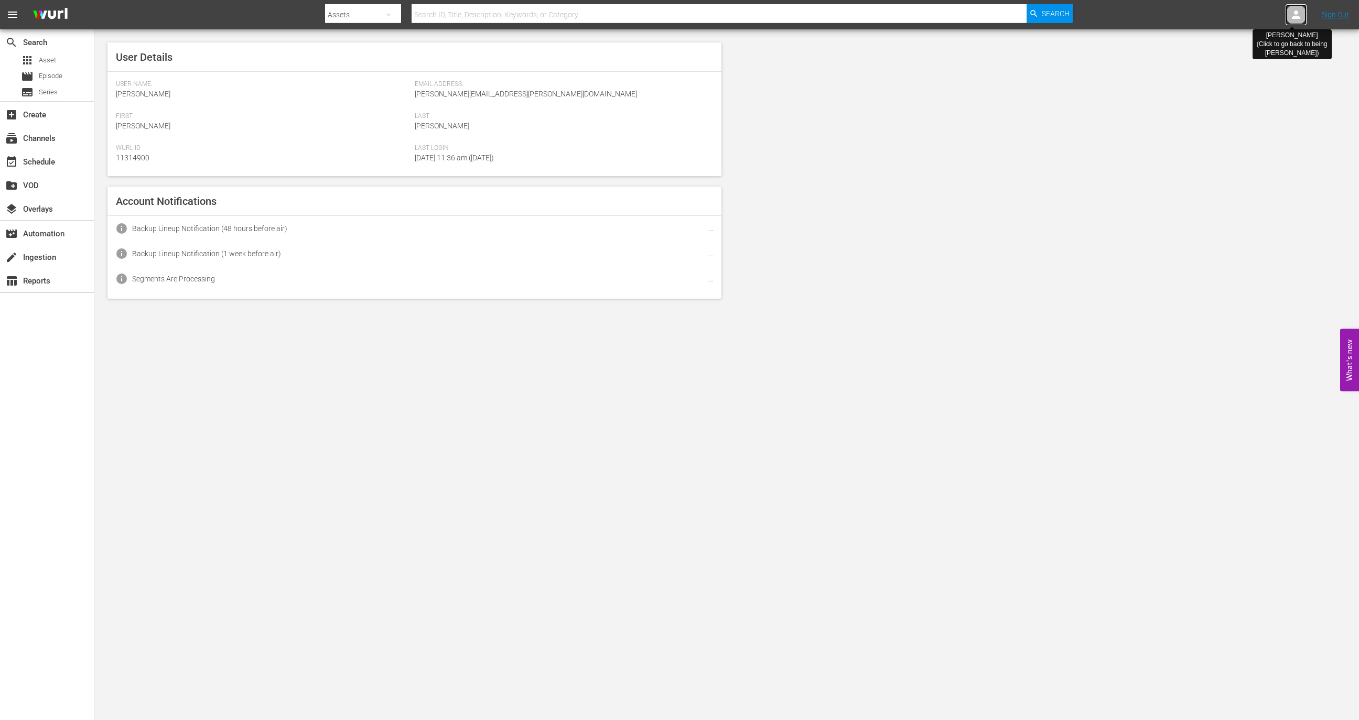
click at [1296, 19] on icon at bounding box center [1296, 14] width 13 height 13
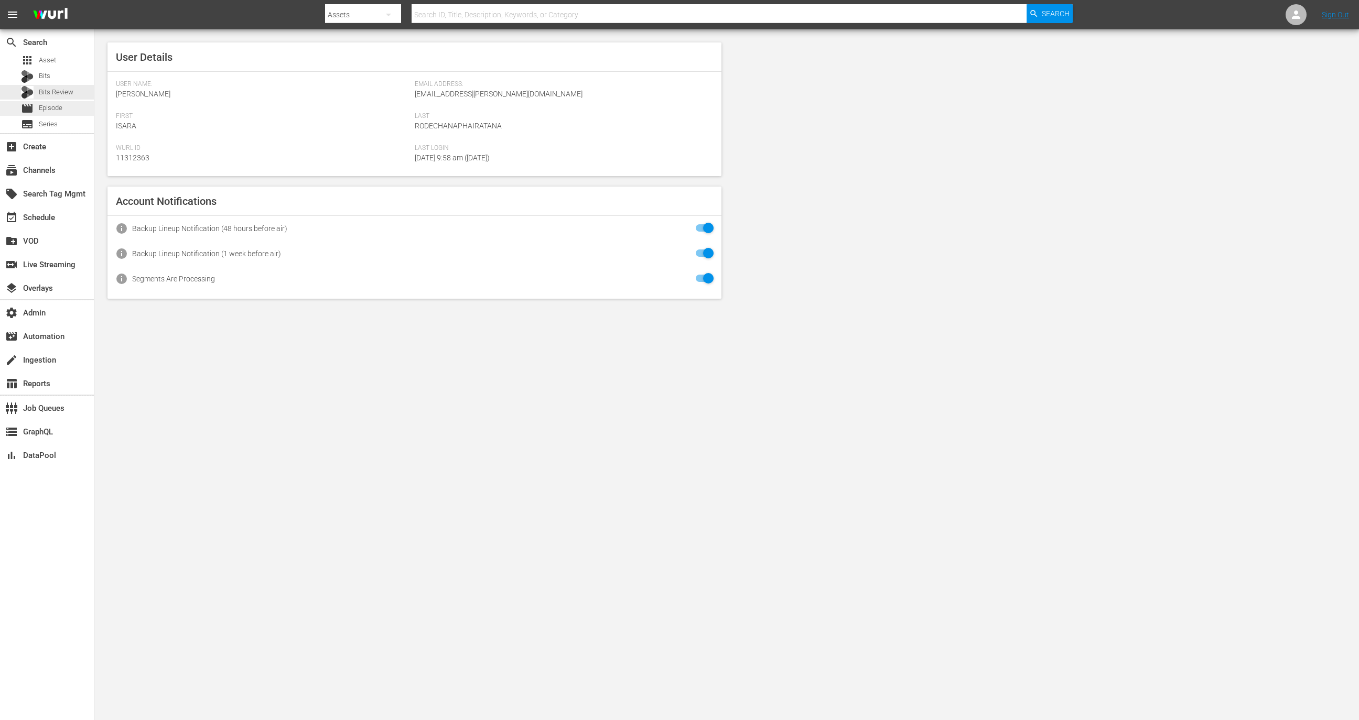
click at [71, 110] on div "movie Episode" at bounding box center [47, 108] width 94 height 15
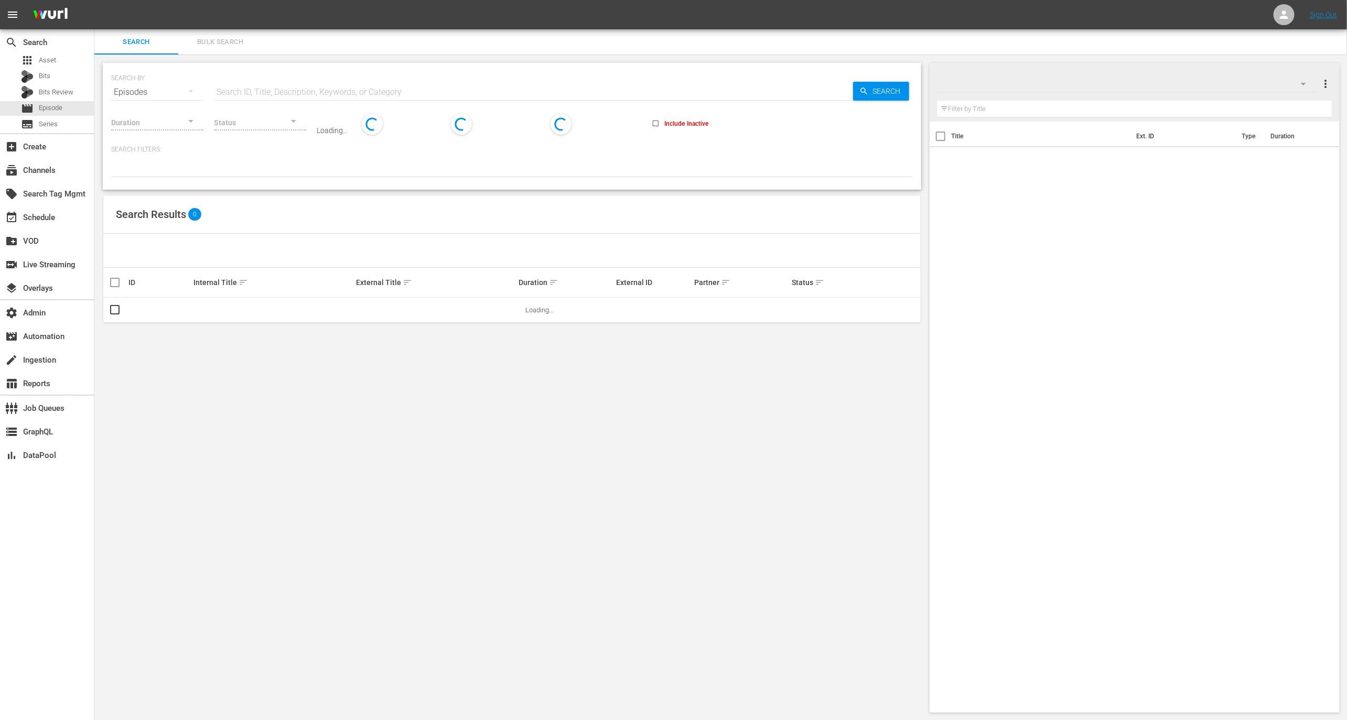
click at [223, 81] on input "text" at bounding box center [533, 92] width 639 height 25
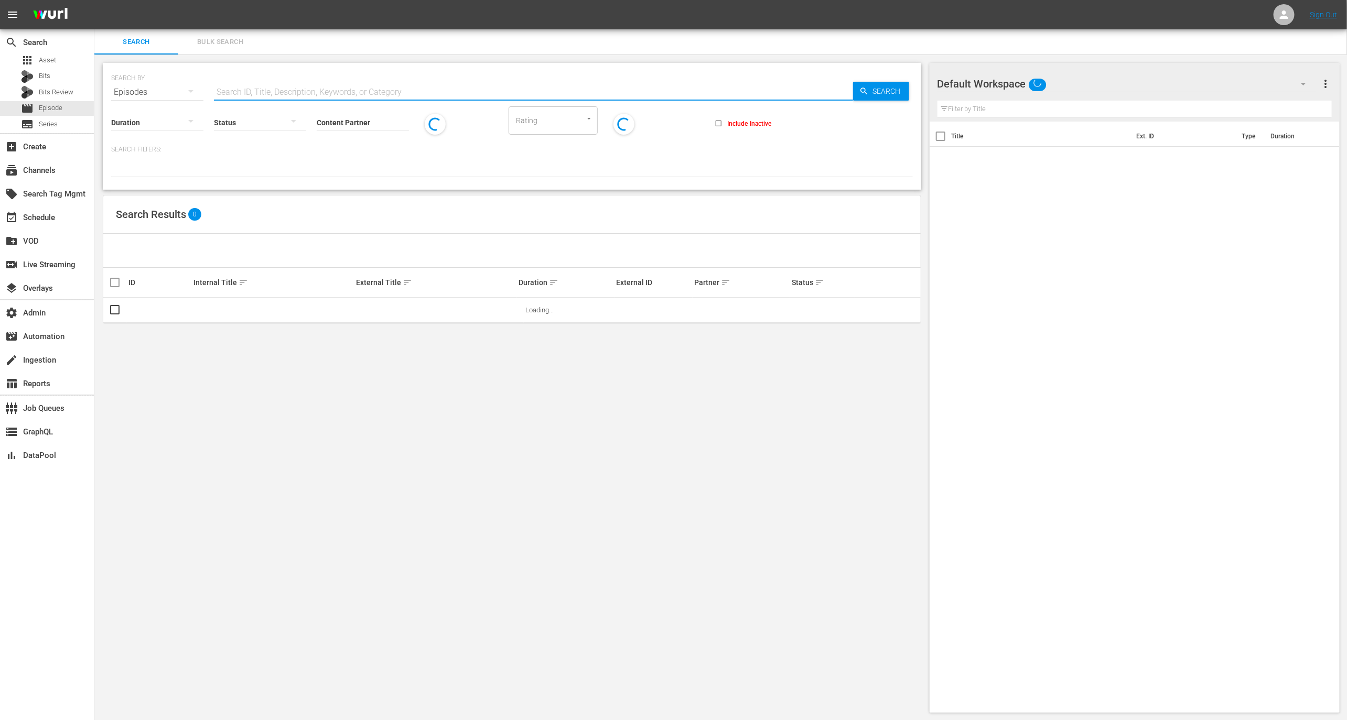
paste input "67620915"
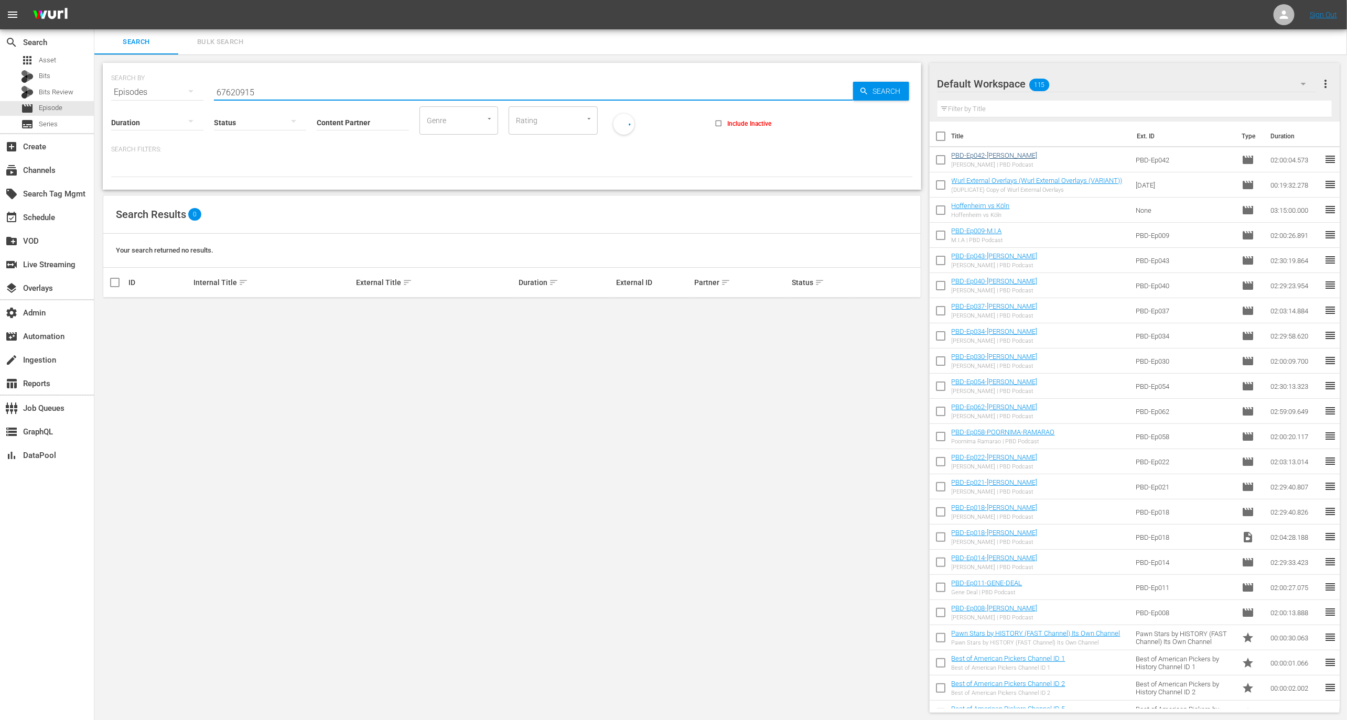
type input "67620915"
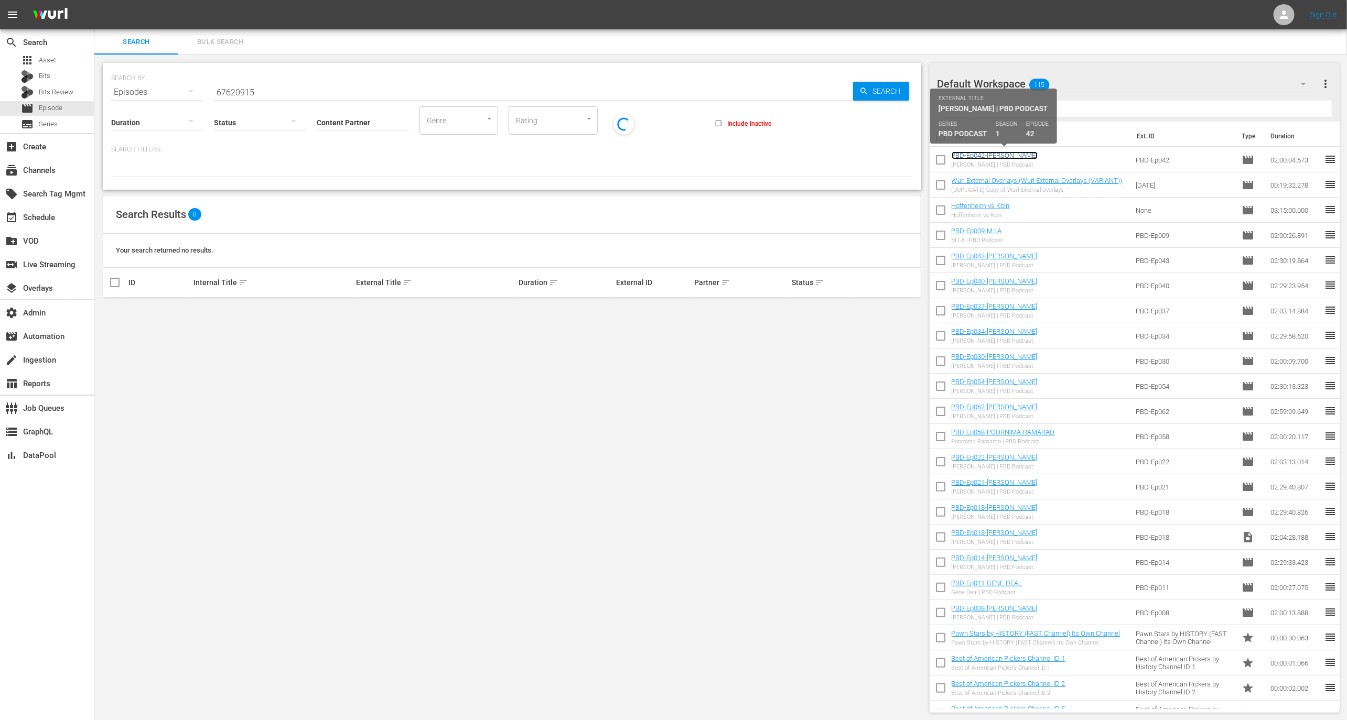
click at [1027, 152] on link "PBD-Ep042-[PERSON_NAME]" at bounding box center [994, 155] width 86 height 8
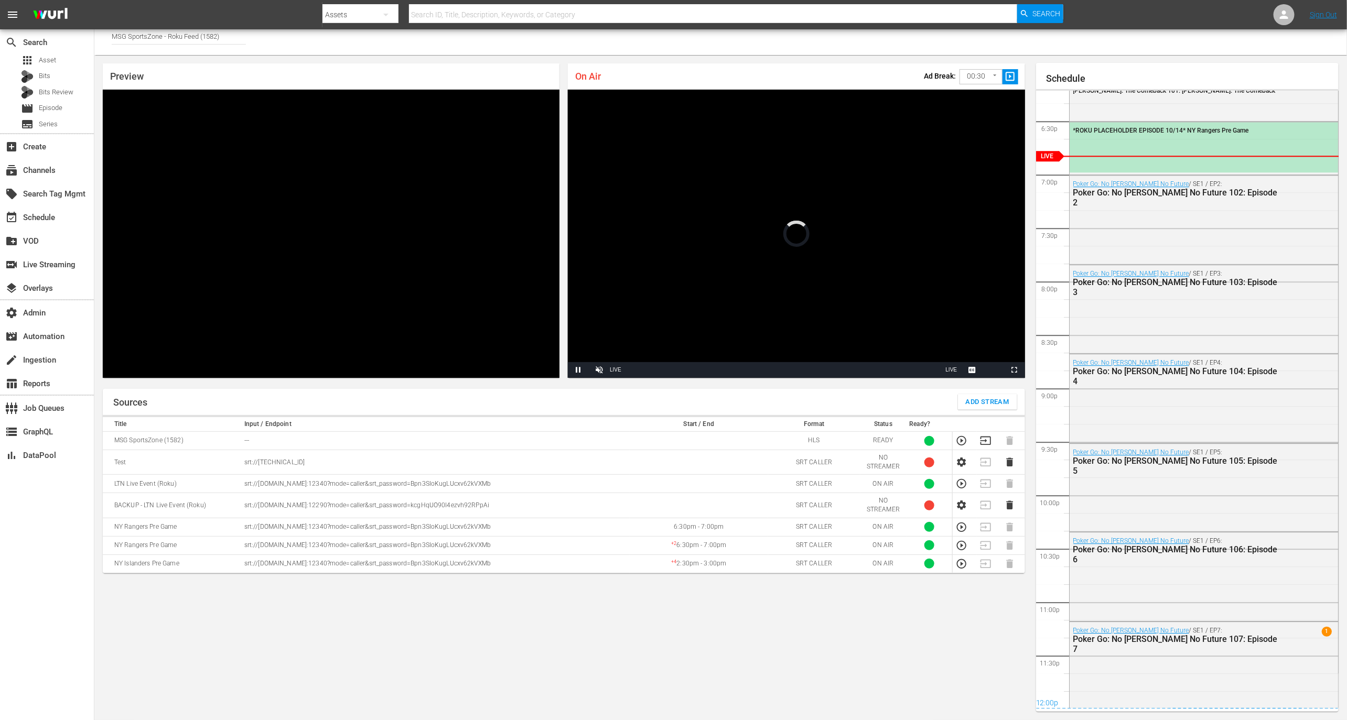
scroll to position [1705, 0]
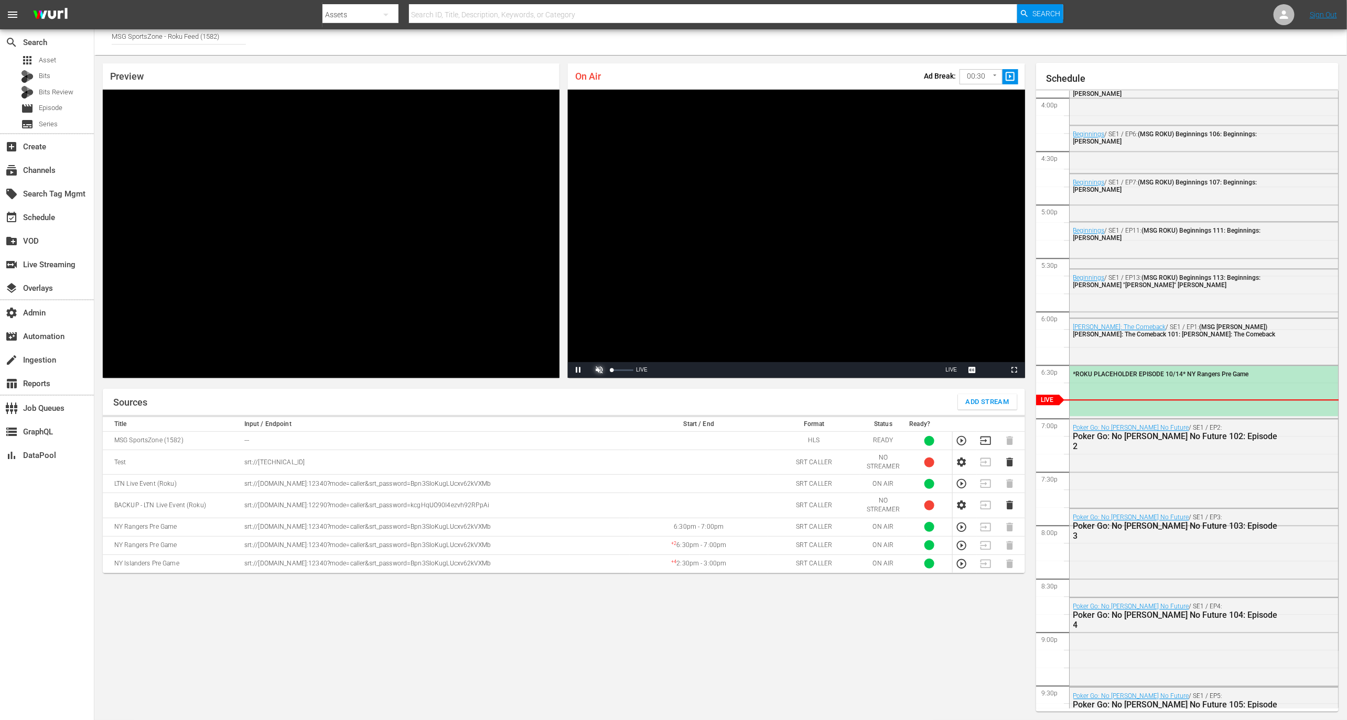
click at [599, 370] on span "Video Player" at bounding box center [599, 370] width 0 height 0
drag, startPoint x: 621, startPoint y: 371, endPoint x: 612, endPoint y: 372, distance: 9.0
click at [612, 372] on div "5%" at bounding box center [622, 370] width 26 height 16
click at [617, 372] on div "24%" at bounding box center [622, 370] width 26 height 16
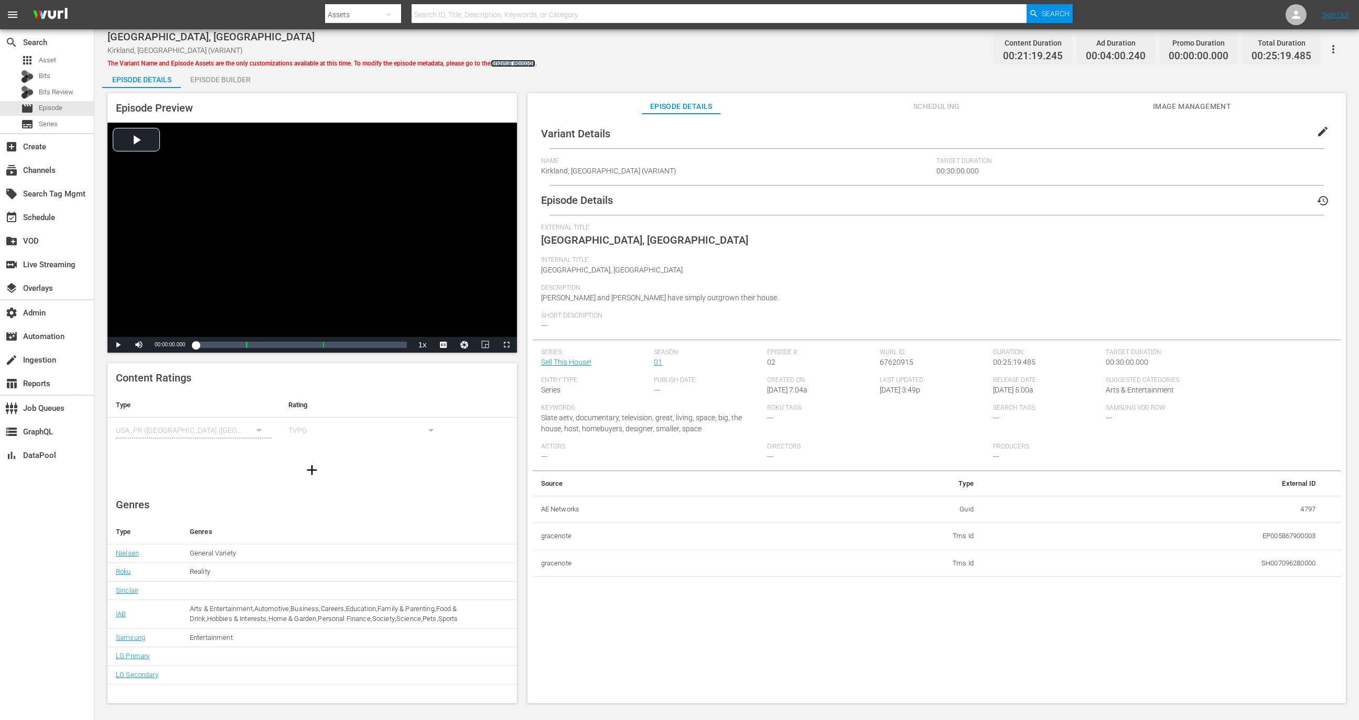
click at [523, 67] on link "original episode" at bounding box center [513, 63] width 45 height 7
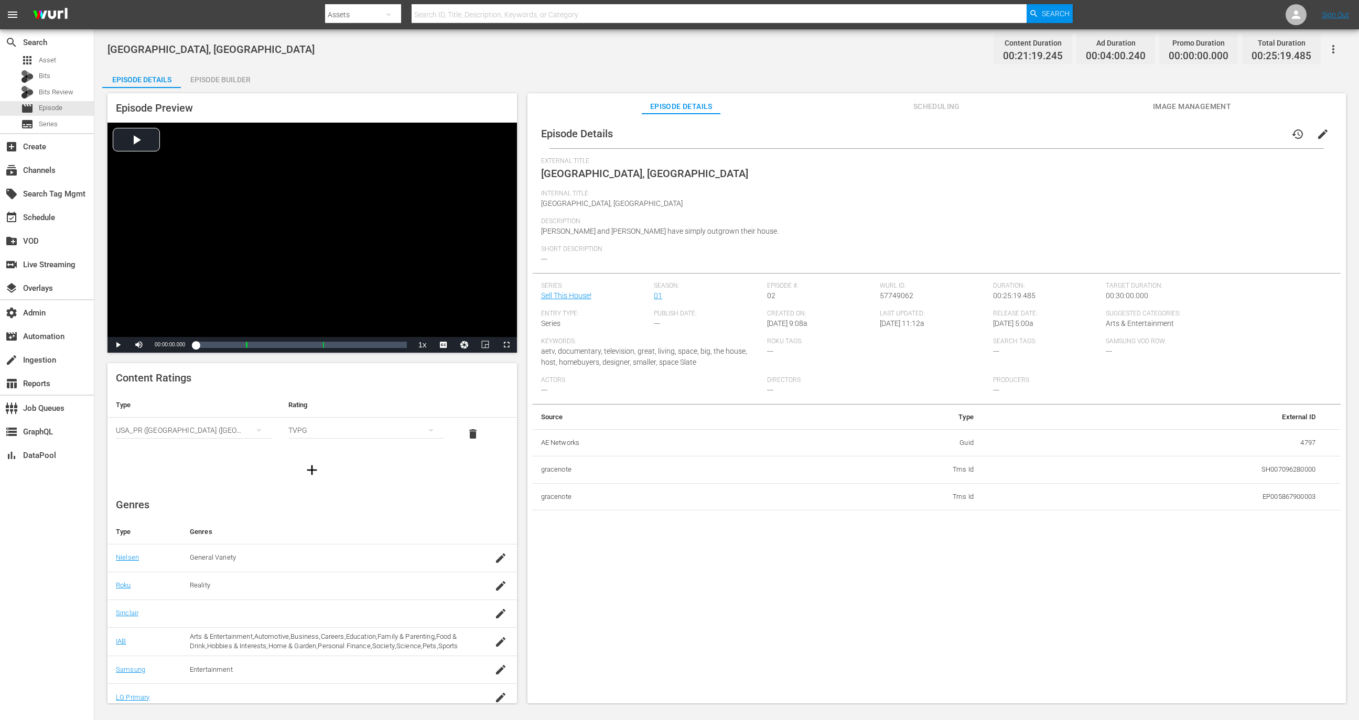
click at [1293, 454] on td "4797" at bounding box center [1153, 442] width 342 height 27
click at [1293, 467] on td "SH007096280000" at bounding box center [1153, 470] width 342 height 27
copy td "SH007096280000"
click at [1283, 502] on td "EP005867900003" at bounding box center [1153, 496] width 342 height 27
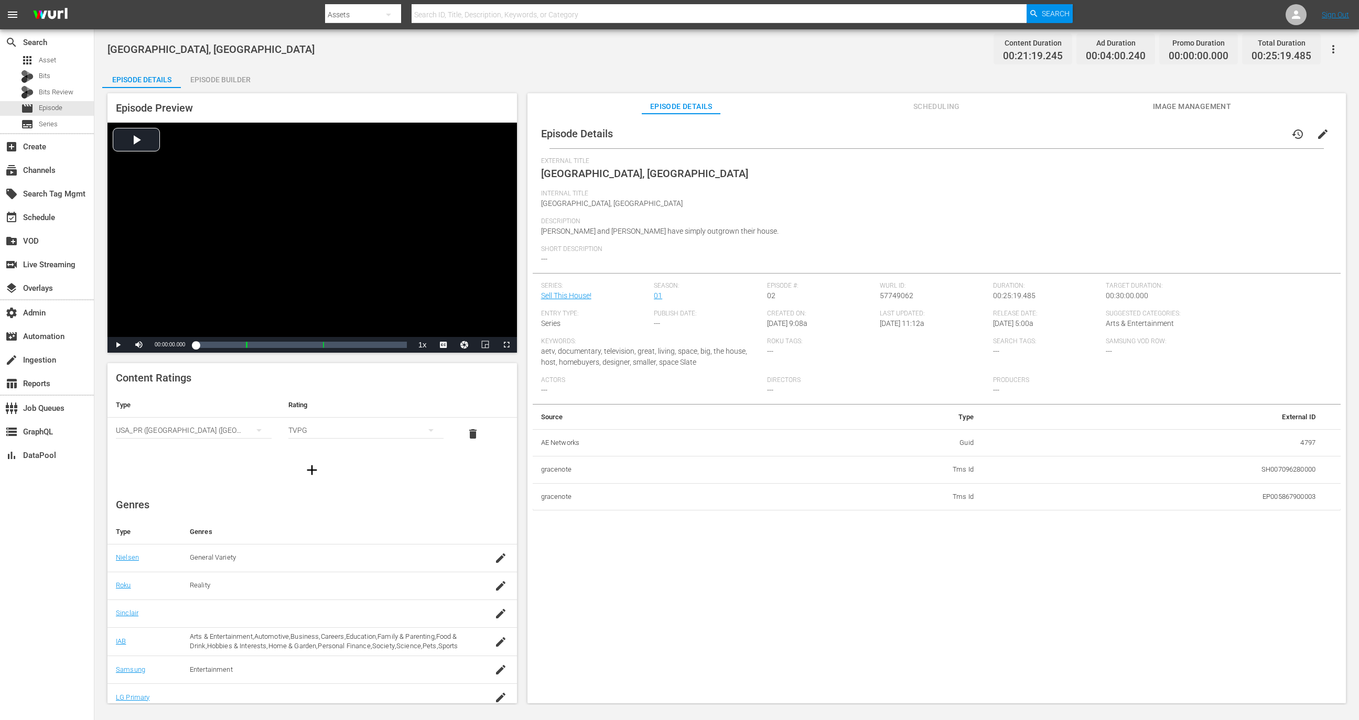
click at [1283, 502] on td "EP005867900003" at bounding box center [1153, 496] width 342 height 27
copy td "EP005867900003"
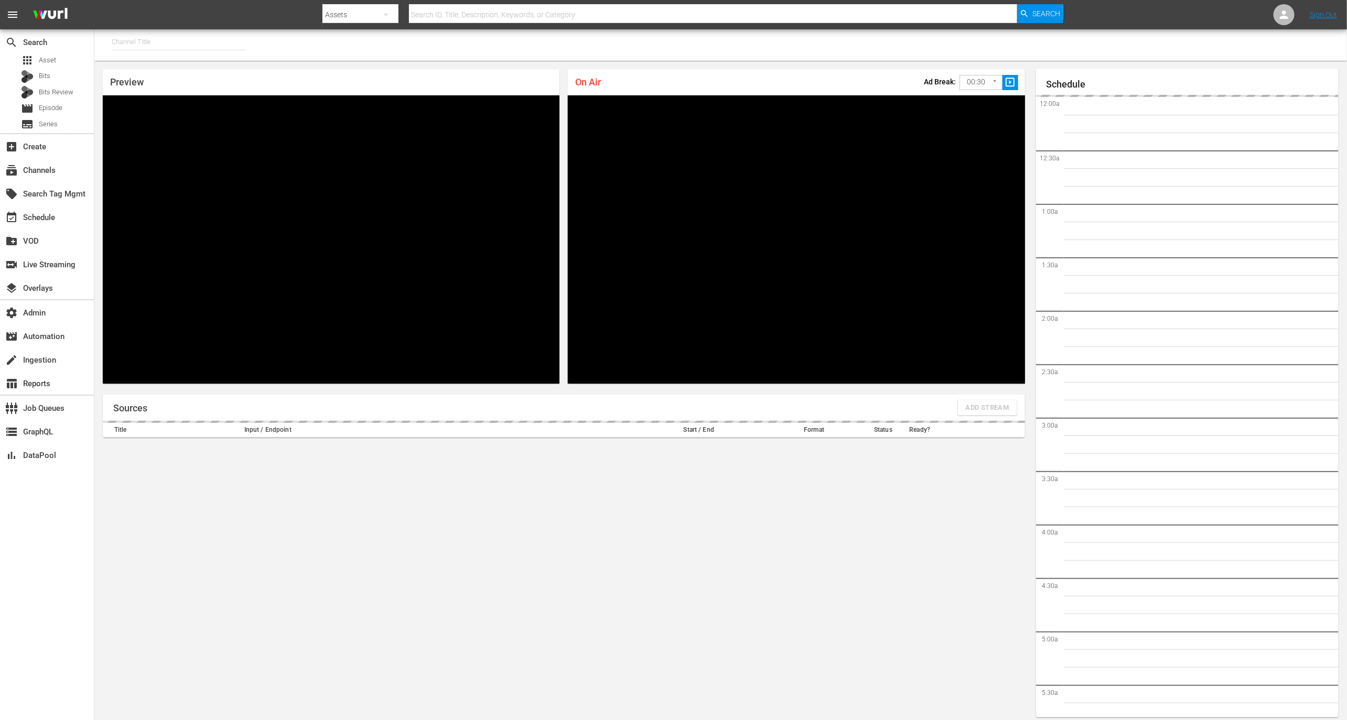
type input "MSG SportsZone - Roku Feed (1582)"
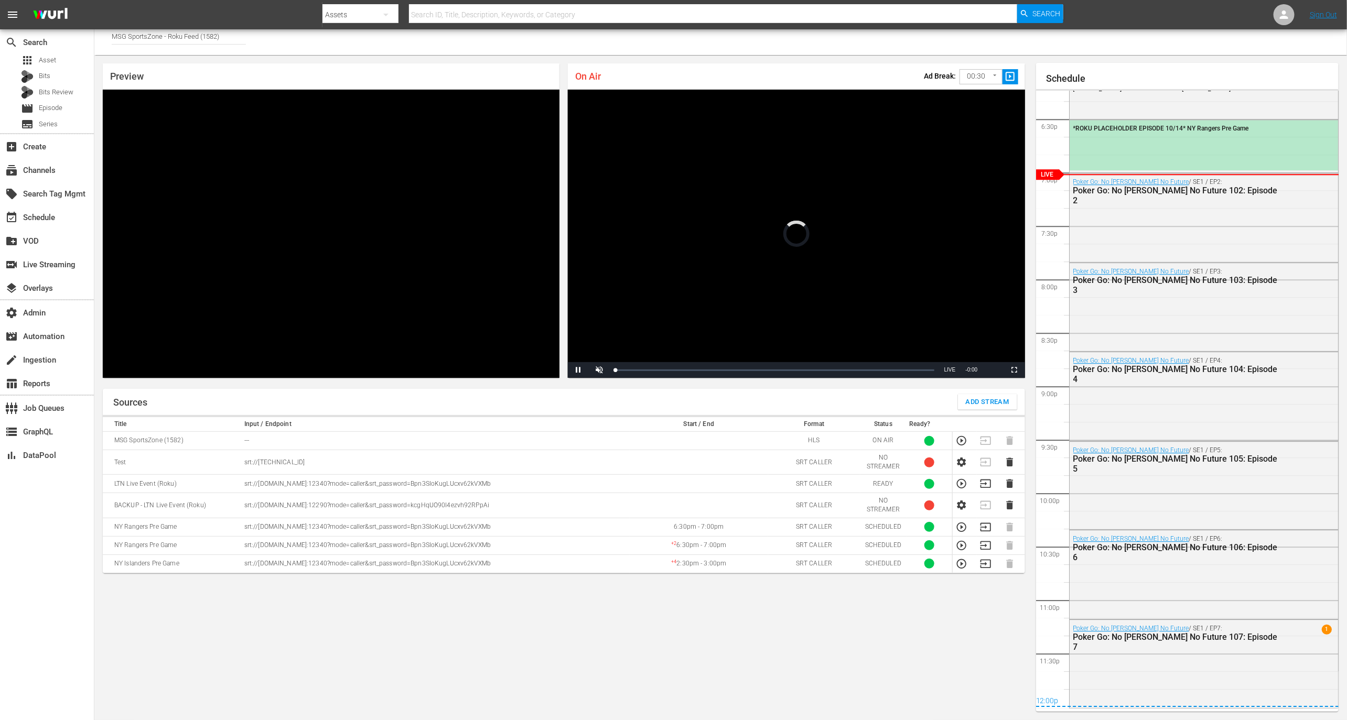
scroll to position [1725, 0]
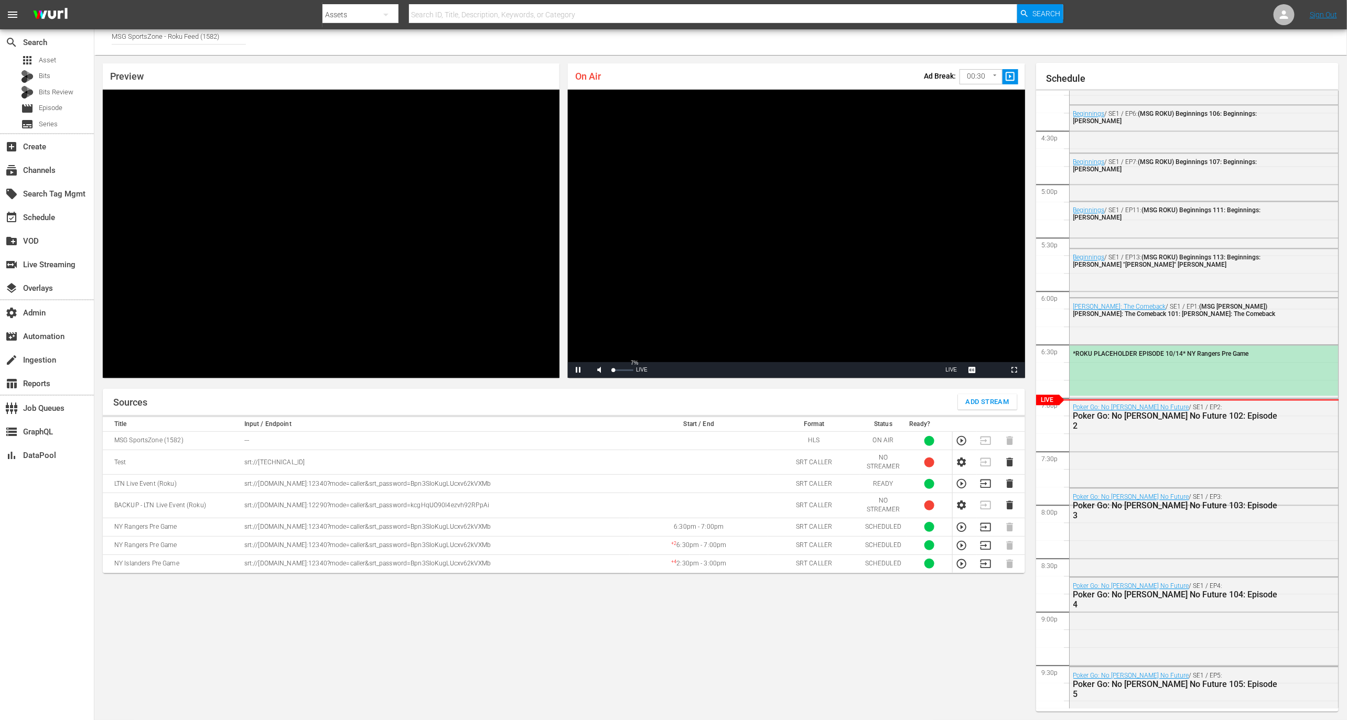
click at [613, 366] on div "7%" at bounding box center [622, 370] width 26 height 16
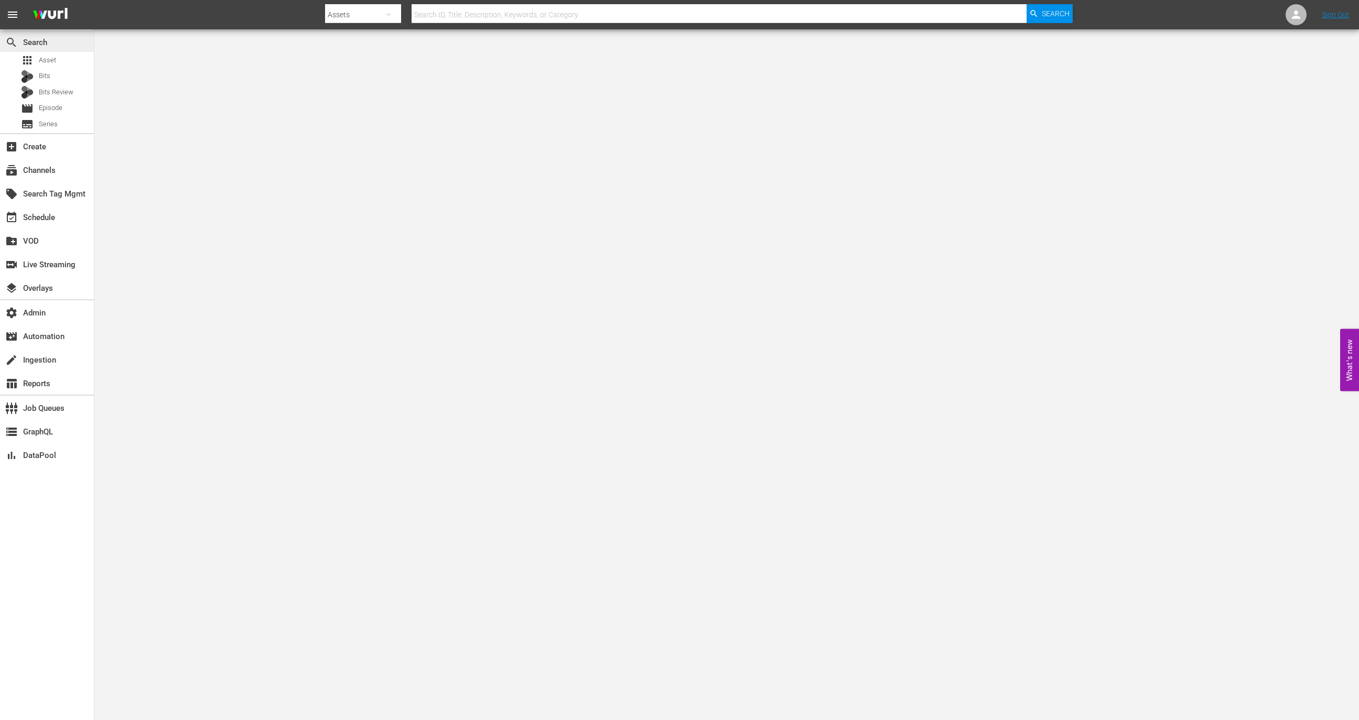
click at [20, 51] on div "search Search" at bounding box center [47, 41] width 94 height 21
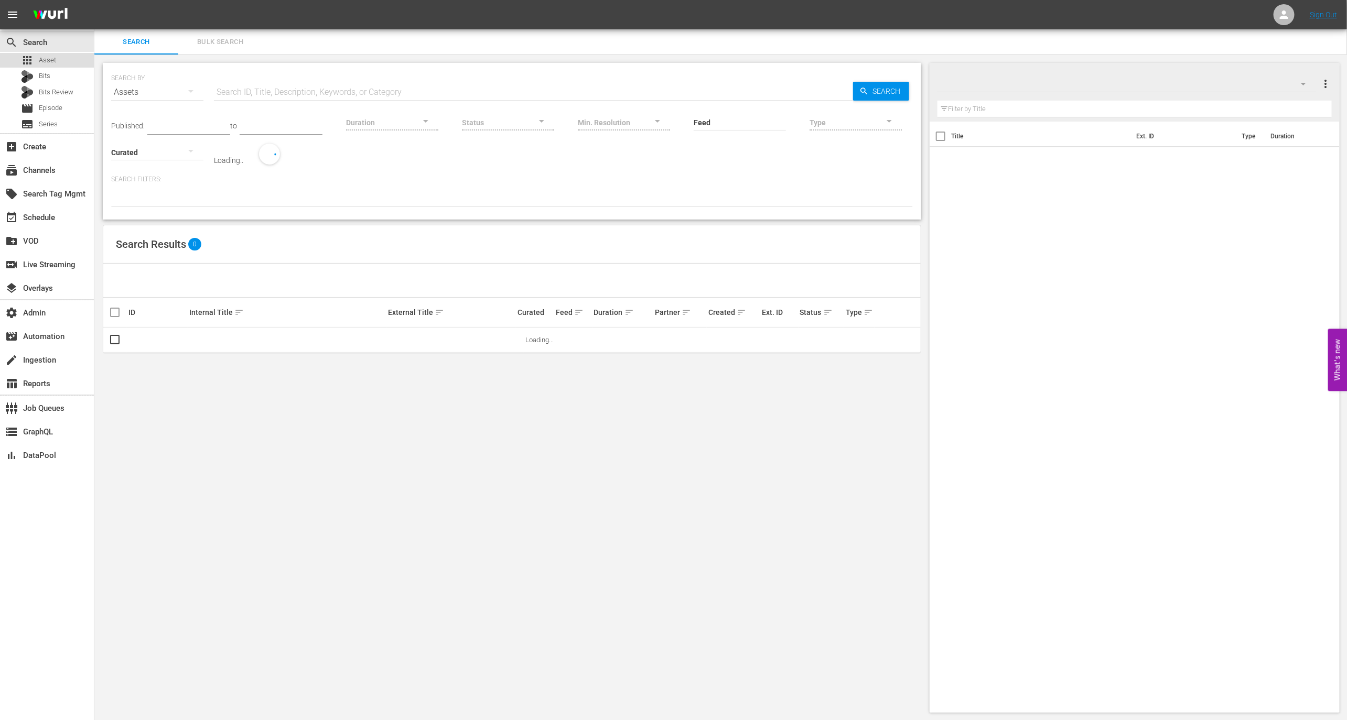
click at [36, 55] on div "apps Asset" at bounding box center [38, 60] width 35 height 15
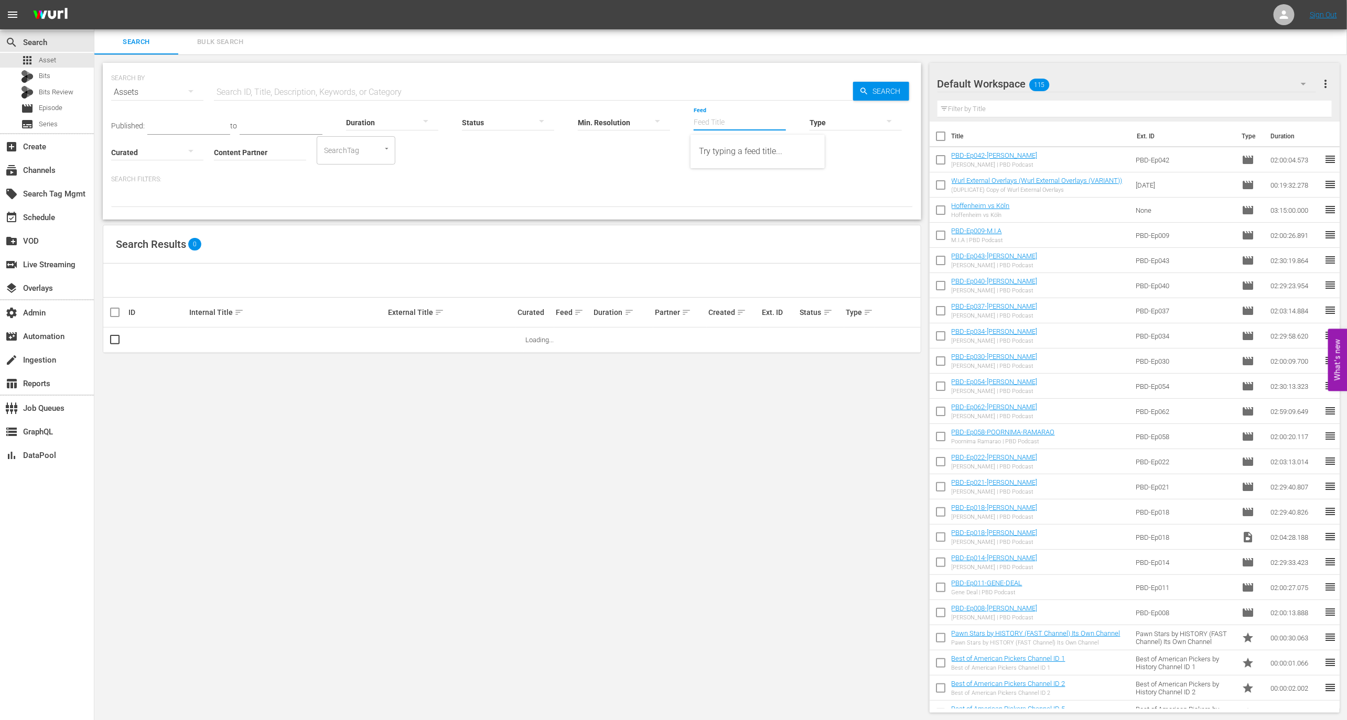
click at [734, 124] on input "Feed" at bounding box center [740, 123] width 92 height 38
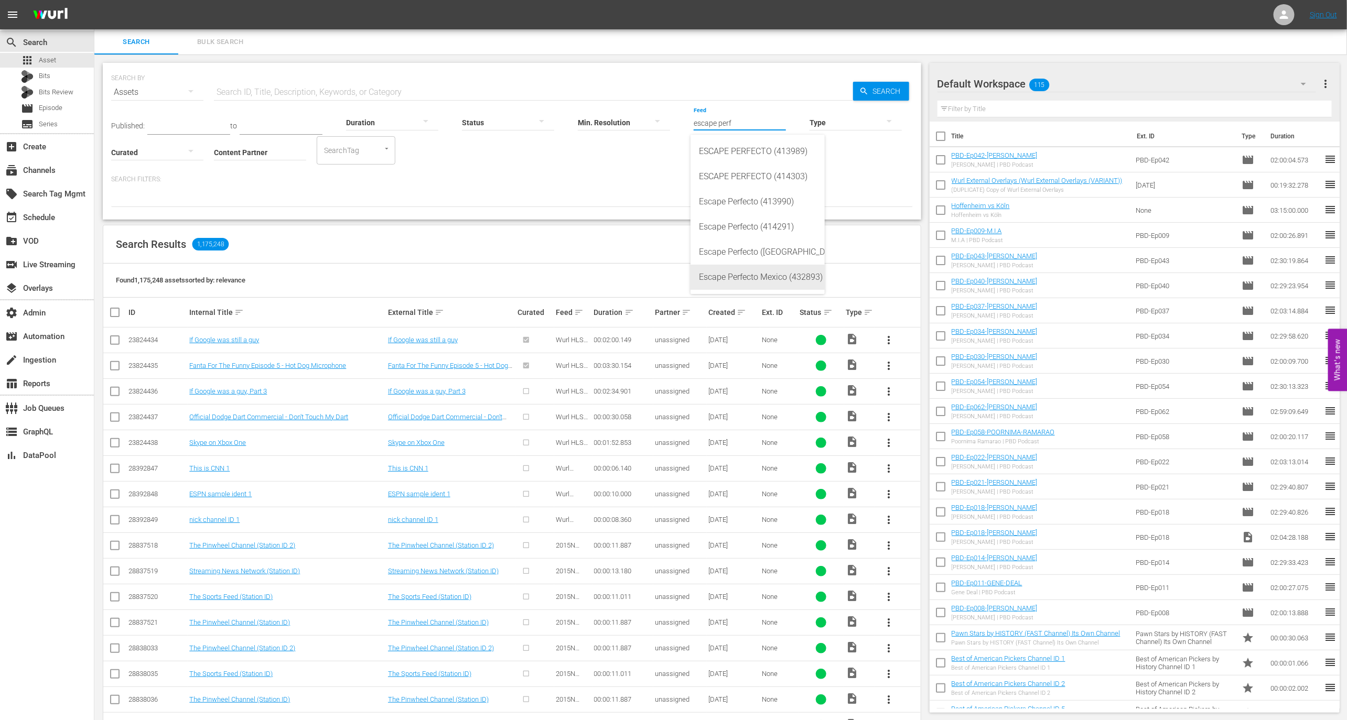
click at [741, 277] on div "Escape Perfecto Mexico (432893)" at bounding box center [757, 277] width 117 height 25
type input "Escape Perfecto Mexico (432893)"
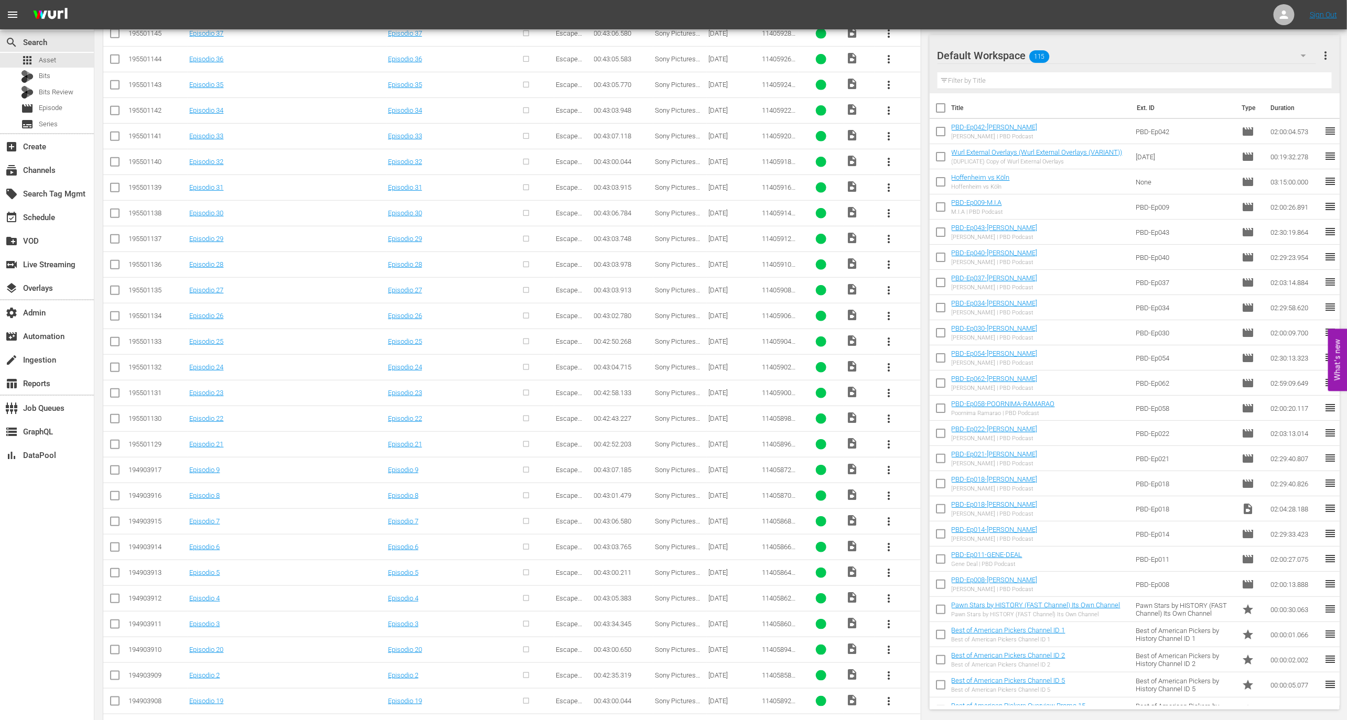
scroll to position [648, 0]
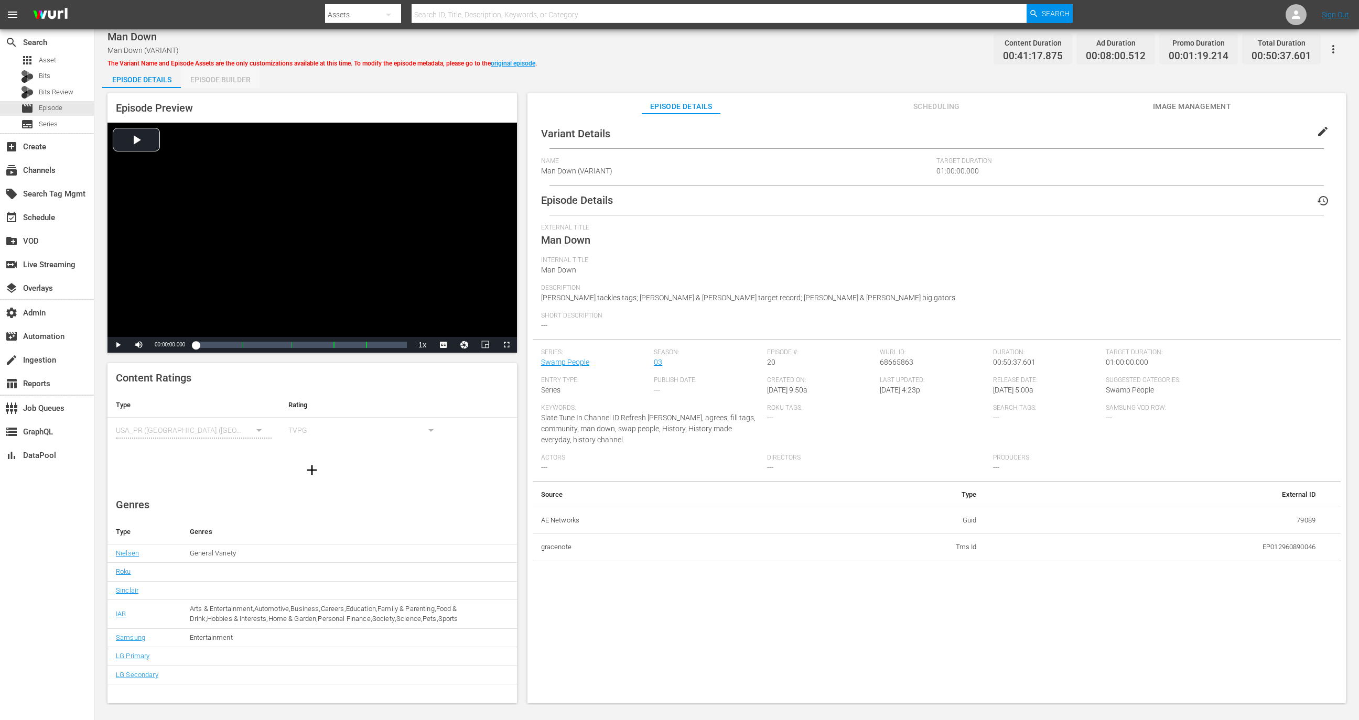
click at [235, 83] on div "Episode Builder" at bounding box center [220, 79] width 79 height 25
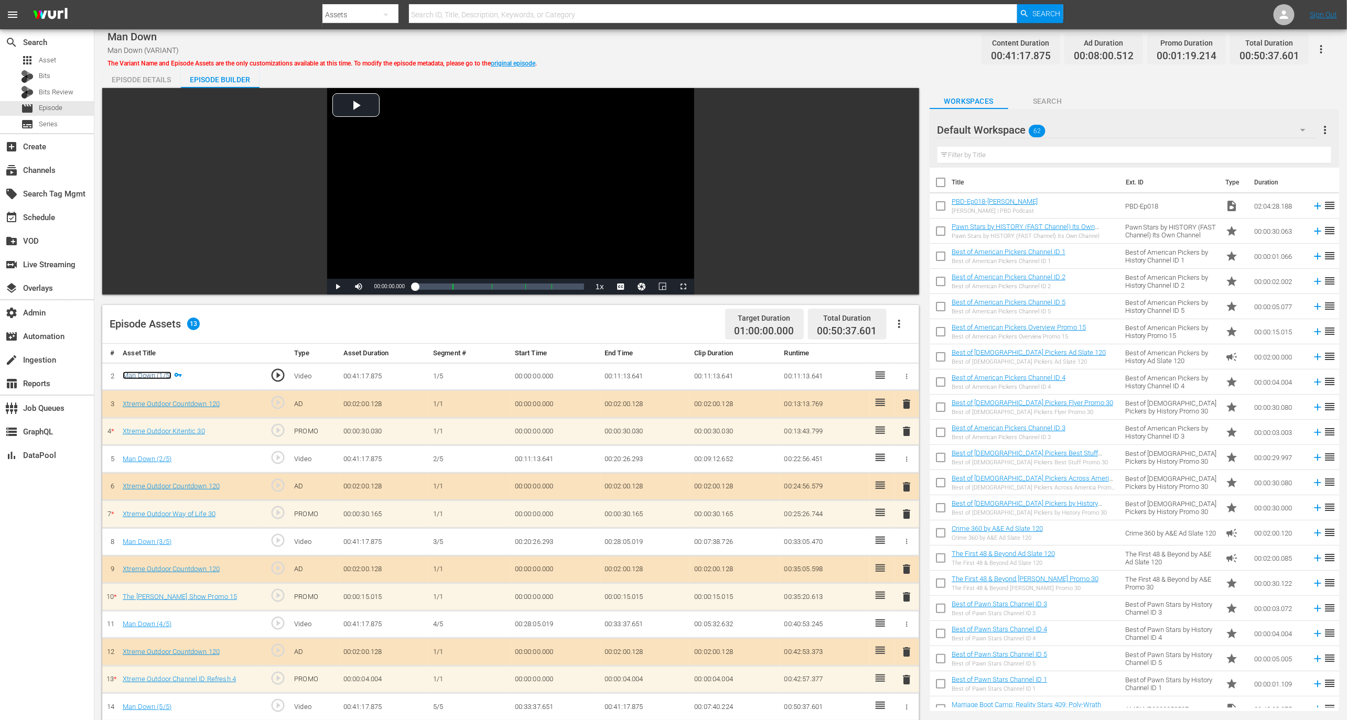
click at [156, 375] on link "Man Down (1/5)" at bounding box center [147, 376] width 49 height 8
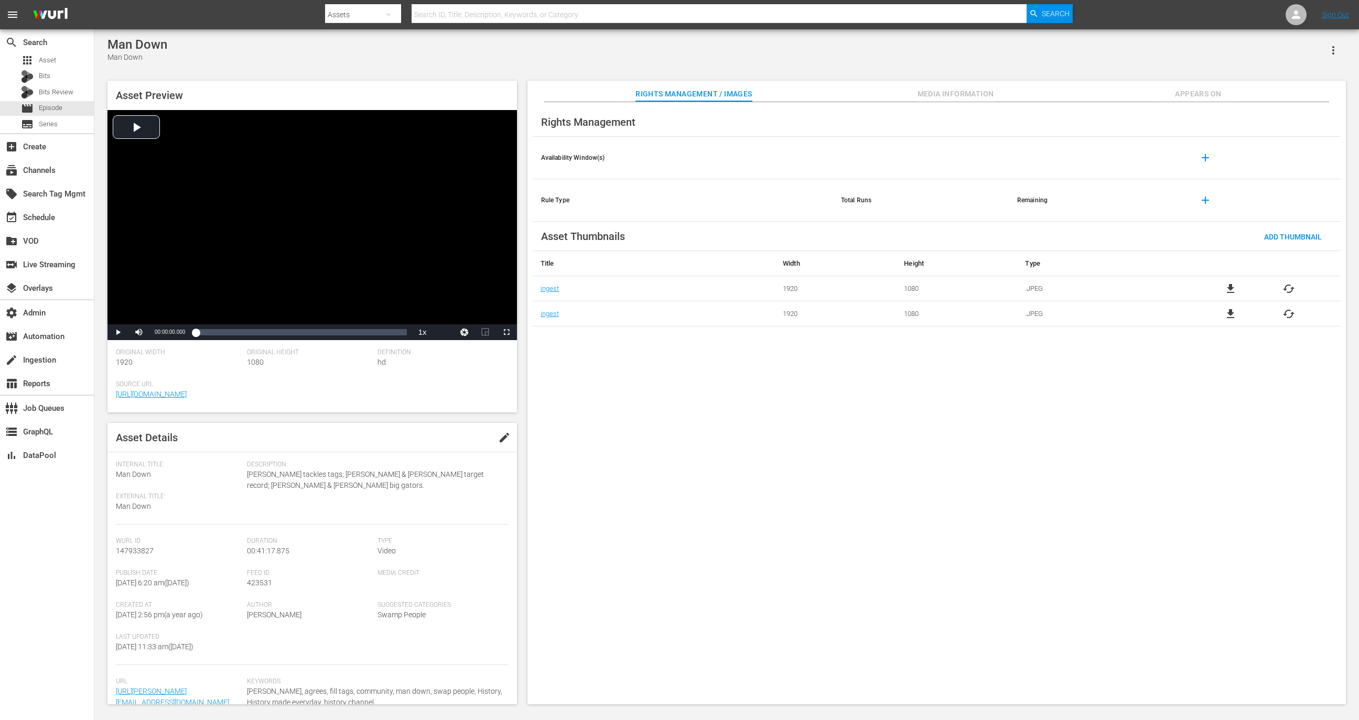
click at [541, 1] on nav "menu Search By Assets Search ID, Title, Description, Keywords, or Category Sear…" at bounding box center [679, 14] width 1359 height 29
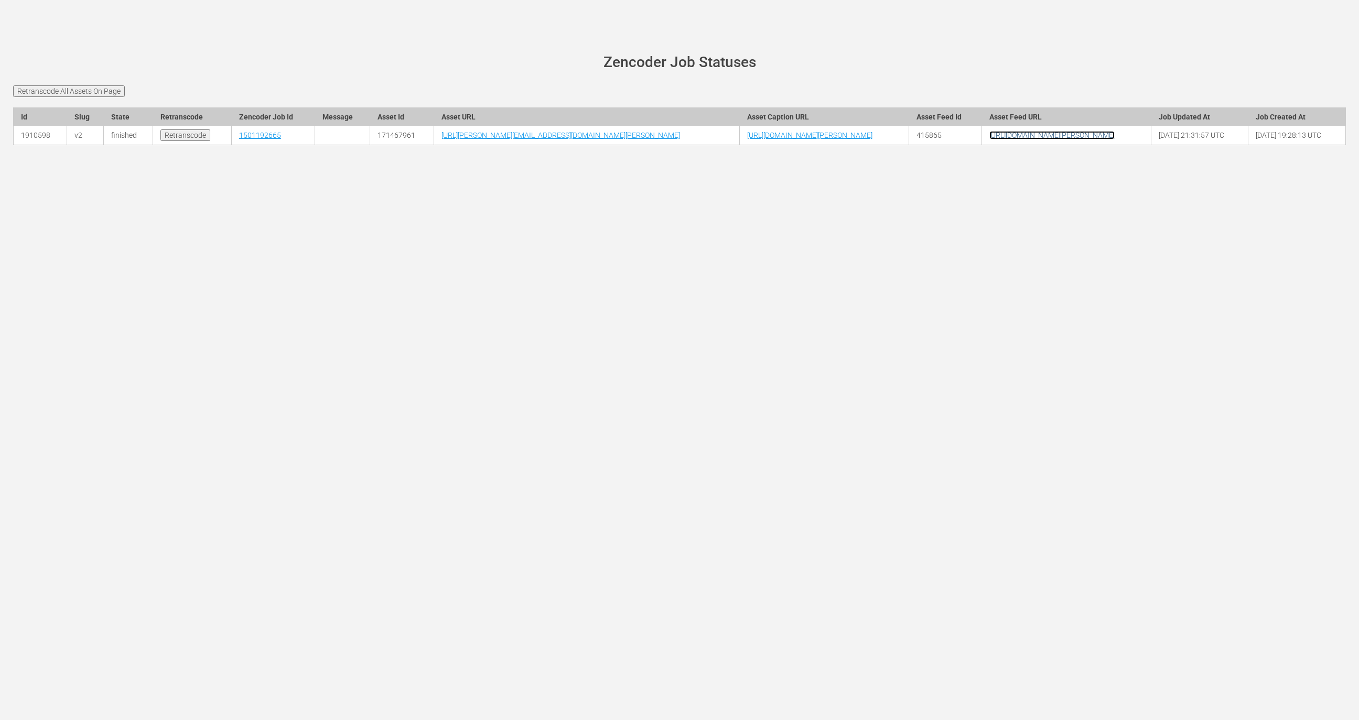
click at [1114, 139] on link "[URL][DOMAIN_NAME][PERSON_NAME]" at bounding box center [1051, 135] width 125 height 8
